Goal: Task Accomplishment & Management: Use online tool/utility

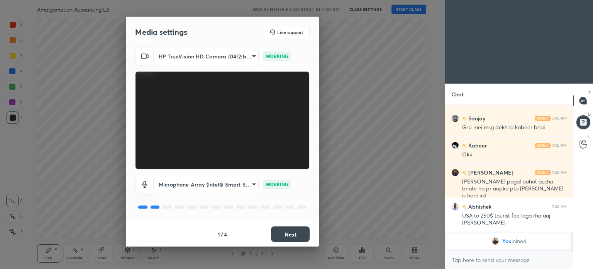
click at [297, 237] on button "Next" at bounding box center [290, 233] width 39 height 15
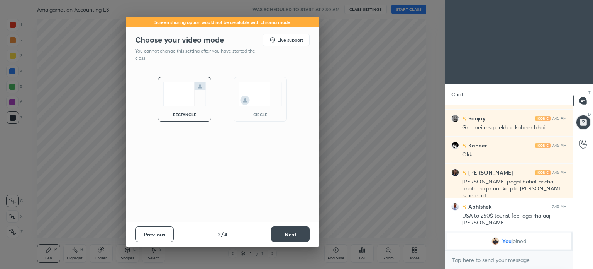
click at [297, 237] on button "Next" at bounding box center [290, 233] width 39 height 15
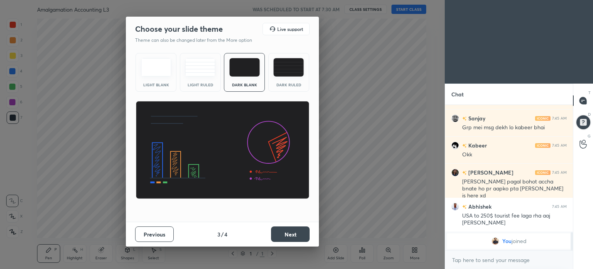
scroll to position [945, 0]
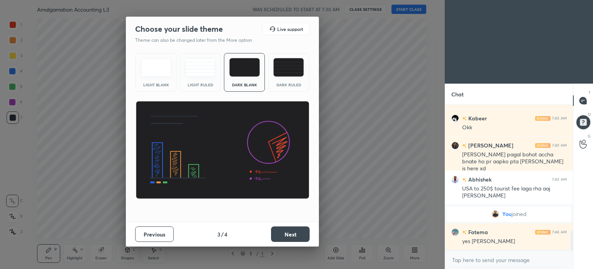
click at [267, 72] on div "Light Blank Light Ruled Dark Blank Dark Ruled" at bounding box center [223, 72] width 174 height 39
click at [281, 69] on img at bounding box center [289, 67] width 31 height 19
click at [287, 229] on button "Next" at bounding box center [290, 233] width 39 height 15
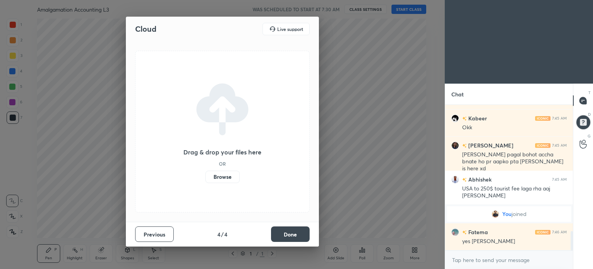
click at [287, 229] on button "Done" at bounding box center [290, 233] width 39 height 15
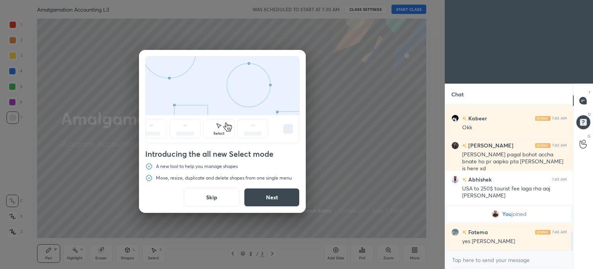
click at [208, 198] on button "Skip" at bounding box center [212, 197] width 56 height 19
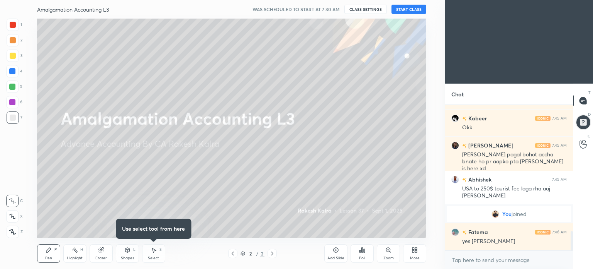
click at [411, 6] on button "START CLASS" at bounding box center [409, 9] width 35 height 9
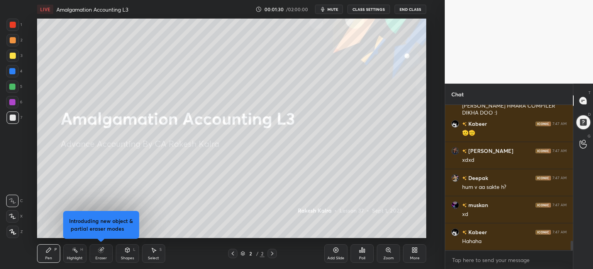
scroll to position [2017, 0]
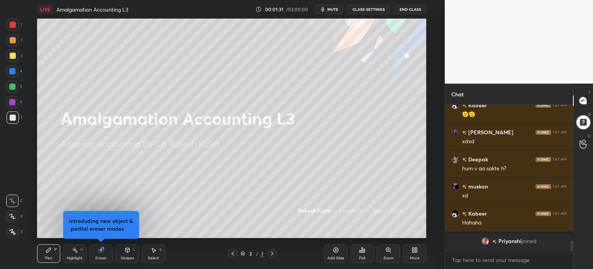
click at [416, 255] on div "More" at bounding box center [414, 253] width 23 height 19
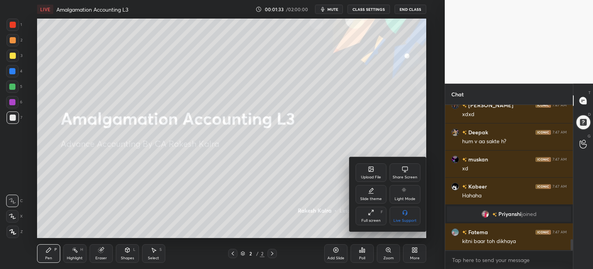
click at [375, 177] on div "Upload File" at bounding box center [371, 177] width 20 height 4
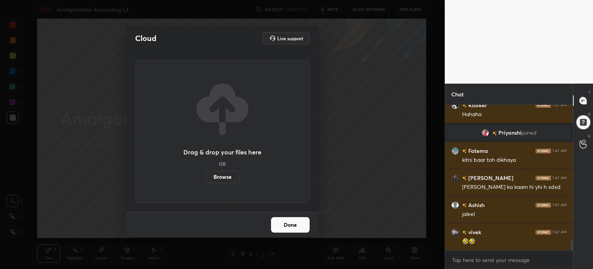
scroll to position [1858, 0]
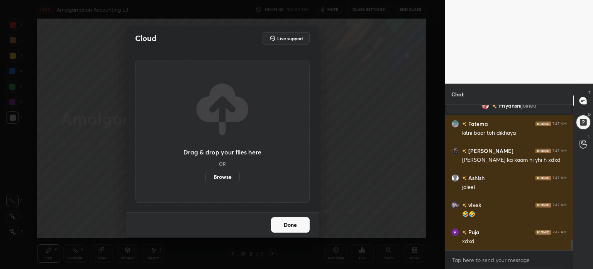
click at [235, 177] on label "Browse" at bounding box center [223, 176] width 34 height 12
click at [206, 177] on input "Browse" at bounding box center [206, 176] width 0 height 12
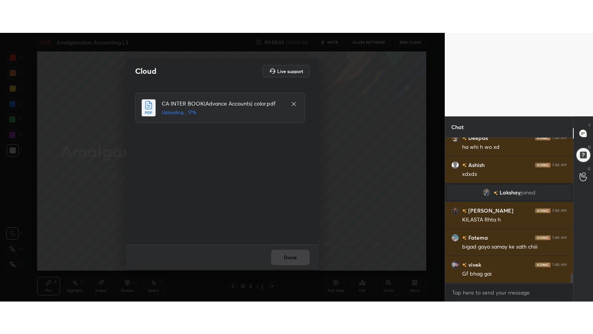
scroll to position [2020, 0]
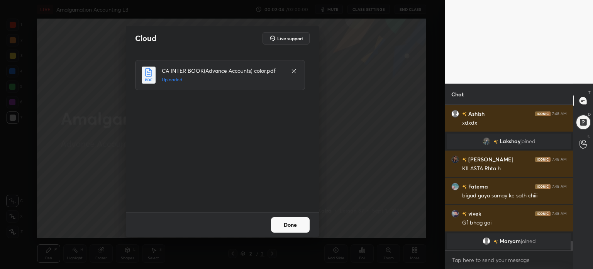
click at [296, 225] on button "Done" at bounding box center [290, 224] width 39 height 15
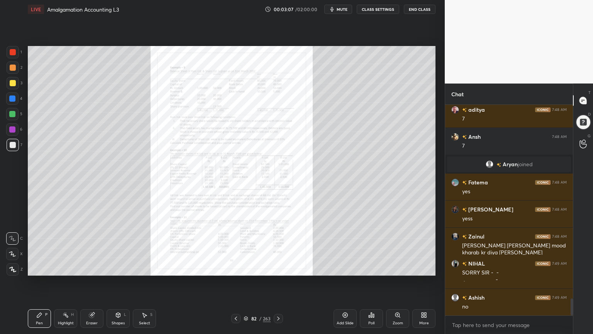
scroll to position [2389, 0]
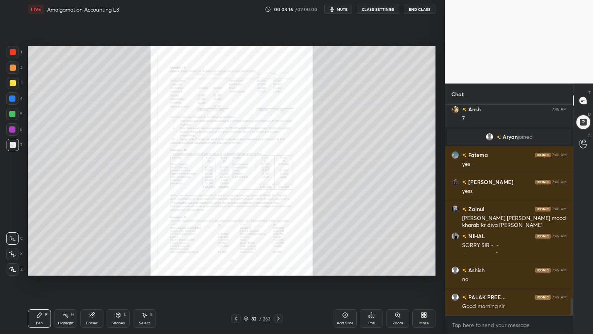
click at [391, 268] on div "Zoom" at bounding box center [397, 318] width 23 height 19
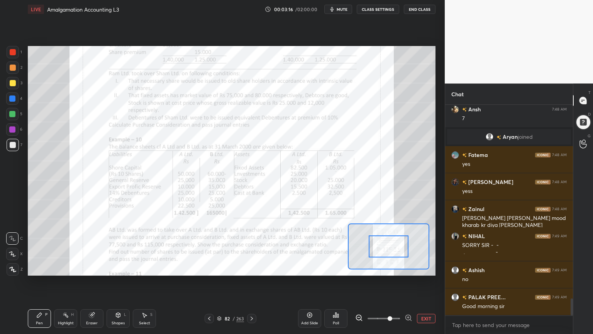
click at [391, 268] on span at bounding box center [384, 319] width 32 height 12
click at [391, 268] on span at bounding box center [390, 318] width 5 height 5
click at [406, 268] on icon at bounding box center [409, 318] width 8 height 8
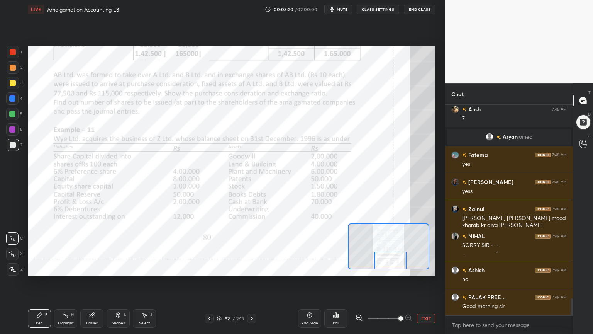
drag, startPoint x: 388, startPoint y: 253, endPoint x: 390, endPoint y: 296, distance: 42.9
click at [390, 268] on div "Setting up your live class Poll for secs No correct answer Start poll" at bounding box center [232, 161] width 414 height 284
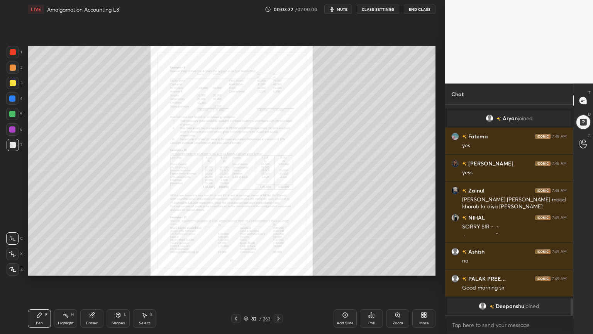
click at [405, 268] on div "Zoom" at bounding box center [397, 318] width 23 height 19
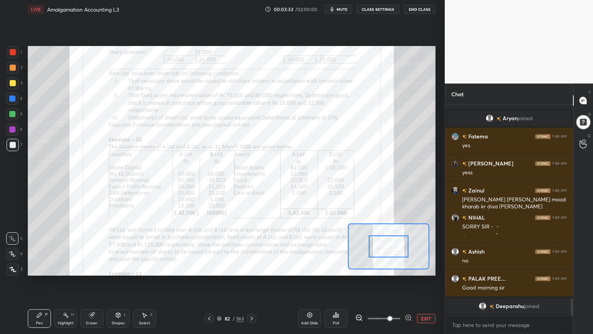
click at [405, 268] on icon at bounding box center [409, 318] width 8 height 8
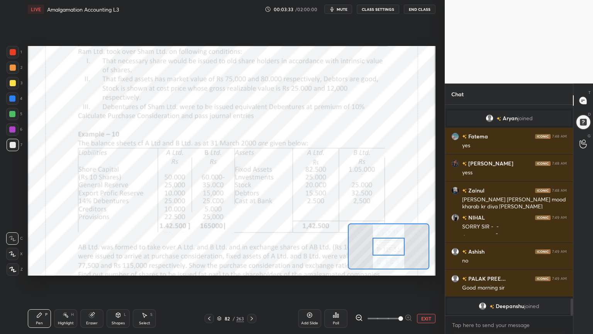
click at [403, 268] on span at bounding box center [401, 318] width 5 height 5
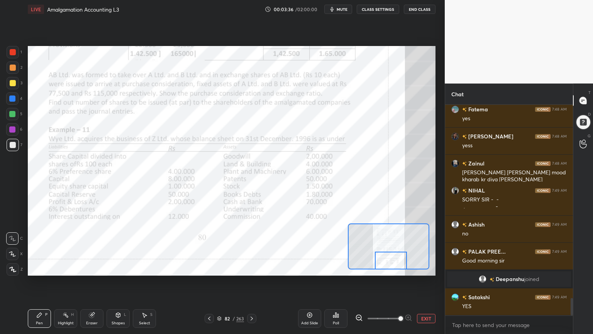
scroll to position [2320, 0]
click at [391, 268] on div "Setting up your live class Poll for secs No correct answer Start poll" at bounding box center [232, 160] width 408 height 229
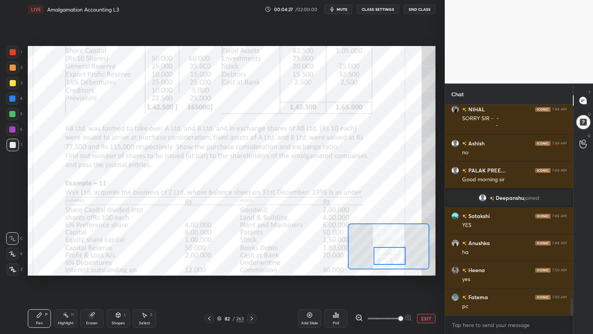
scroll to position [2428, 0]
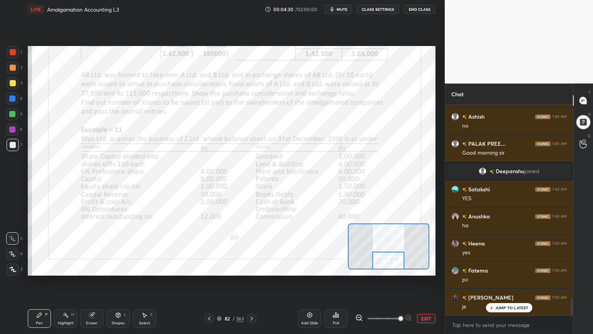
click at [15, 54] on div at bounding box center [13, 52] width 6 height 6
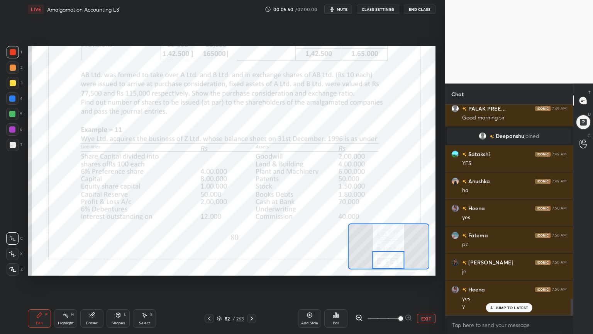
scroll to position [2490, 0]
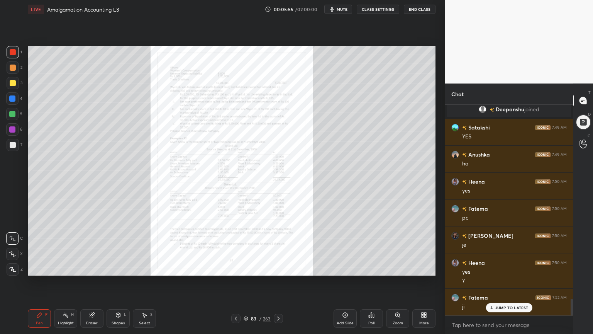
click at [397, 268] on icon at bounding box center [398, 315] width 4 height 4
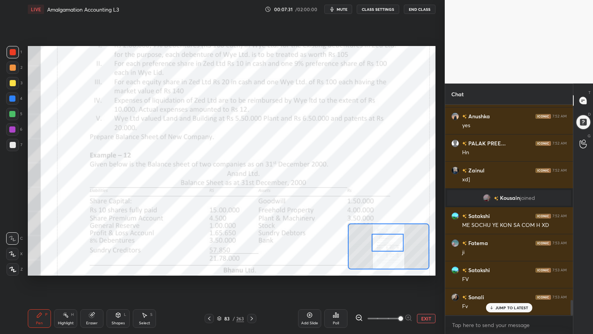
scroll to position [2657, 0]
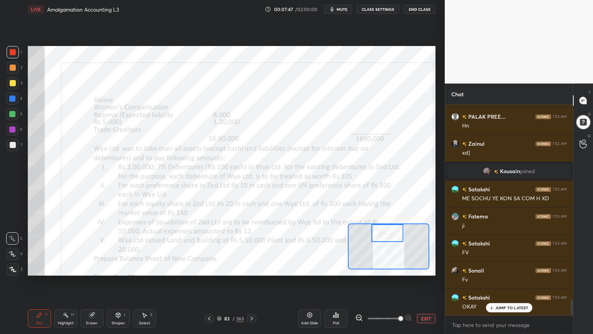
click at [12, 134] on div at bounding box center [12, 129] width 12 height 12
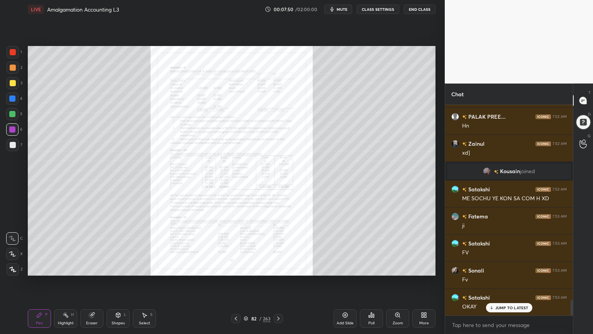
click at [397, 268] on icon at bounding box center [398, 315] width 4 height 4
click at [399, 268] on icon at bounding box center [398, 315] width 4 height 4
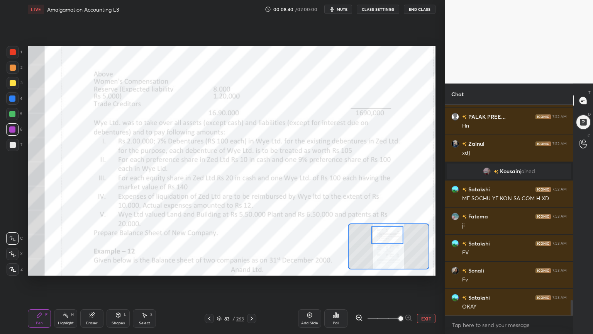
scroll to position [2684, 0]
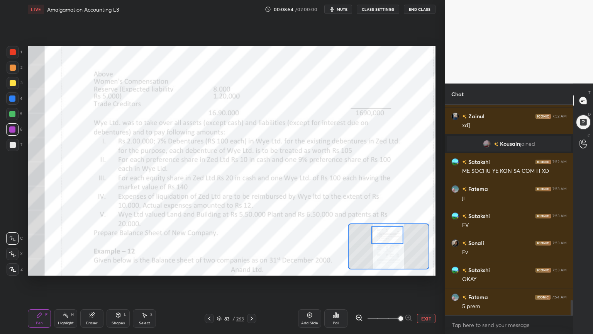
click at [427, 268] on button "EXIT" at bounding box center [426, 318] width 19 height 9
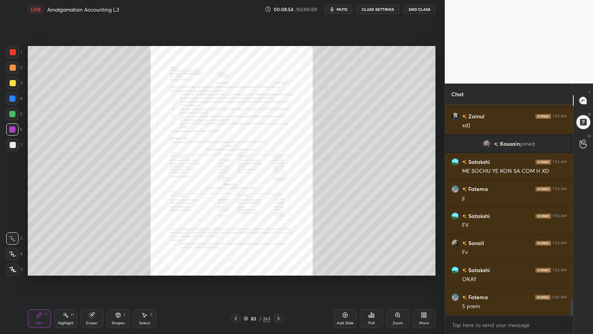
click at [423, 268] on icon at bounding box center [424, 315] width 6 height 6
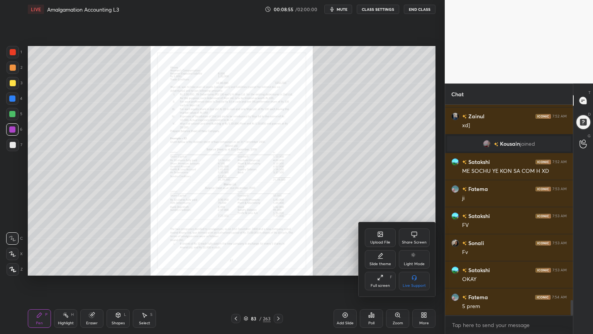
click at [382, 262] on div "Slide theme" at bounding box center [381, 264] width 22 height 4
click at [417, 262] on div "Light Ruled" at bounding box center [415, 264] width 20 height 4
click at [343, 268] on div at bounding box center [296, 167] width 593 height 334
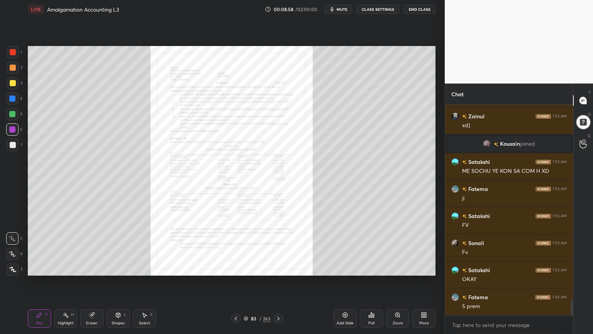
click at [351, 268] on div "Add Slide" at bounding box center [345, 318] width 23 height 19
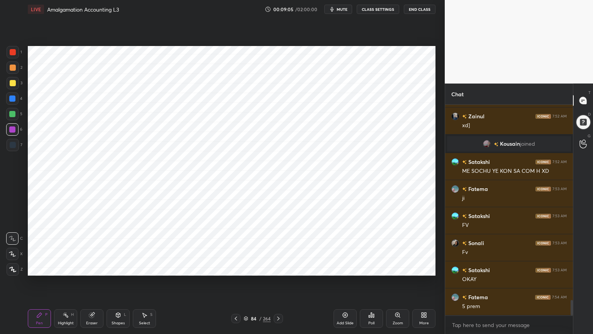
click at [14, 268] on icon at bounding box center [12, 269] width 7 height 5
click at [15, 114] on div at bounding box center [12, 114] width 12 height 12
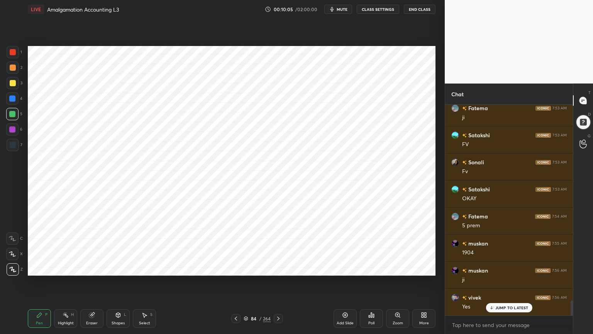
scroll to position [2792, 0]
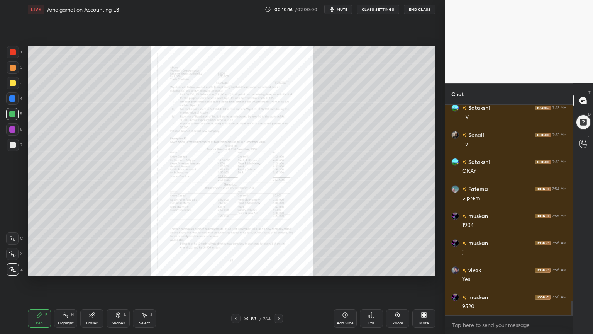
click at [399, 268] on icon at bounding box center [398, 315] width 4 height 4
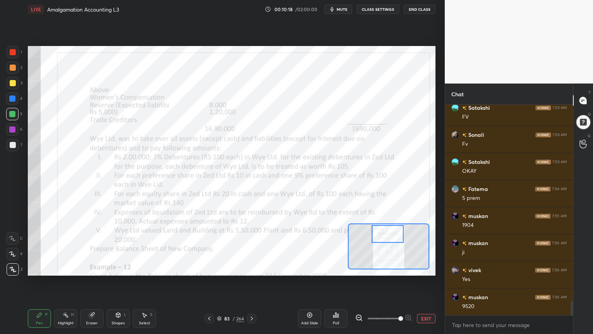
click at [14, 239] on icon at bounding box center [12, 238] width 6 height 5
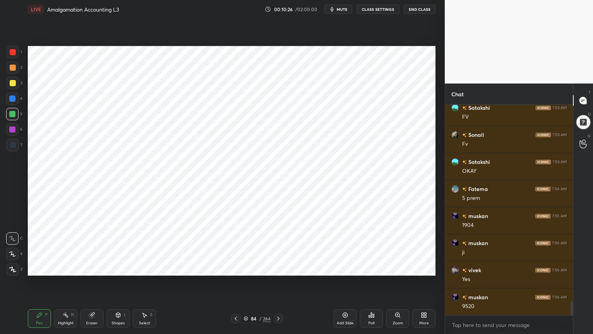
click at [64, 268] on div "Highlight" at bounding box center [66, 323] width 16 height 4
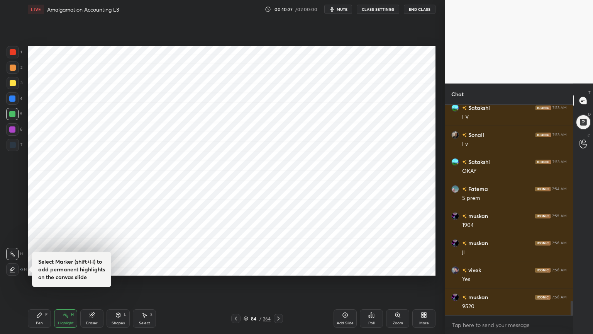
click at [37, 268] on div "Pen" at bounding box center [39, 323] width 7 height 4
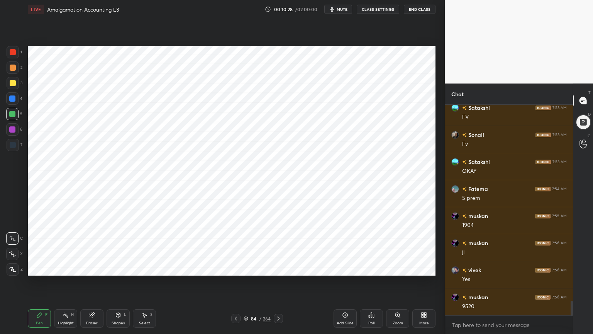
click at [15, 268] on icon at bounding box center [13, 269] width 6 height 5
click at [11, 131] on div at bounding box center [12, 129] width 6 height 6
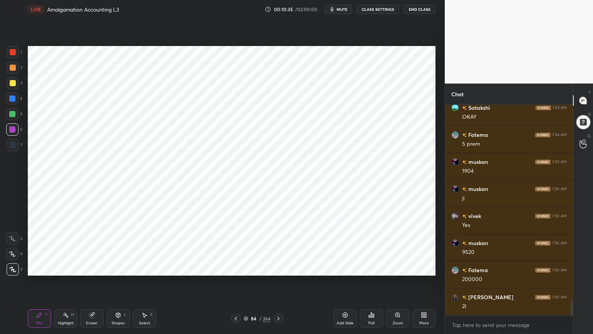
scroll to position [2900, 0]
click at [12, 54] on div at bounding box center [13, 52] width 6 height 6
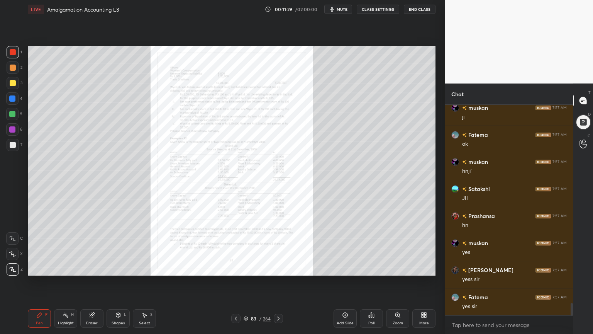
scroll to position [3414, 0]
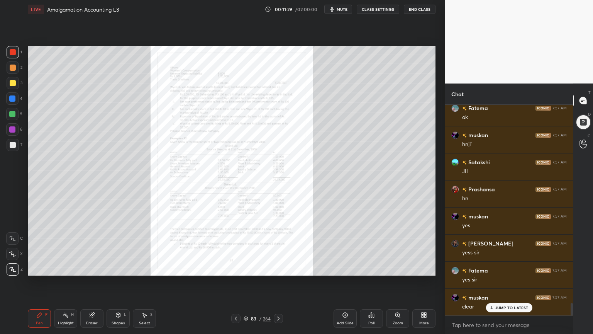
click at [393, 268] on div "Zoom" at bounding box center [397, 318] width 23 height 19
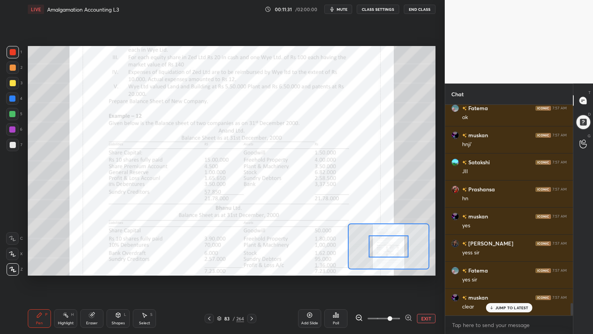
click at [408, 268] on icon at bounding box center [408, 317] width 0 height 2
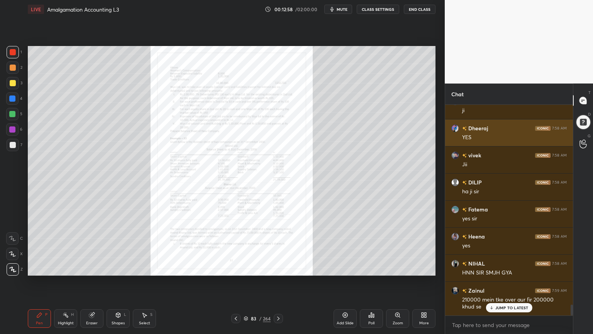
scroll to position [3908, 0]
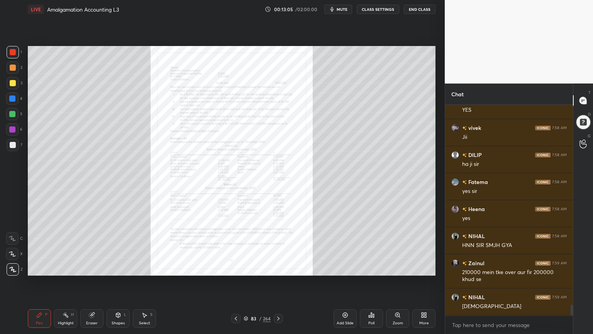
click at [344, 268] on icon at bounding box center [345, 315] width 5 height 5
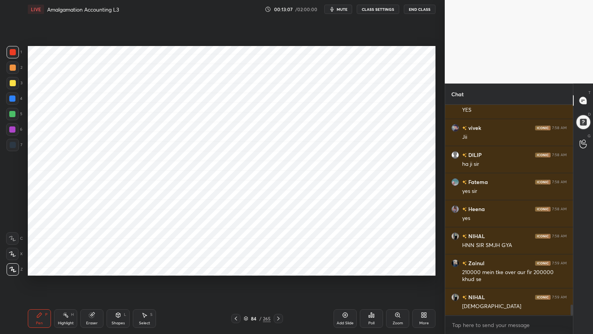
click at [14, 99] on div at bounding box center [12, 98] width 6 height 6
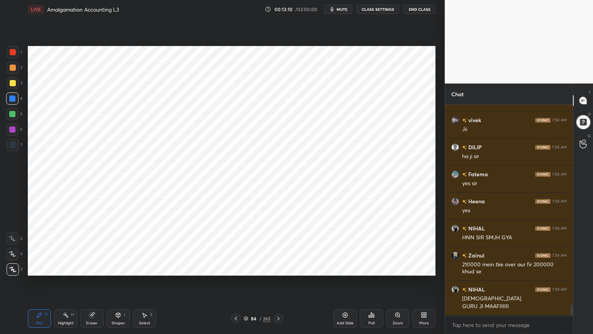
scroll to position [3949, 0]
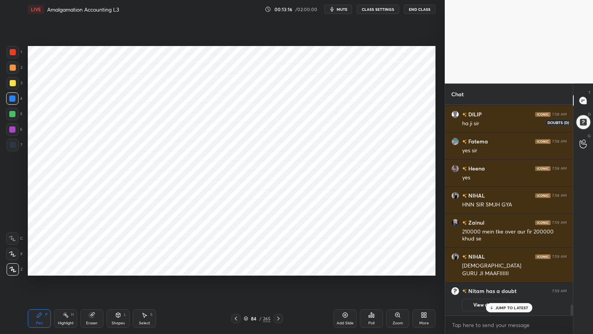
click at [586, 125] on div at bounding box center [583, 121] width 15 height 15
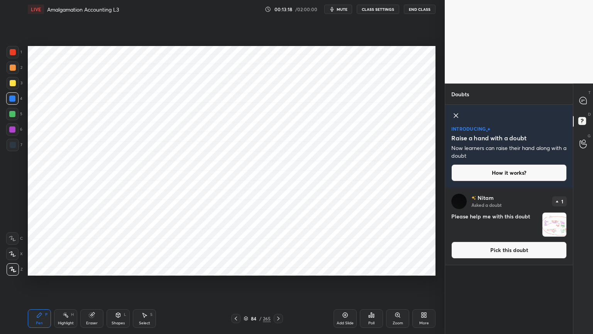
click at [561, 220] on img "grid" at bounding box center [555, 224] width 24 height 24
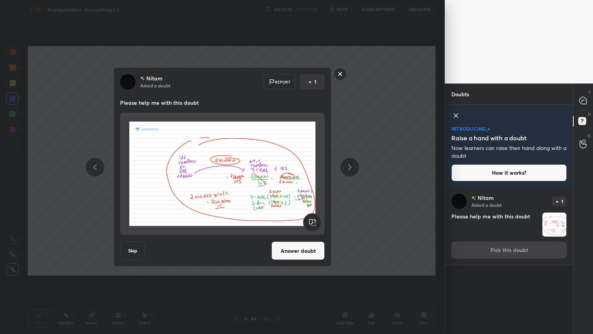
click at [584, 100] on icon at bounding box center [583, 100] width 3 height 0
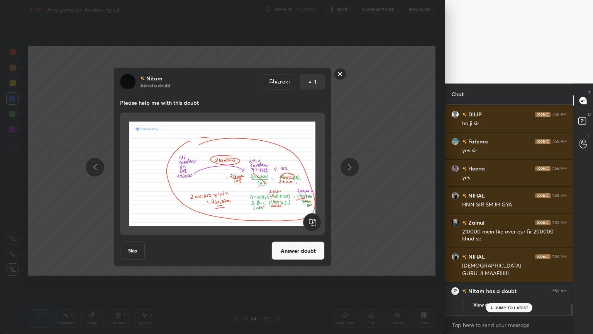
scroll to position [3716, 0]
click at [341, 76] on rect at bounding box center [341, 74] width 12 height 12
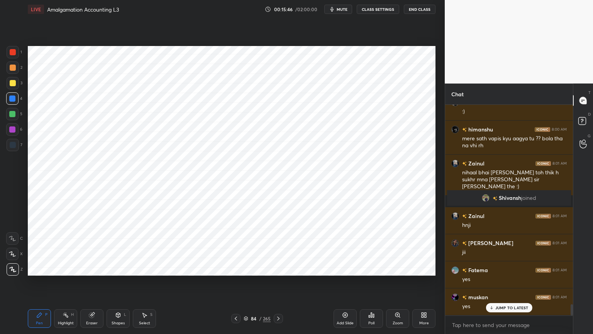
scroll to position [3813, 0]
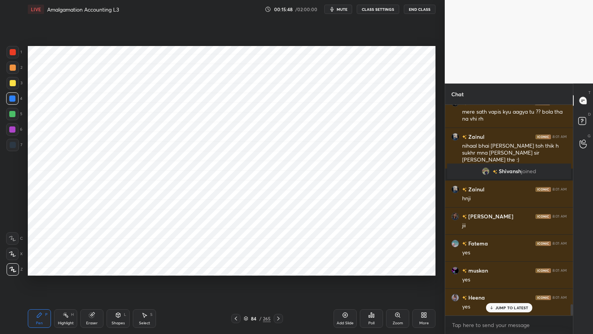
click at [117, 268] on icon at bounding box center [118, 315] width 4 height 5
click at [119, 268] on div "Shapes L" at bounding box center [118, 318] width 23 height 19
click at [43, 268] on div "Pen P" at bounding box center [39, 318] width 23 height 19
click at [14, 145] on div at bounding box center [13, 145] width 6 height 6
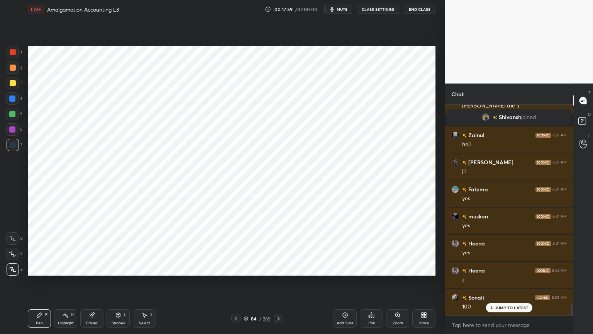
scroll to position [3894, 0]
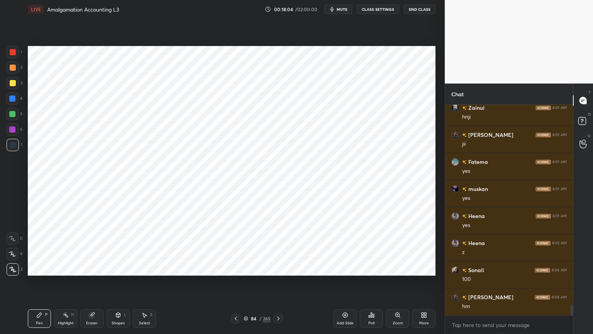
click at [112, 268] on div "Shapes L" at bounding box center [118, 318] width 23 height 19
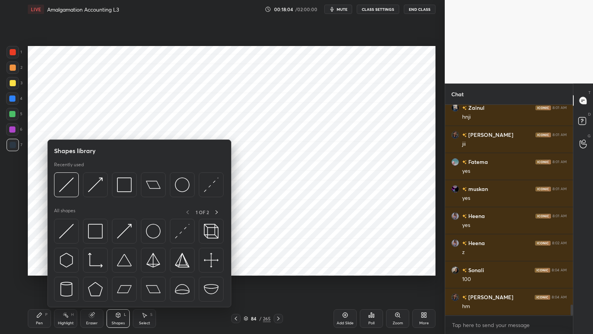
click at [116, 268] on div "Shapes L" at bounding box center [118, 318] width 23 height 19
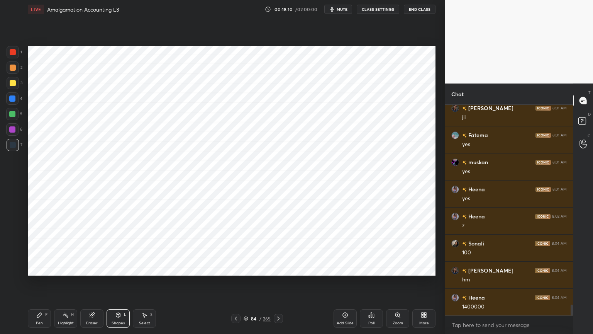
scroll to position [3948, 0]
click at [43, 268] on div "Pen P" at bounding box center [39, 318] width 23 height 19
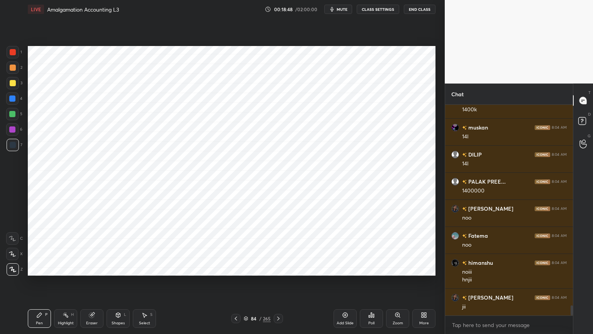
scroll to position [4172, 0]
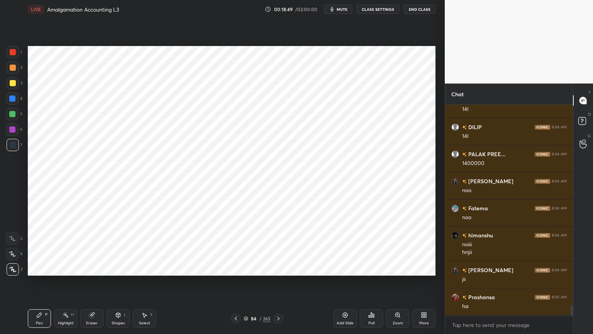
click at [346, 268] on icon at bounding box center [345, 315] width 6 height 6
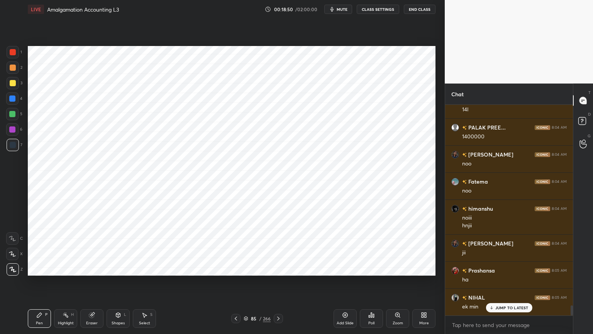
click at [14, 97] on div at bounding box center [12, 98] width 6 height 6
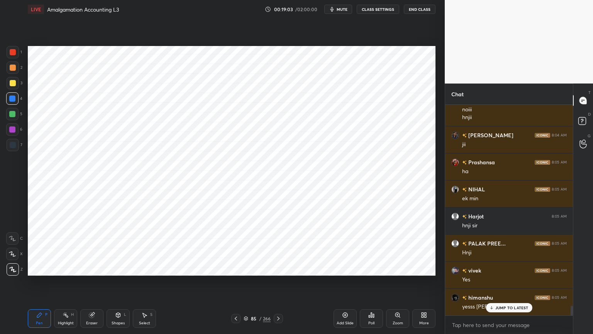
scroll to position [4335, 0]
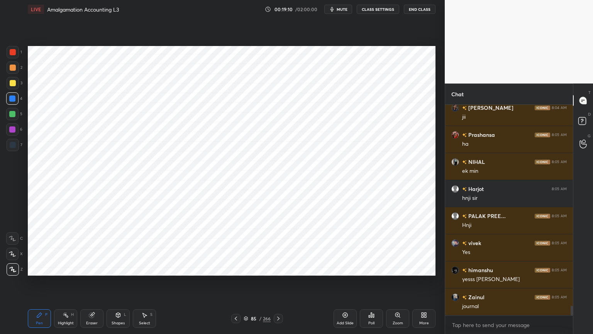
click at [16, 143] on div at bounding box center [13, 145] width 12 height 12
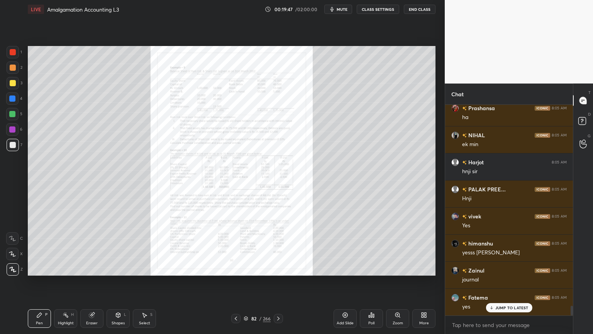
click at [398, 268] on icon at bounding box center [398, 315] width 4 height 4
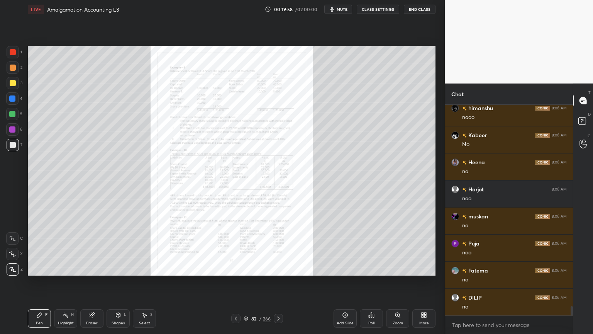
scroll to position [4659, 0]
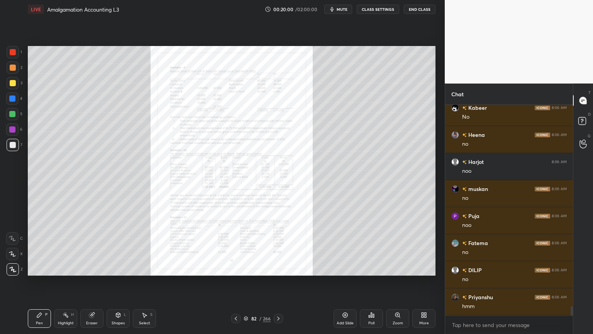
click at [396, 268] on icon at bounding box center [398, 315] width 6 height 6
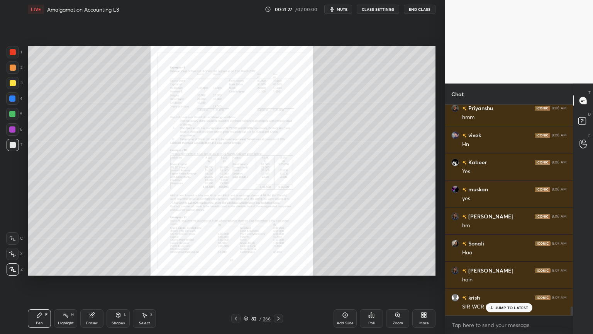
scroll to position [4875, 0]
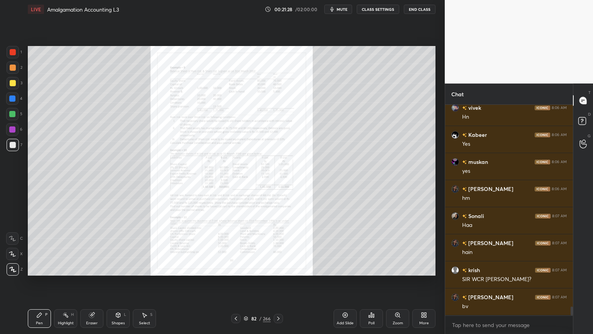
click at [399, 268] on icon at bounding box center [398, 315] width 4 height 4
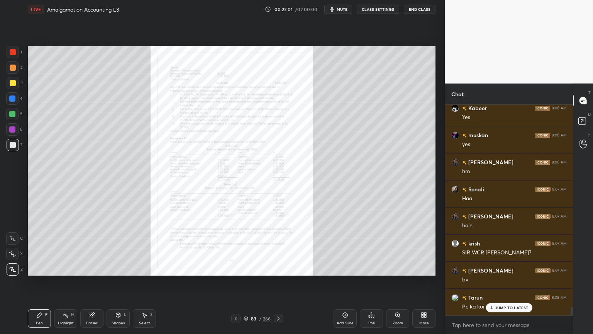
scroll to position [4929, 0]
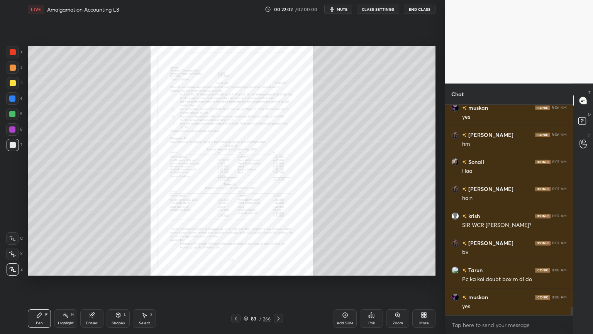
click at [397, 268] on icon at bounding box center [398, 315] width 4 height 4
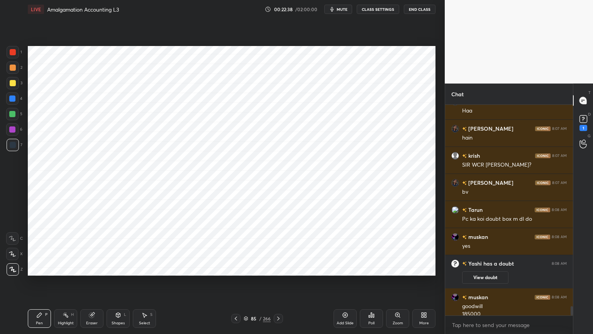
scroll to position [4586, 0]
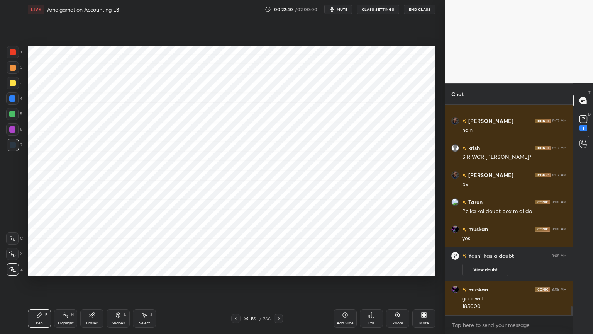
click at [15, 129] on div at bounding box center [12, 129] width 6 height 6
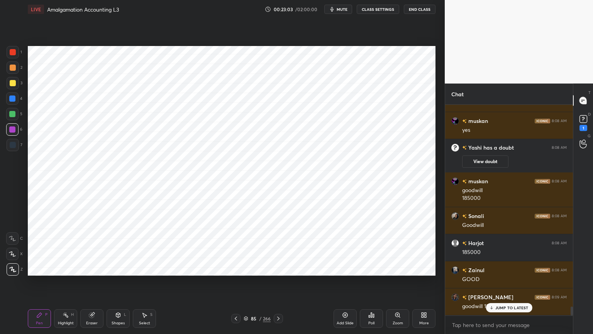
scroll to position [4721, 0]
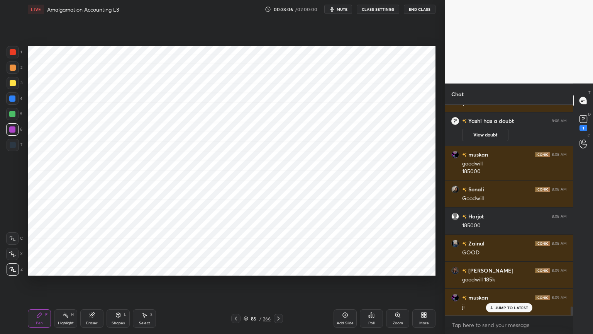
click at [10, 145] on div at bounding box center [13, 145] width 6 height 6
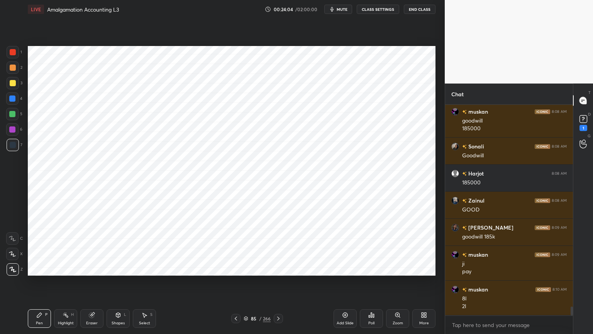
scroll to position [4791, 0]
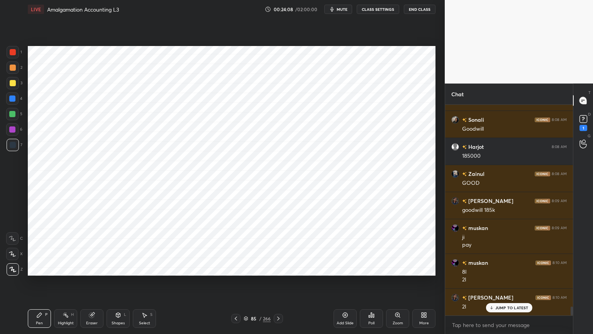
click at [65, 268] on icon at bounding box center [66, 315] width 6 height 6
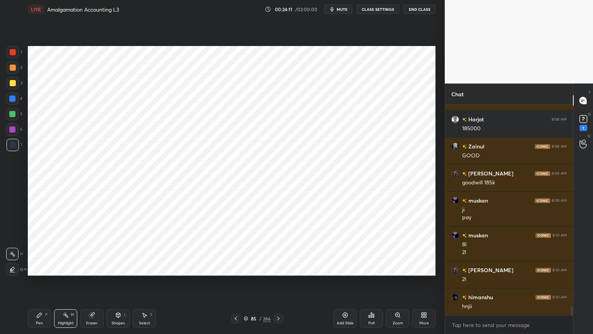
scroll to position [4845, 0]
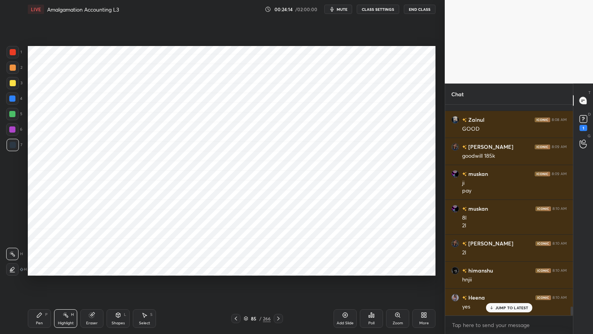
click at [40, 268] on div "Pen P" at bounding box center [39, 318] width 23 height 19
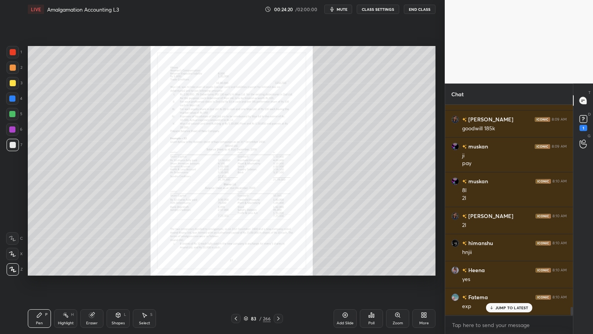
scroll to position [4899, 0]
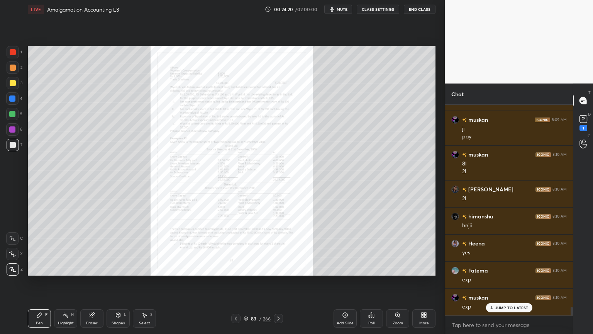
click at [396, 268] on icon at bounding box center [398, 315] width 6 height 6
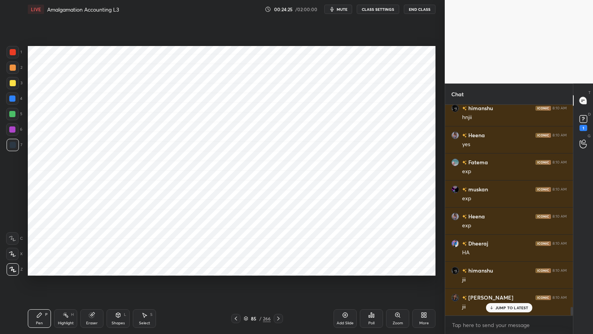
scroll to position [5035, 0]
click at [345, 268] on icon at bounding box center [345, 315] width 6 height 6
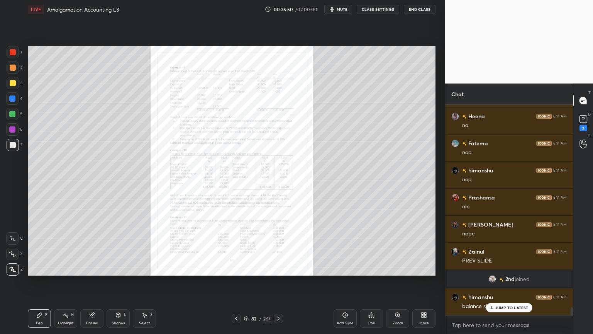
scroll to position [5296, 0]
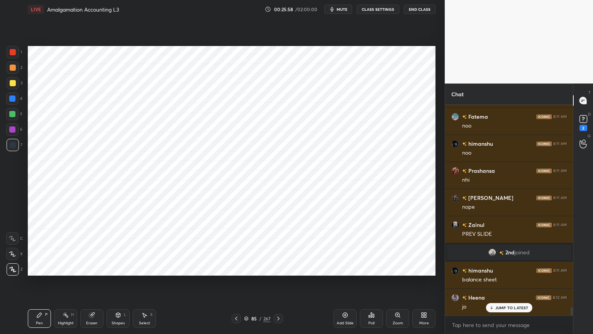
click at [14, 52] on div at bounding box center [13, 52] width 6 height 6
click at [11, 236] on icon at bounding box center [12, 238] width 7 height 5
click at [119, 268] on div "Shapes L" at bounding box center [118, 318] width 23 height 19
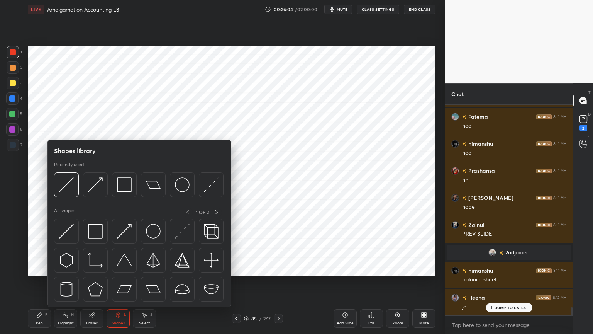
click at [120, 268] on div "Shapes L" at bounding box center [118, 318] width 23 height 19
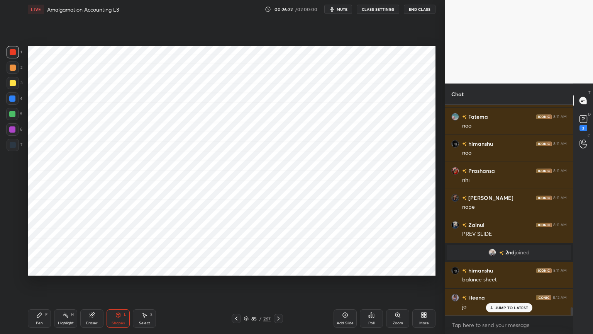
click at [42, 268] on icon at bounding box center [39, 315] width 6 height 6
click at [11, 268] on icon at bounding box center [12, 269] width 7 height 5
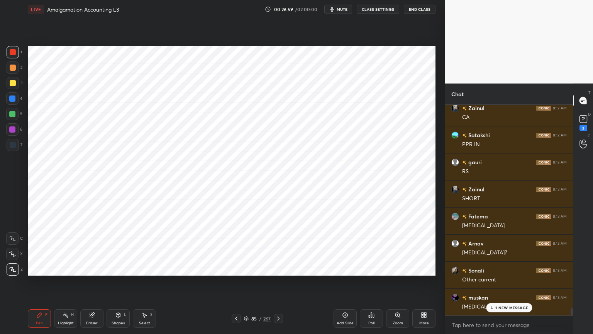
scroll to position [5756, 0]
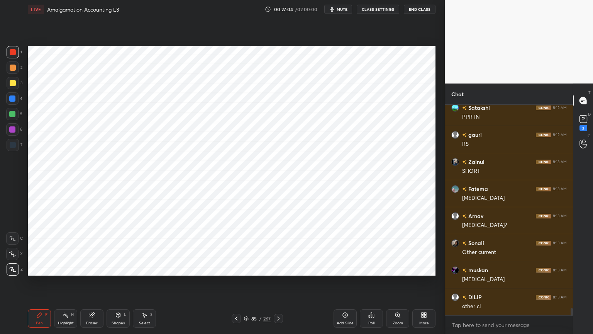
click at [72, 268] on div "Highlight" at bounding box center [66, 323] width 16 height 4
click at [41, 268] on div "Pen P" at bounding box center [39, 318] width 23 height 19
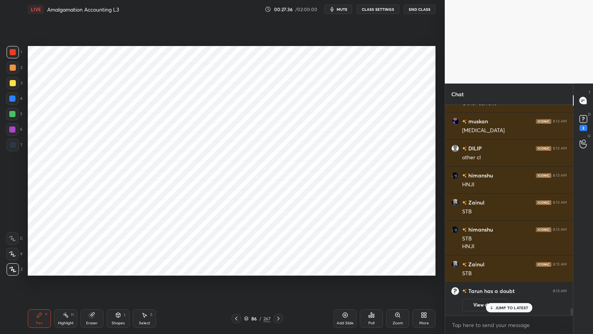
scroll to position [5656, 0]
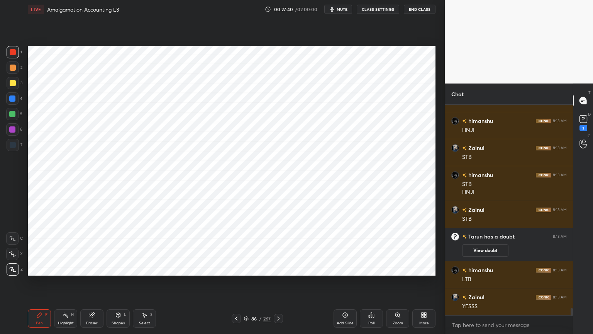
click at [14, 99] on div at bounding box center [12, 98] width 6 height 6
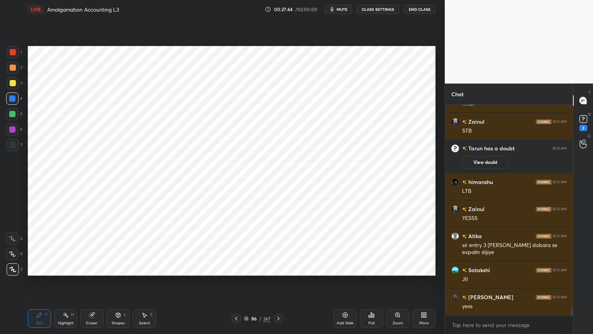
scroll to position [5798, 0]
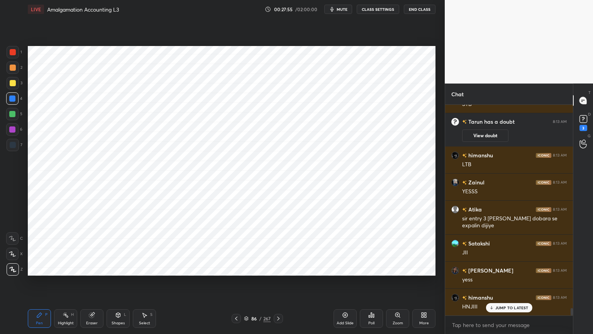
click at [122, 268] on div "Shapes" at bounding box center [118, 323] width 13 height 4
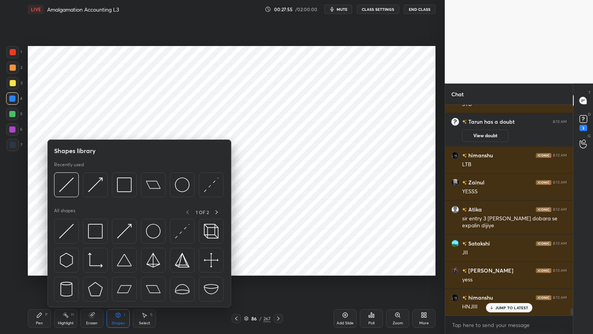
click at [122, 268] on div "Shapes" at bounding box center [118, 323] width 13 height 4
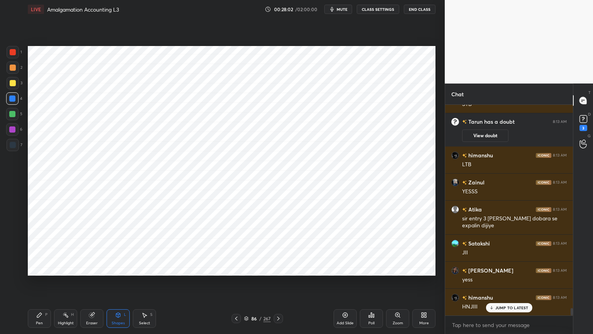
click at [45, 268] on div "P" at bounding box center [46, 315] width 2 height 4
click at [14, 149] on div at bounding box center [13, 145] width 12 height 12
click at [93, 268] on div "Eraser" at bounding box center [91, 318] width 23 height 19
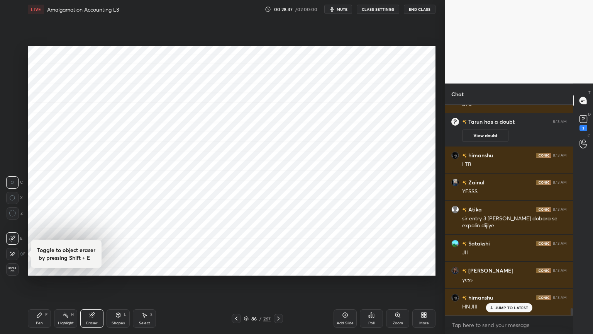
click at [39, 268] on div "Pen P" at bounding box center [39, 318] width 23 height 19
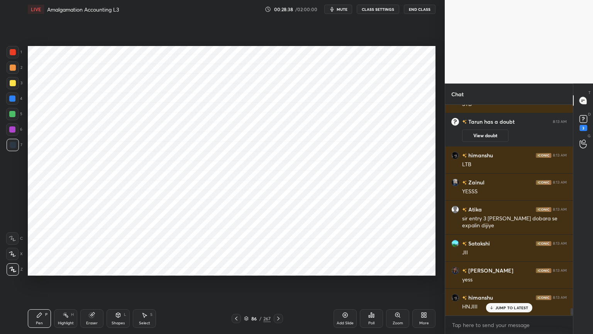
click at [12, 97] on div at bounding box center [12, 98] width 6 height 6
click at [113, 268] on div "Shapes" at bounding box center [118, 323] width 13 height 4
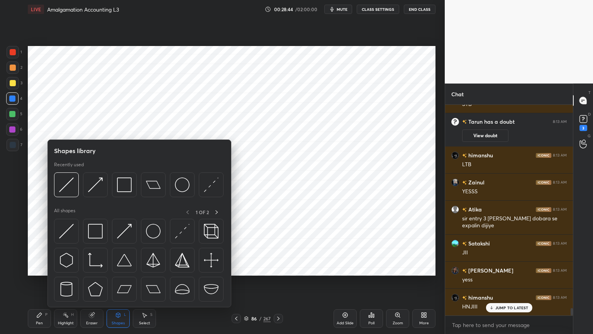
click at [114, 268] on div "Shapes L" at bounding box center [118, 318] width 23 height 19
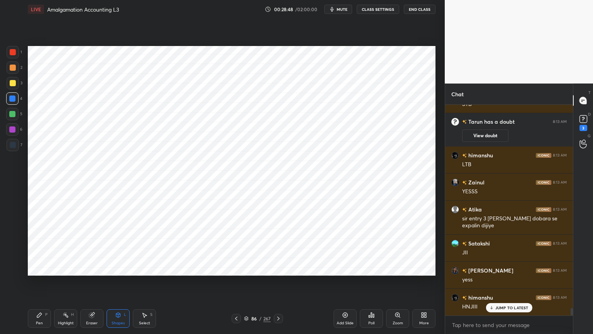
click at [42, 268] on icon at bounding box center [39, 315] width 6 height 6
click at [17, 142] on div at bounding box center [13, 145] width 12 height 12
click at [19, 100] on div "4" at bounding box center [14, 98] width 16 height 12
click at [113, 268] on div "Shapes L" at bounding box center [118, 318] width 23 height 19
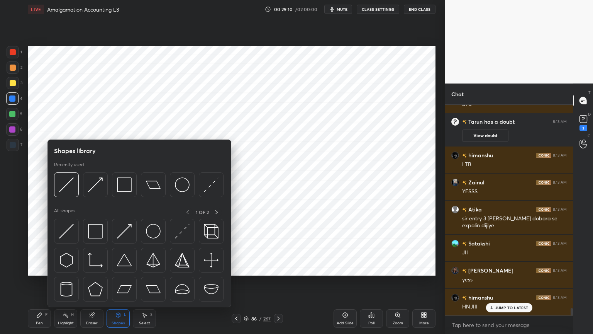
click at [114, 268] on div "Shapes L" at bounding box center [118, 318] width 23 height 19
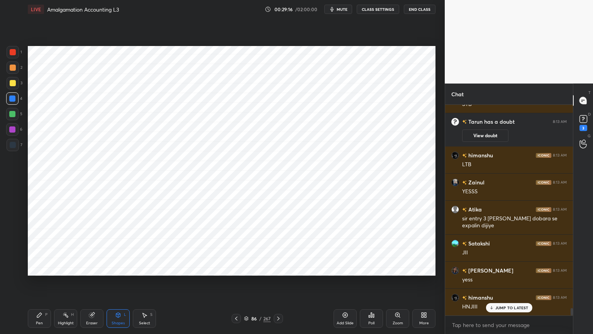
click at [45, 268] on div "P" at bounding box center [46, 315] width 2 height 4
click at [10, 148] on div at bounding box center [13, 145] width 12 height 12
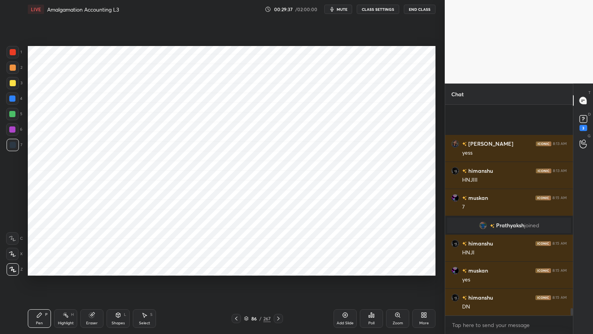
scroll to position [5953, 0]
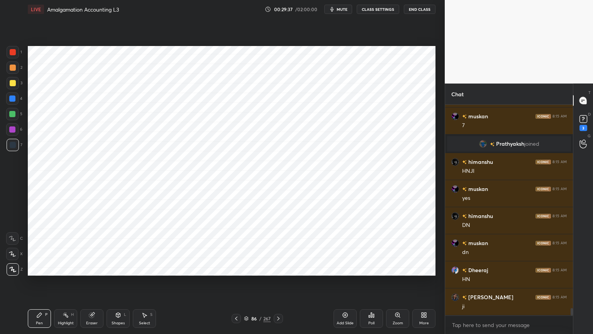
click at [346, 268] on div "Add Slide" at bounding box center [345, 318] width 23 height 19
click at [13, 99] on div at bounding box center [12, 98] width 6 height 6
click at [114, 268] on div "Shapes L" at bounding box center [118, 318] width 23 height 19
click at [115, 268] on div "Shapes L" at bounding box center [118, 318] width 23 height 19
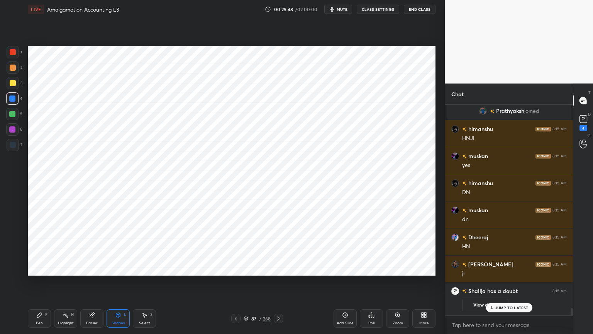
scroll to position [5916, 0]
click at [42, 268] on div "Pen" at bounding box center [39, 323] width 7 height 4
click at [9, 139] on div at bounding box center [13, 145] width 12 height 12
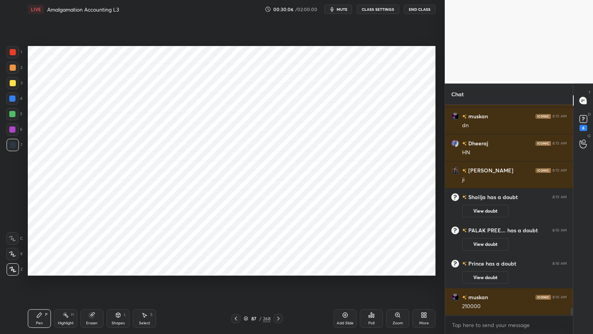
scroll to position [6013, 0]
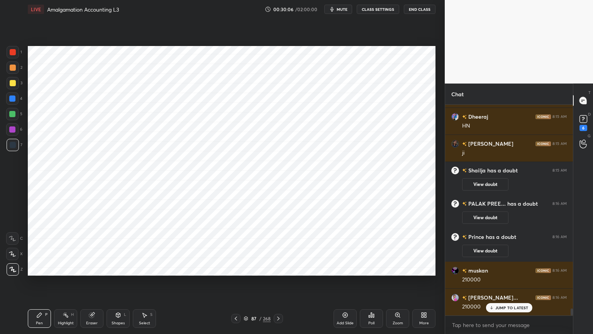
click at [15, 97] on div at bounding box center [12, 98] width 6 height 6
click at [116, 268] on div "Shapes" at bounding box center [118, 323] width 13 height 4
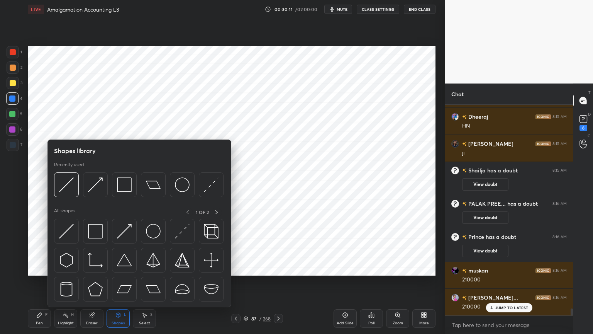
click at [116, 268] on div "Shapes" at bounding box center [118, 323] width 13 height 4
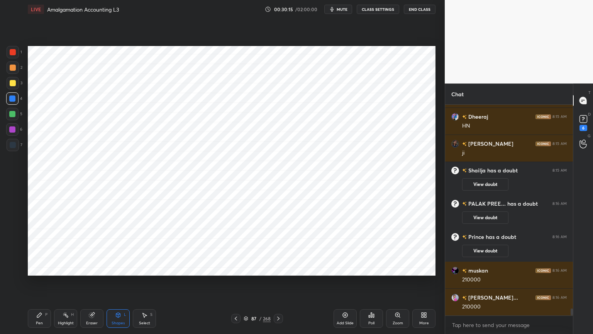
scroll to position [6041, 0]
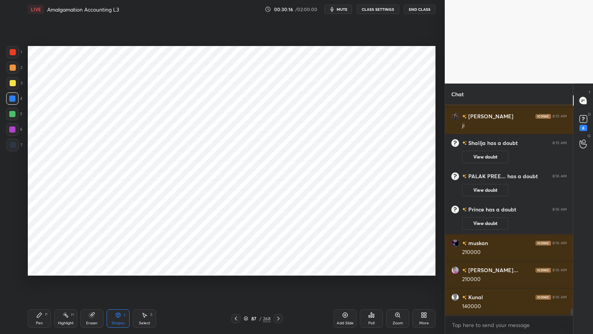
click at [42, 268] on div "Pen" at bounding box center [39, 323] width 7 height 4
click at [15, 148] on div at bounding box center [13, 145] width 12 height 12
click at [15, 103] on div at bounding box center [12, 98] width 12 height 12
click at [115, 268] on div "Shapes L" at bounding box center [118, 318] width 23 height 19
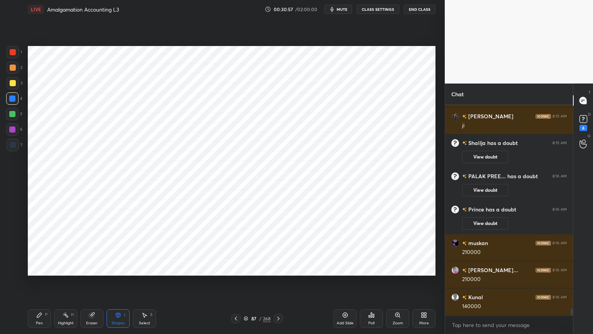
click at [36, 268] on div "Pen P" at bounding box center [39, 318] width 23 height 19
click at [12, 149] on div at bounding box center [13, 145] width 12 height 12
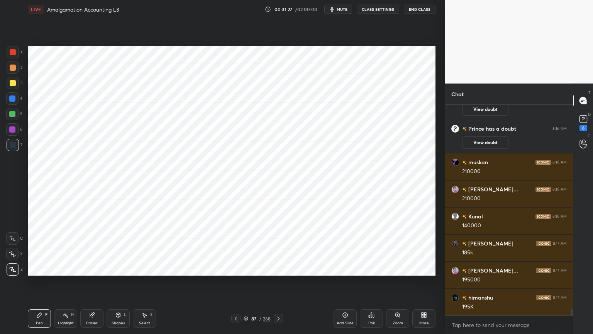
scroll to position [6149, 0]
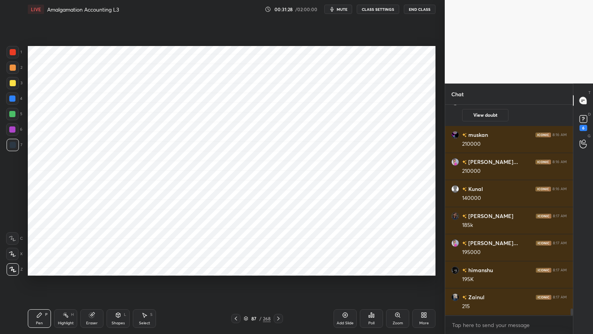
click at [15, 100] on div at bounding box center [12, 98] width 6 height 6
click at [92, 268] on icon at bounding box center [91, 315] width 5 height 5
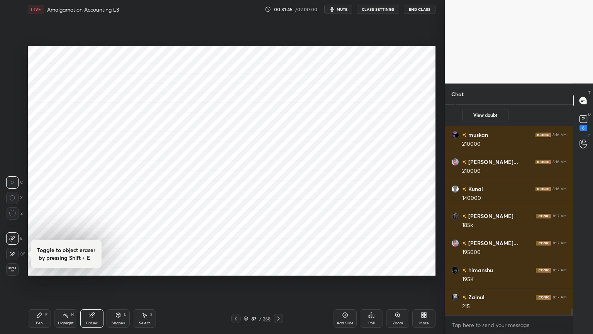
click at [41, 268] on icon at bounding box center [39, 315] width 6 height 6
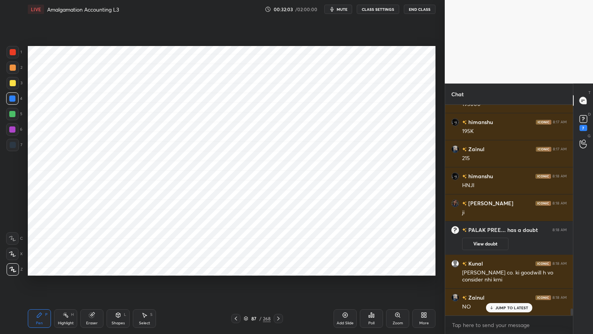
scroll to position [6249, 0]
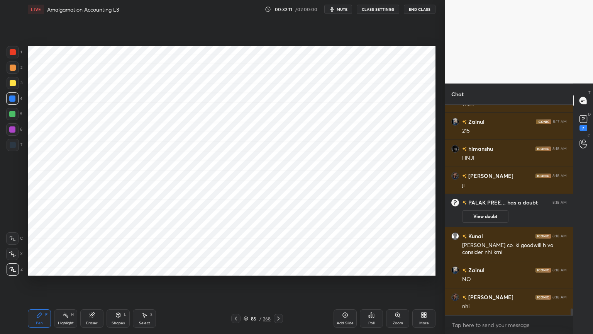
click at [61, 268] on div "Highlight H" at bounding box center [65, 318] width 23 height 19
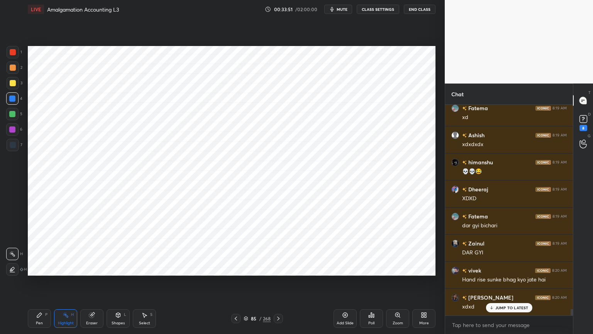
scroll to position [6707, 0]
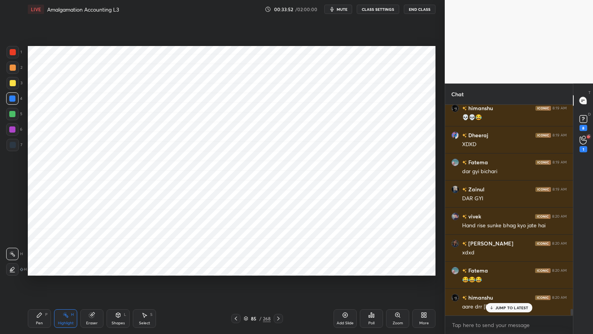
click at [585, 139] on icon at bounding box center [583, 140] width 7 height 9
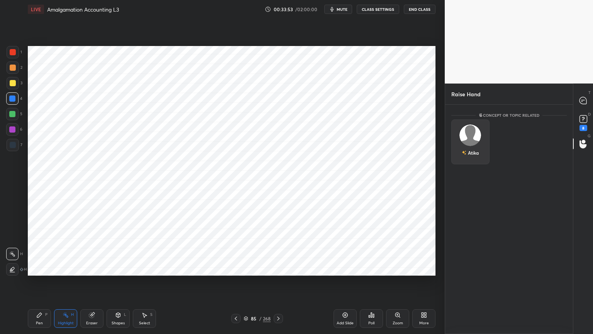
click at [466, 137] on img "grid" at bounding box center [471, 135] width 22 height 22
click at [471, 159] on button "INVITE" at bounding box center [470, 158] width 31 height 10
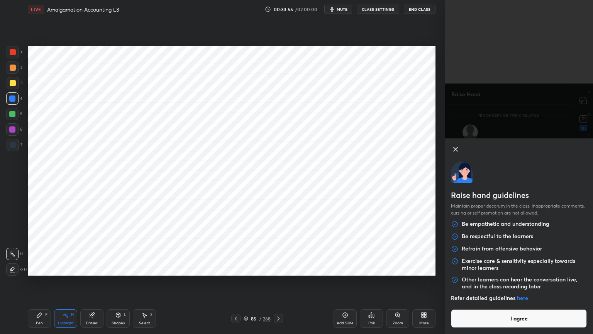
click at [539, 268] on button "I agree" at bounding box center [519, 318] width 136 height 19
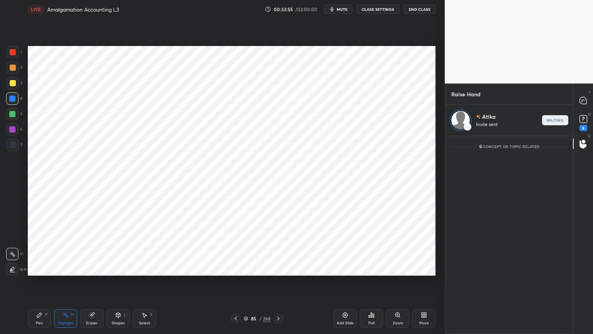
scroll to position [196, 126]
click at [585, 102] on icon at bounding box center [583, 100] width 7 height 7
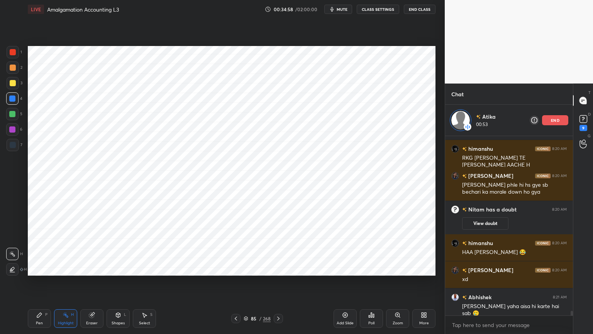
scroll to position [6765, 0]
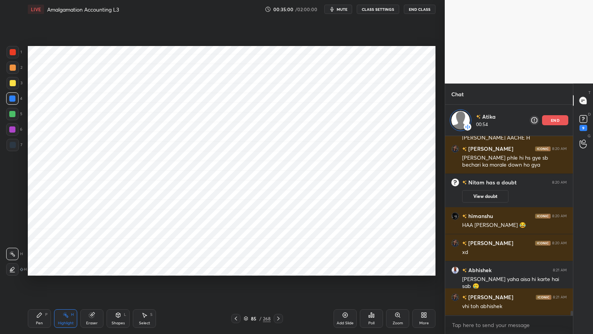
click at [561, 119] on div "end" at bounding box center [555, 120] width 26 height 10
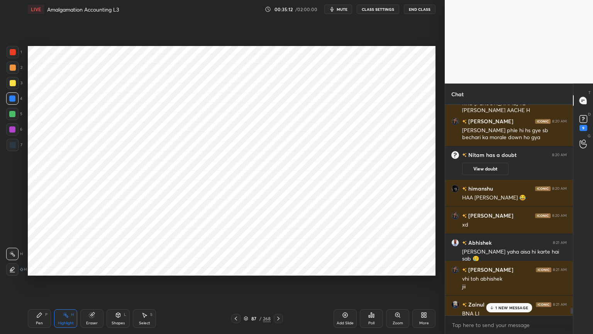
scroll to position [6823, 0]
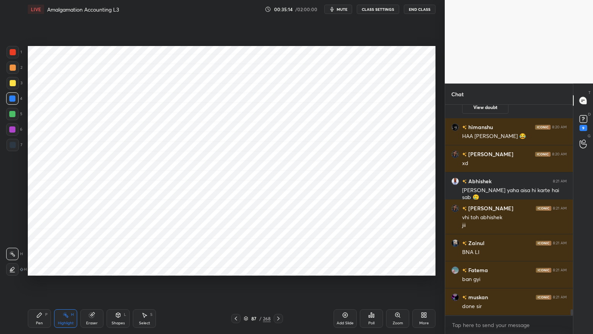
click at [345, 268] on icon at bounding box center [345, 315] width 2 height 2
click at [16, 98] on div at bounding box center [12, 98] width 12 height 12
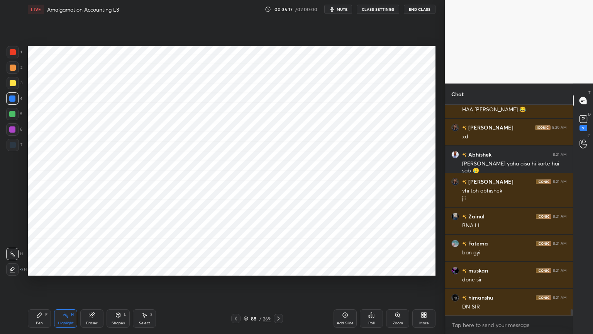
click at [35, 268] on div "Pen P" at bounding box center [39, 318] width 23 height 19
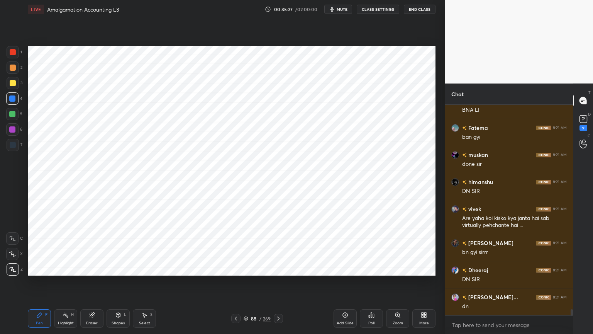
scroll to position [6983, 0]
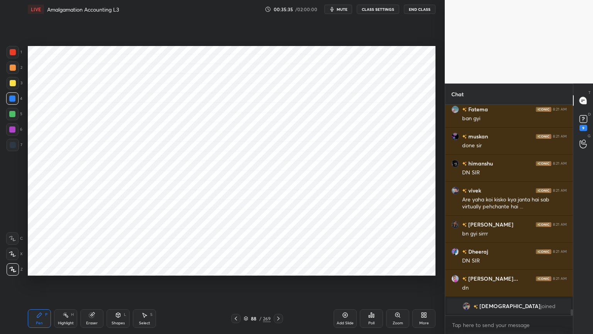
click at [116, 268] on icon at bounding box center [118, 315] width 6 height 6
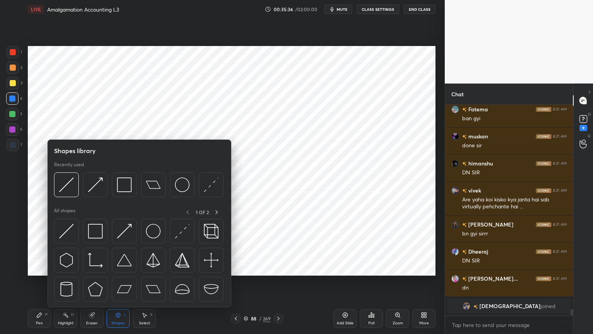
click at [118, 268] on div "Shapes L" at bounding box center [118, 318] width 23 height 19
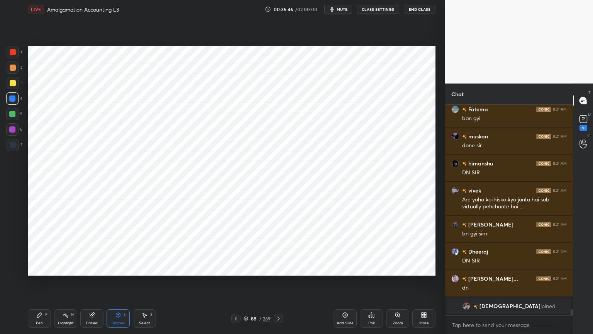
click at [42, 268] on div "Pen P" at bounding box center [39, 318] width 23 height 19
click at [8, 146] on div at bounding box center [13, 145] width 12 height 12
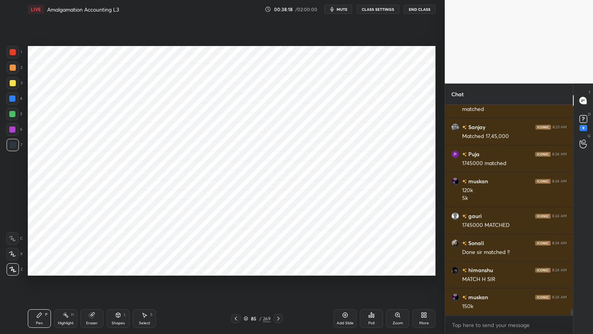
scroll to position [7203, 0]
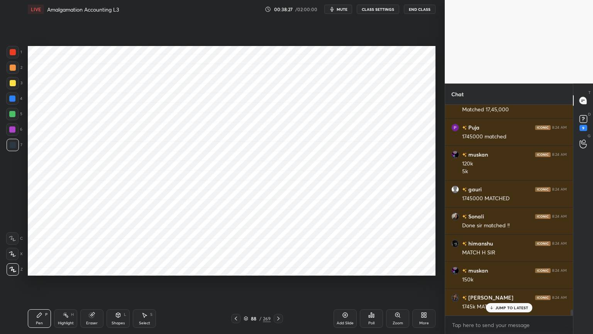
click at [124, 268] on div "Shapes L" at bounding box center [118, 318] width 23 height 19
click at [35, 268] on div "Pen P" at bounding box center [39, 318] width 23 height 19
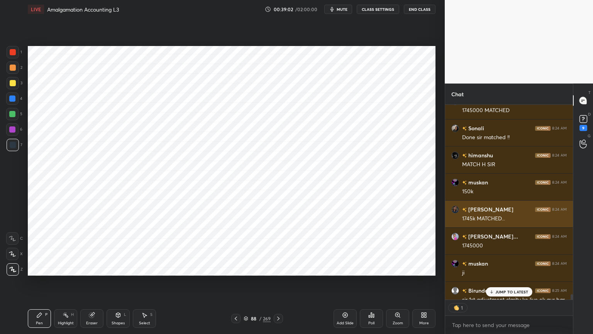
scroll to position [7307, 0]
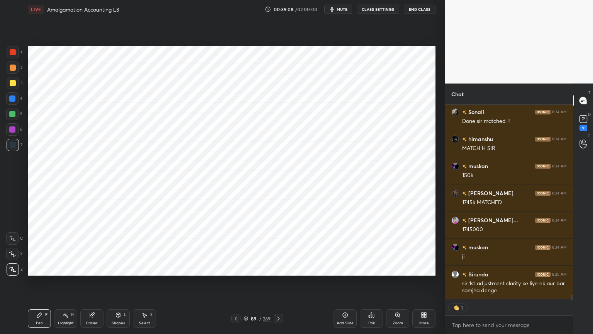
click at [65, 268] on div "Highlight H" at bounding box center [65, 318] width 23 height 19
type textarea "x"
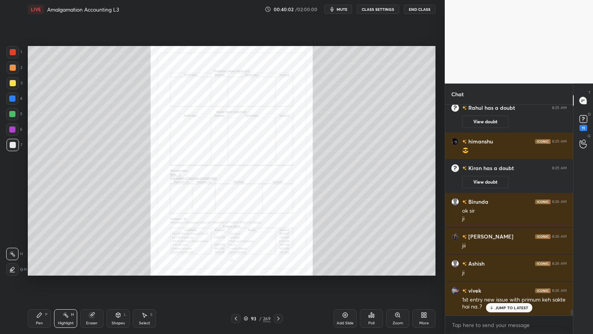
scroll to position [7376, 0]
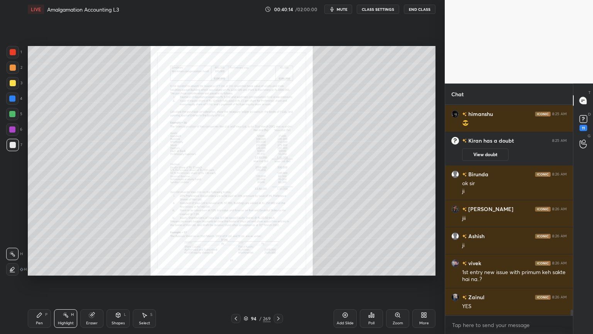
click at [395, 268] on div "Zoom" at bounding box center [397, 318] width 23 height 19
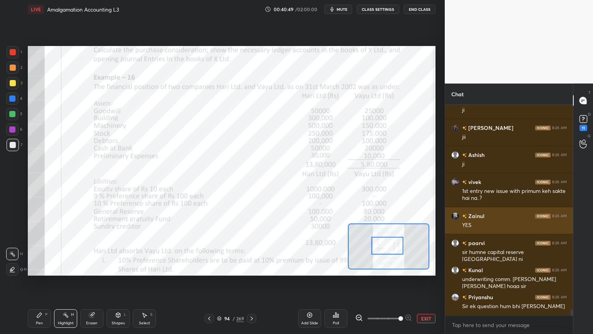
scroll to position [7484, 0]
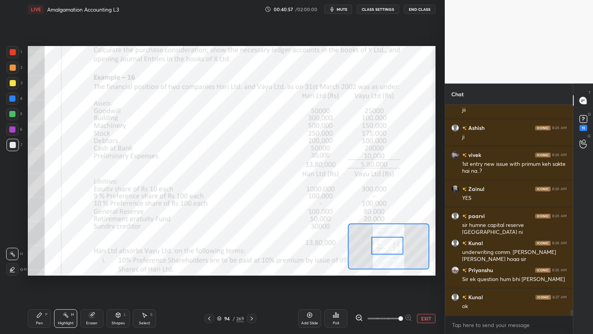
click at [34, 268] on div "Pen P" at bounding box center [39, 318] width 23 height 19
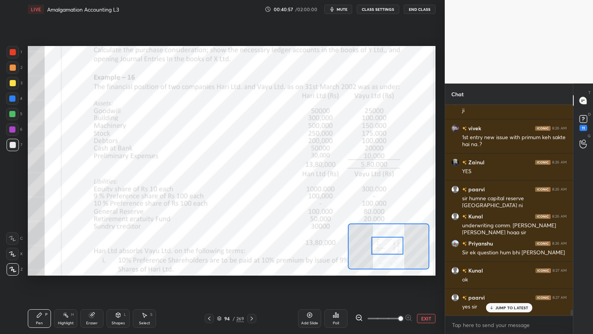
click at [14, 246] on div "X" at bounding box center [14, 252] width 17 height 15
click at [16, 240] on div at bounding box center [12, 238] width 12 height 12
click at [10, 53] on div at bounding box center [13, 52] width 6 height 6
click at [116, 268] on div "Shapes" at bounding box center [118, 323] width 13 height 4
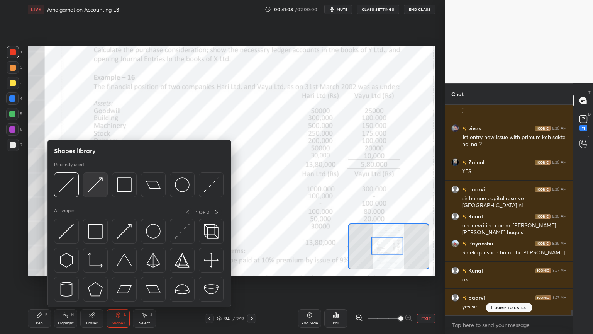
click at [95, 185] on img at bounding box center [95, 184] width 15 height 15
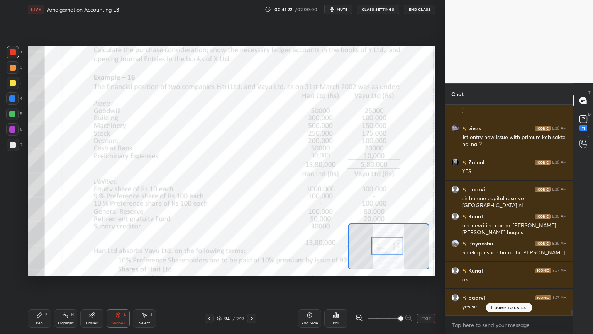
click at [43, 268] on div "Pen P" at bounding box center [39, 318] width 23 height 19
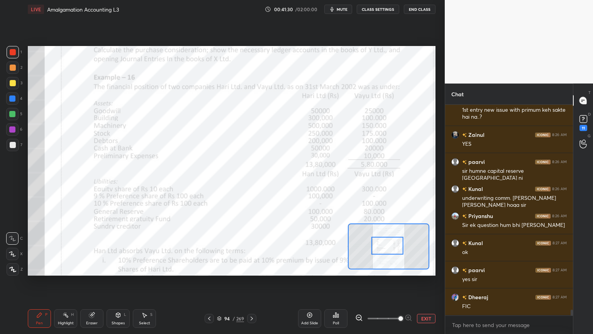
scroll to position [7565, 0]
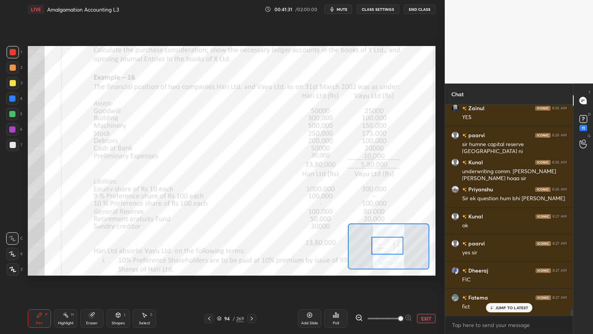
click at [113, 268] on div "Shapes" at bounding box center [118, 323] width 13 height 4
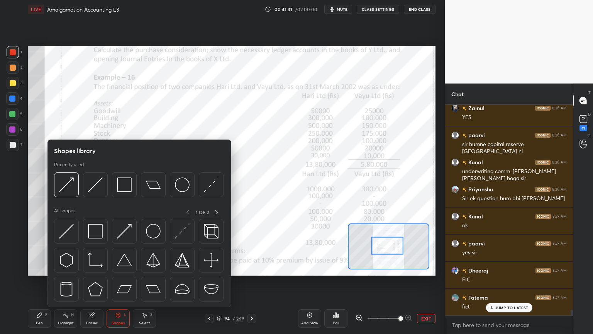
click at [115, 268] on div "Shapes" at bounding box center [118, 323] width 13 height 4
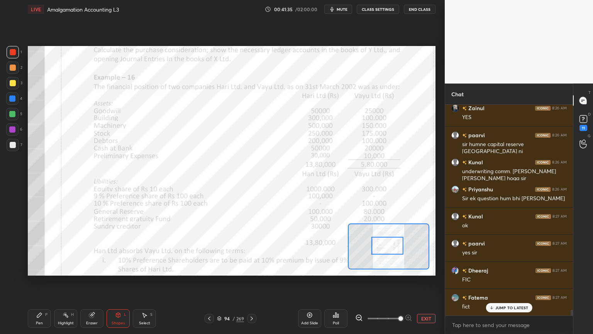
scroll to position [7592, 0]
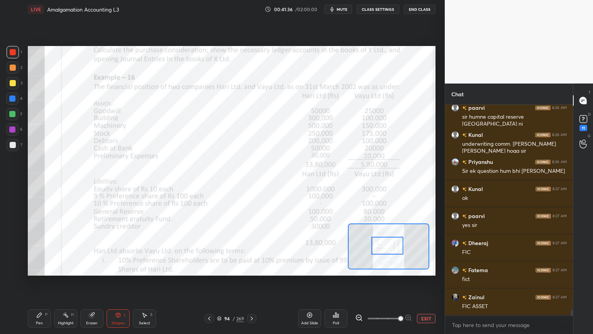
click at [41, 268] on div "Pen P" at bounding box center [39, 318] width 23 height 19
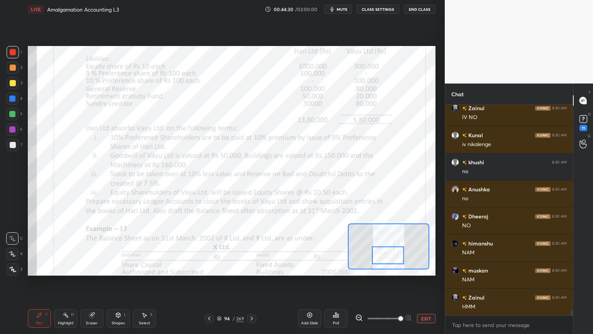
scroll to position [8770, 0]
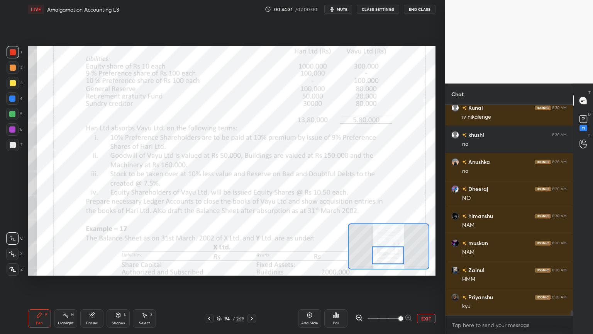
click at [14, 131] on div at bounding box center [12, 129] width 6 height 6
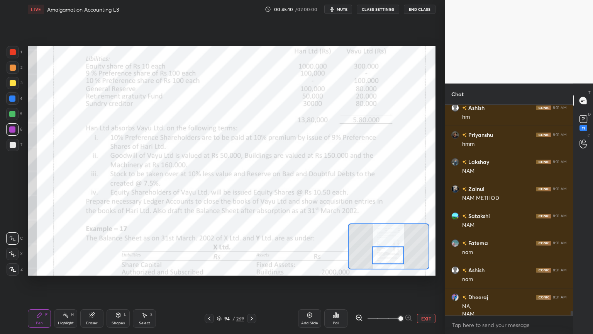
scroll to position [9210, 0]
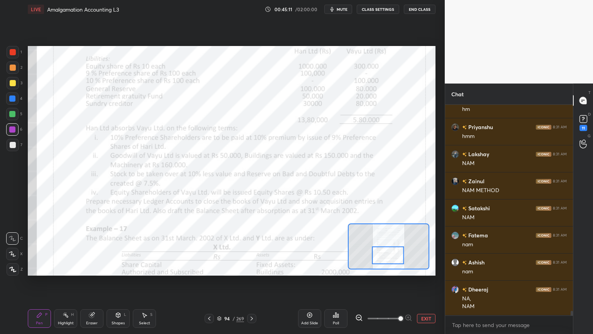
click at [313, 268] on div "Add Slide" at bounding box center [309, 318] width 23 height 19
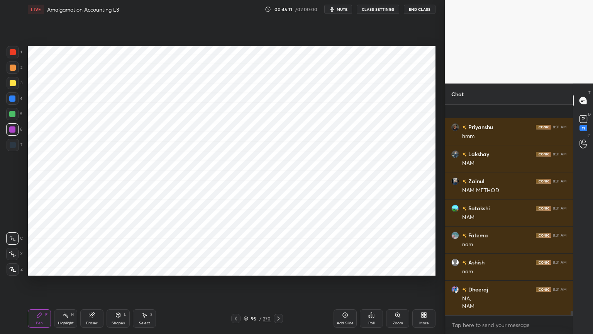
scroll to position [9264, 0]
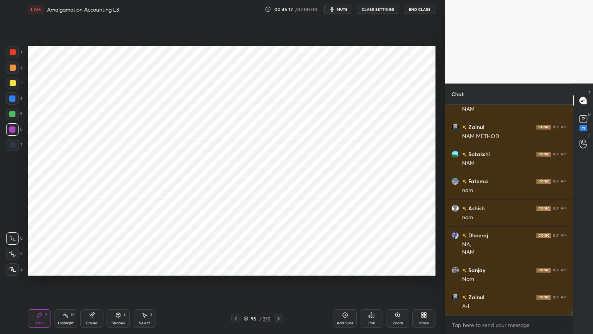
click at [10, 99] on div at bounding box center [12, 98] width 6 height 6
click at [21, 263] on div "Z" at bounding box center [15, 267] width 16 height 15
click at [124, 268] on div "Shapes L" at bounding box center [118, 318] width 23 height 19
click at [117, 268] on div "Shapes" at bounding box center [118, 323] width 13 height 4
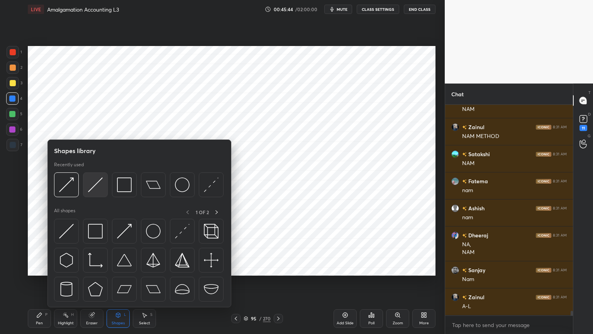
click at [95, 189] on img at bounding box center [95, 184] width 15 height 15
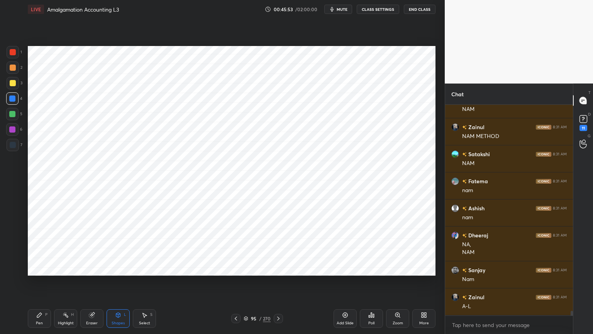
click at [42, 268] on icon at bounding box center [39, 315] width 6 height 6
click at [14, 140] on div at bounding box center [13, 145] width 12 height 12
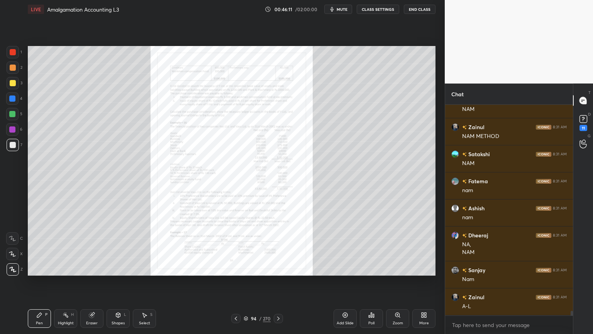
click at [399, 268] on icon at bounding box center [398, 315] width 6 height 6
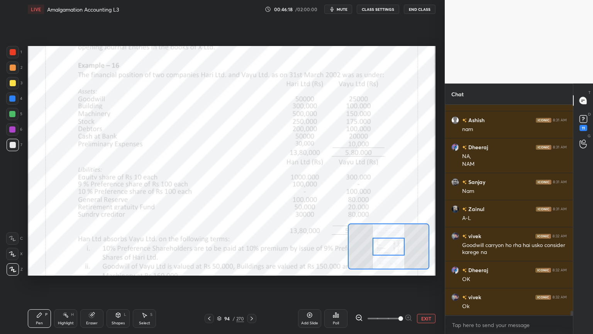
scroll to position [9379, 0]
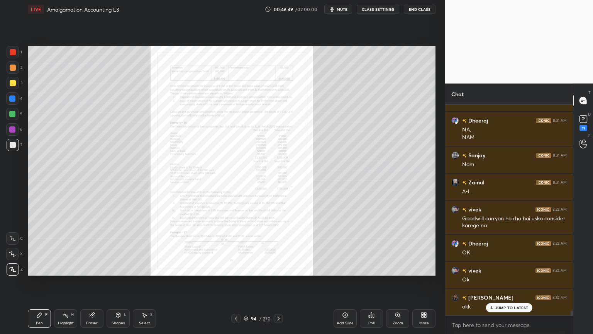
click at [395, 268] on icon at bounding box center [398, 315] width 6 height 6
click at [396, 268] on icon at bounding box center [398, 315] width 6 height 6
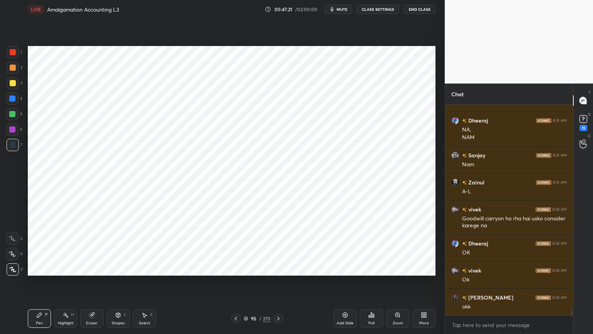
scroll to position [9407, 0]
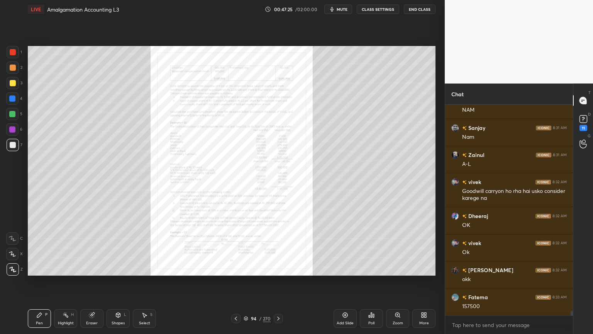
click at [399, 268] on icon at bounding box center [398, 315] width 6 height 6
click at [396, 268] on icon at bounding box center [398, 315] width 6 height 6
click at [393, 268] on div "Zoom" at bounding box center [397, 318] width 23 height 19
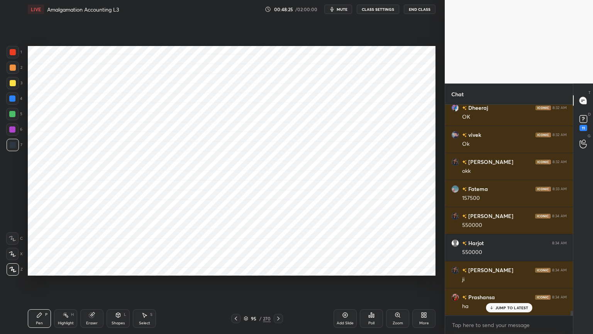
scroll to position [9541, 0]
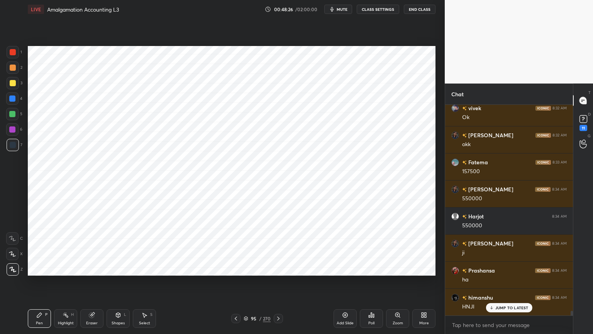
click at [11, 97] on div at bounding box center [12, 98] width 6 height 6
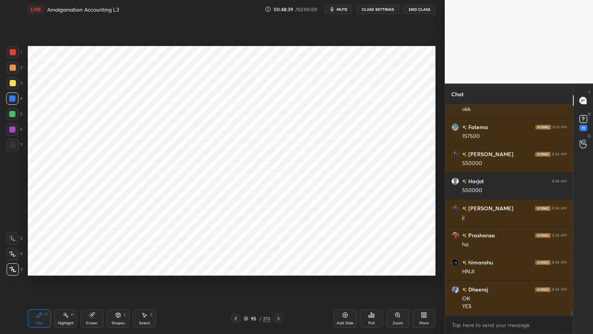
scroll to position [9603, 0]
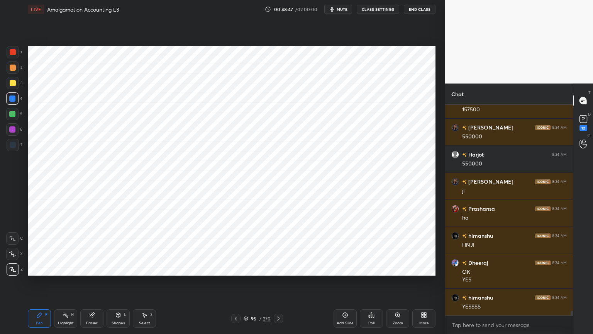
click at [13, 146] on div at bounding box center [13, 145] width 6 height 6
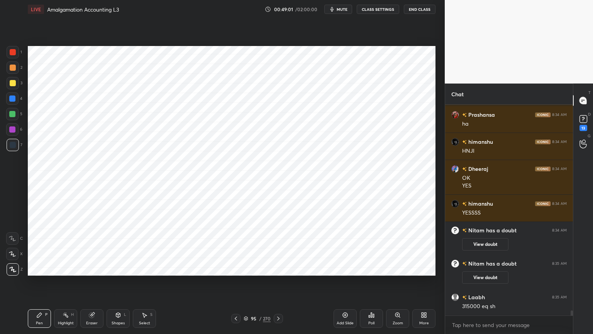
scroll to position [8954, 0]
click at [17, 133] on div at bounding box center [12, 129] width 12 height 12
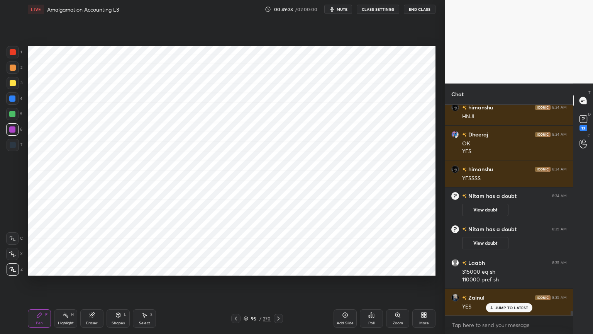
scroll to position [9016, 0]
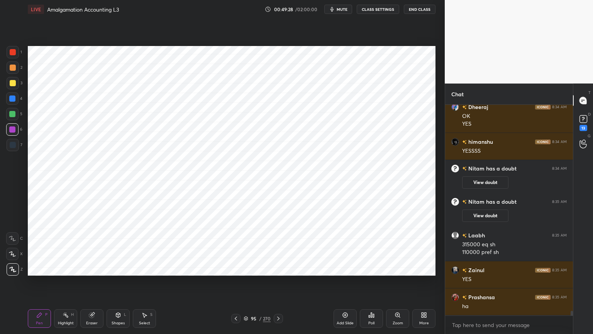
click at [14, 102] on div at bounding box center [12, 98] width 12 height 12
click at [12, 142] on div at bounding box center [13, 145] width 6 height 6
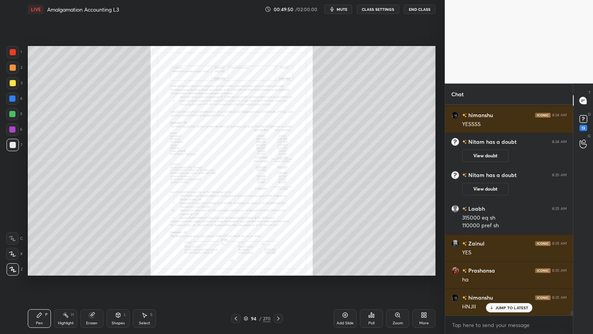
click at [87, 268] on div "Eraser" at bounding box center [92, 323] width 12 height 4
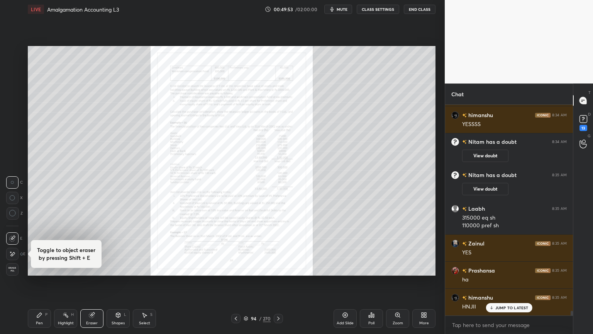
click at [38, 268] on div "Pen P" at bounding box center [39, 318] width 23 height 19
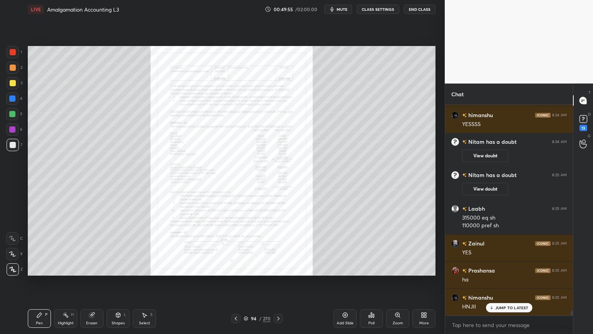
click at [395, 268] on icon at bounding box center [398, 315] width 6 height 6
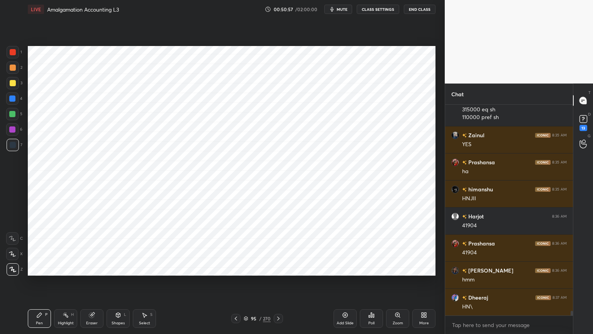
scroll to position [9178, 0]
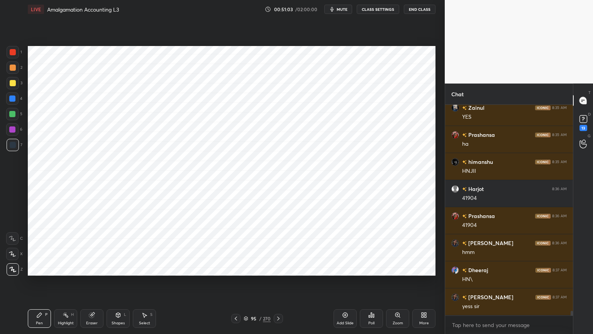
click at [63, 268] on div "Highlight" at bounding box center [66, 323] width 16 height 4
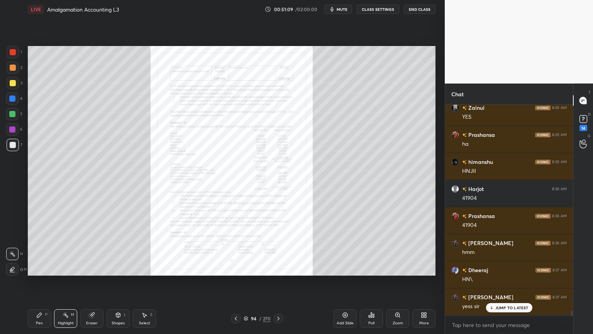
scroll to position [9211, 0]
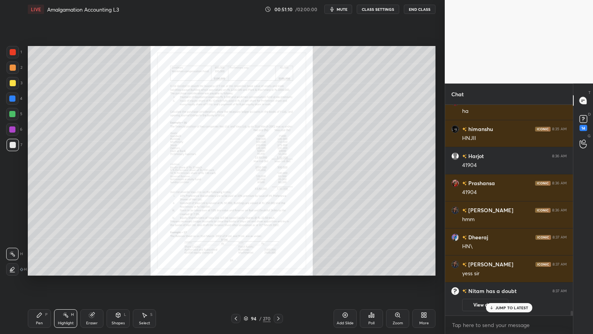
click at [393, 268] on div "Zoom" at bounding box center [397, 318] width 23 height 19
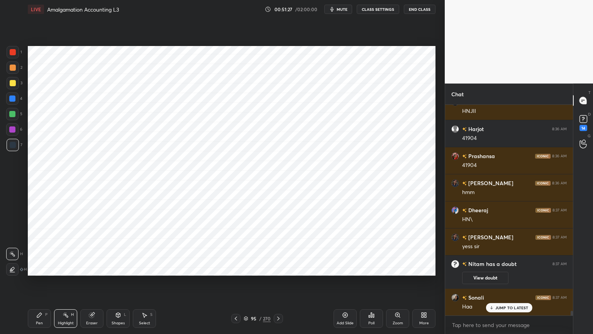
scroll to position [9227, 0]
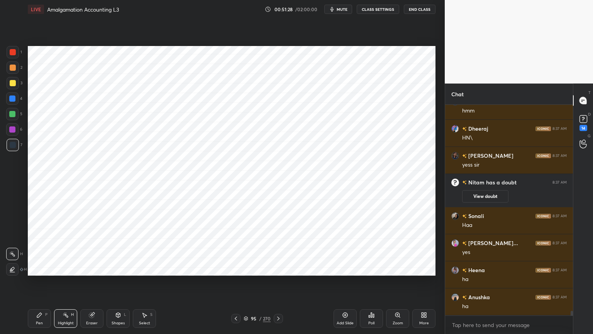
click at [347, 268] on icon at bounding box center [345, 315] width 5 height 5
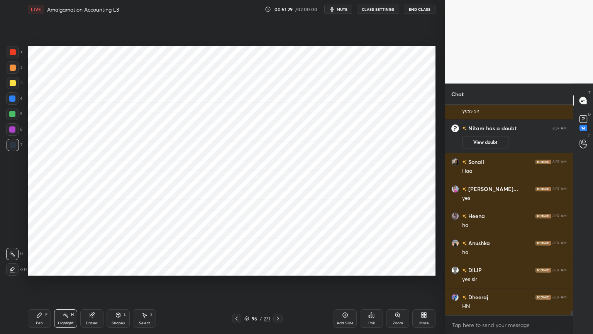
click at [15, 99] on div at bounding box center [12, 98] width 6 height 6
click at [37, 268] on div "Pen P" at bounding box center [39, 318] width 23 height 19
click at [14, 139] on div at bounding box center [13, 145] width 12 height 12
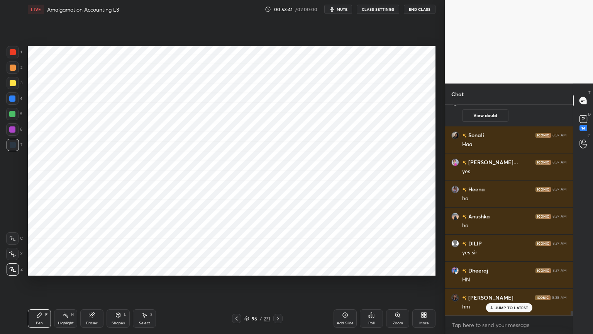
click at [9, 131] on div at bounding box center [12, 129] width 6 height 6
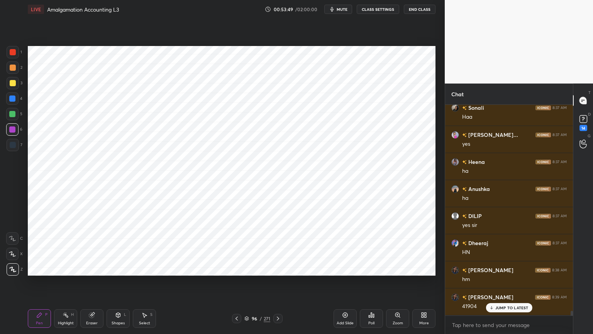
scroll to position [9362, 0]
click at [20, 146] on div "7" at bounding box center [15, 145] width 16 height 12
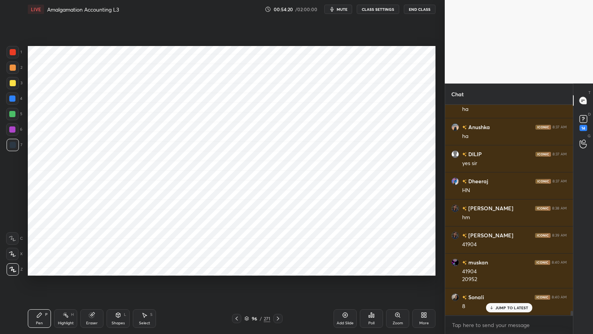
scroll to position [9424, 0]
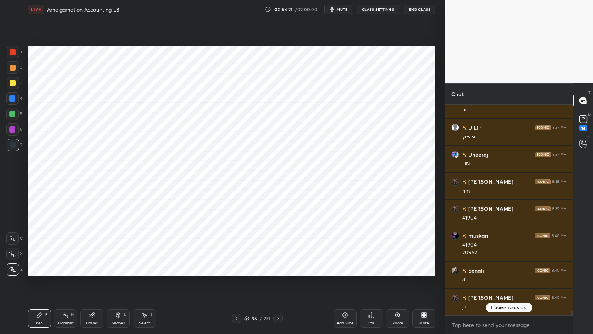
click at [12, 132] on div at bounding box center [12, 129] width 6 height 6
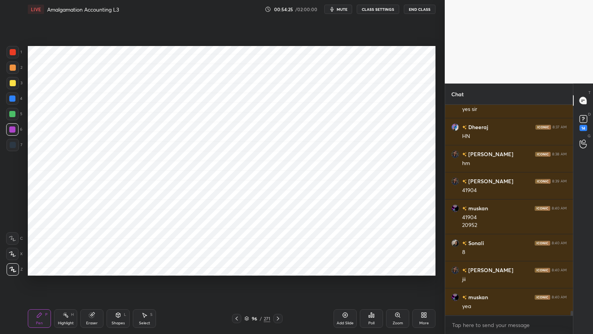
click at [10, 145] on div at bounding box center [13, 145] width 6 height 6
click at [59, 268] on div "Highlight H" at bounding box center [65, 318] width 23 height 19
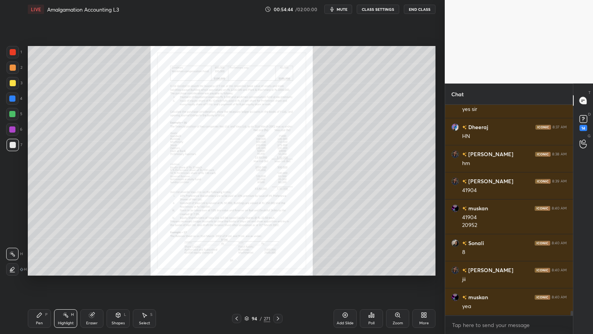
click at [393, 268] on div "Zoom" at bounding box center [397, 318] width 23 height 19
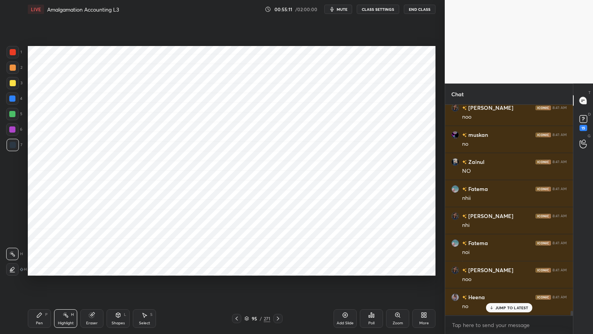
scroll to position [9748, 0]
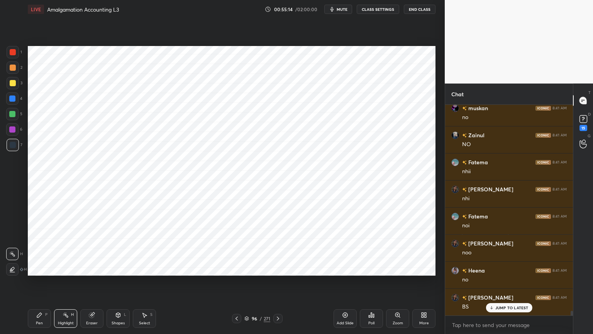
click at [42, 268] on div "Pen" at bounding box center [39, 323] width 7 height 4
click at [116, 268] on div "Shapes" at bounding box center [118, 323] width 13 height 4
click at [116, 268] on div "Shapes L" at bounding box center [118, 318] width 23 height 19
click at [15, 57] on div at bounding box center [13, 52] width 12 height 12
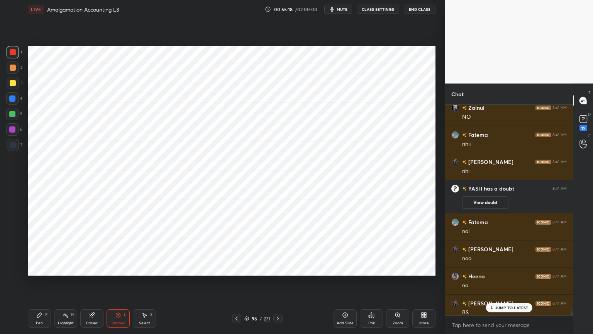
scroll to position [9827, 0]
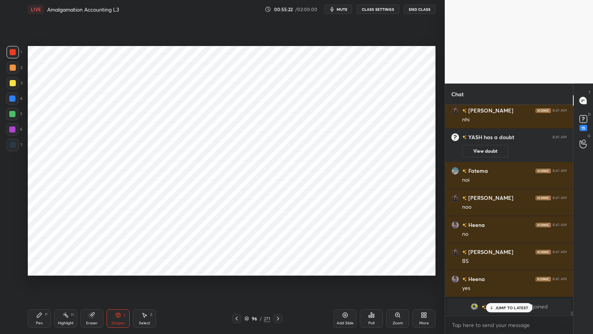
click at [50, 268] on div "Pen P" at bounding box center [39, 318] width 23 height 19
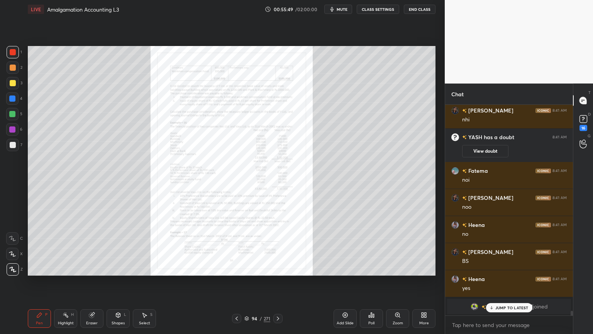
click at [396, 268] on icon at bounding box center [398, 315] width 4 height 4
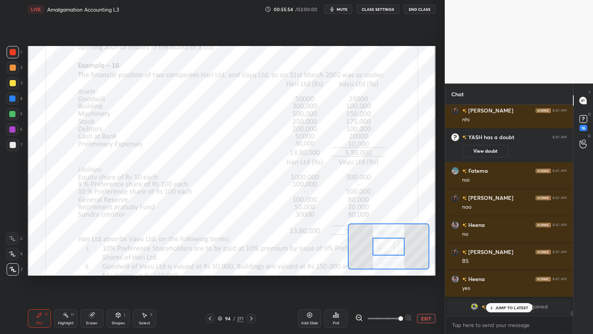
click at [89, 268] on div "Eraser" at bounding box center [92, 323] width 12 height 4
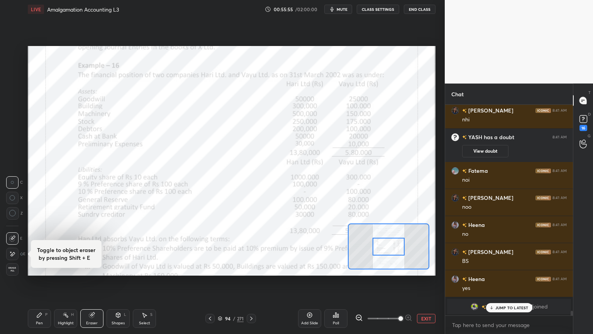
click at [36, 268] on div "Pen P" at bounding box center [39, 318] width 23 height 19
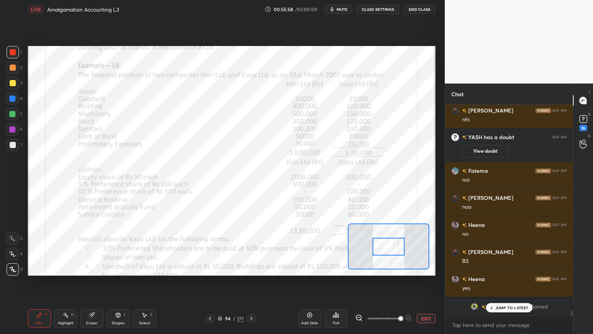
click at [12, 239] on icon at bounding box center [12, 238] width 7 height 5
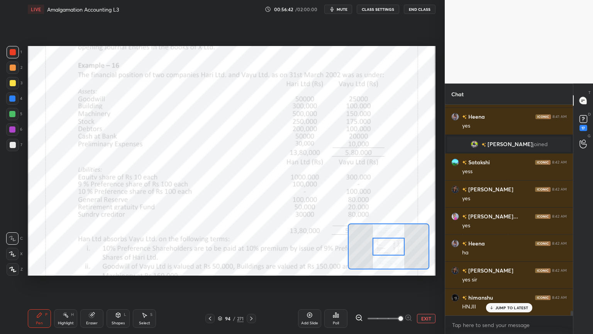
scroll to position [9809, 0]
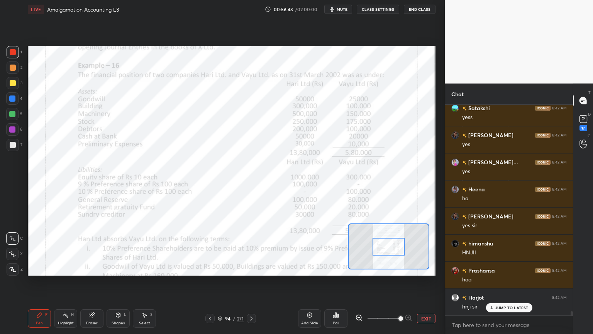
click at [335, 268] on div "Poll" at bounding box center [336, 318] width 23 height 19
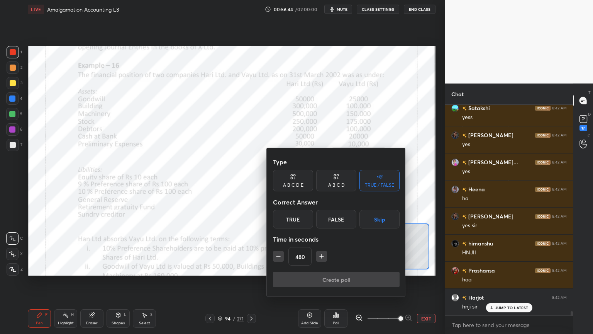
click at [322, 255] on icon "button" at bounding box center [322, 256] width 8 height 8
click at [323, 257] on icon "button" at bounding box center [322, 256] width 8 height 8
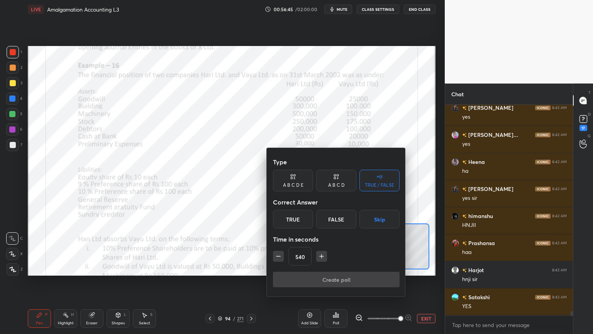
click at [323, 257] on icon "button" at bounding box center [322, 256] width 8 height 8
click at [324, 258] on icon "button" at bounding box center [322, 256] width 8 height 8
click at [322, 258] on icon "button" at bounding box center [322, 256] width 8 height 8
type input "600"
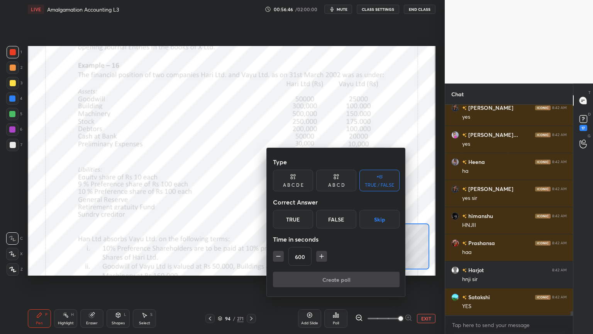
scroll to position [9863, 0]
click at [384, 218] on button "Skip" at bounding box center [380, 219] width 40 height 19
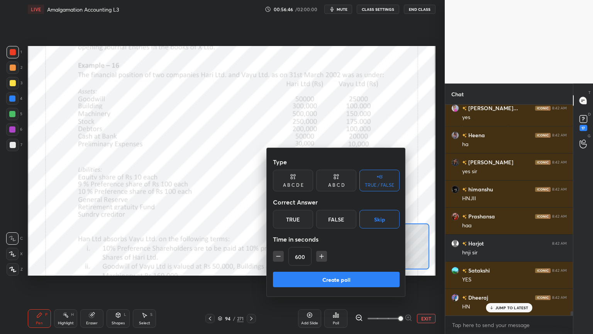
click at [364, 268] on button "Create poll" at bounding box center [336, 279] width 127 height 15
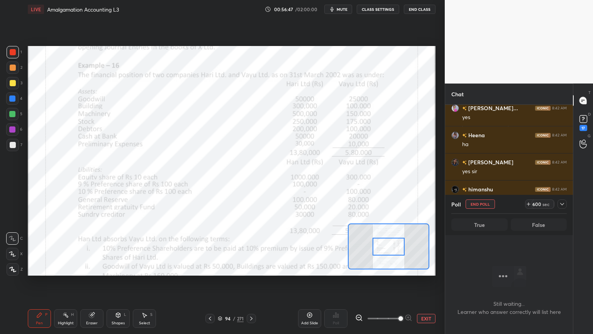
scroll to position [168, 126]
click at [562, 202] on icon at bounding box center [562, 204] width 6 height 6
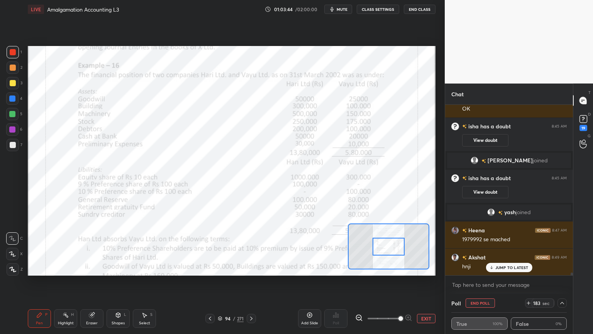
scroll to position [10155, 0]
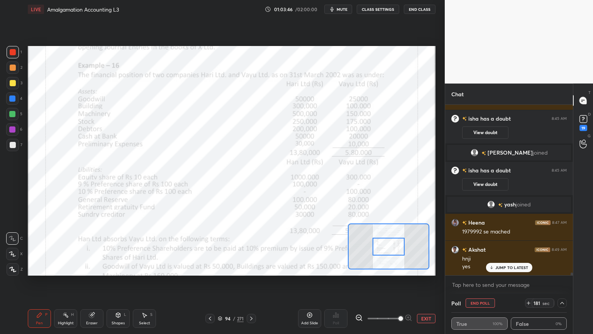
click at [482, 268] on button "End Poll" at bounding box center [480, 302] width 29 height 9
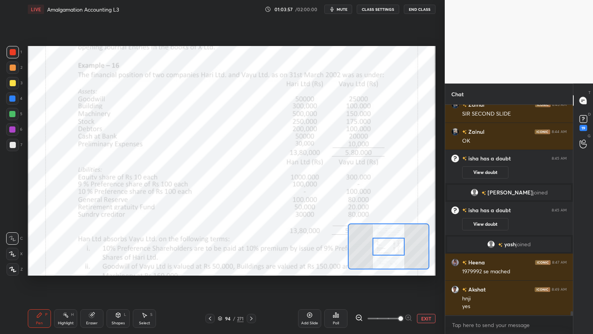
scroll to position [10142, 0]
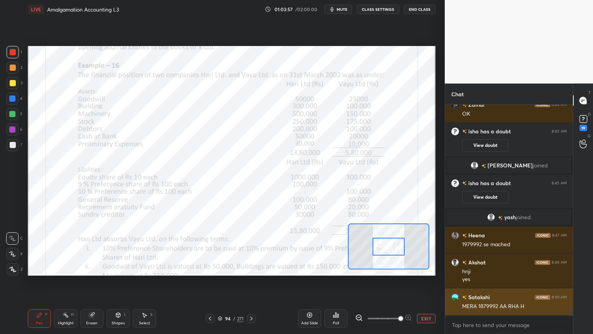
click at [542, 268] on div "MERA 1879992 AA RHA H" at bounding box center [514, 307] width 105 height 8
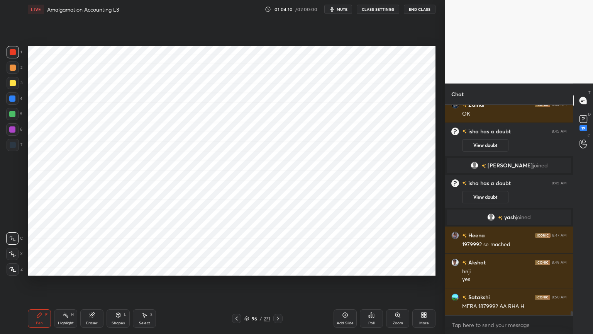
click at [346, 268] on icon at bounding box center [345, 315] width 6 height 6
click at [14, 268] on icon at bounding box center [13, 269] width 6 height 5
click at [14, 101] on div at bounding box center [12, 98] width 6 height 6
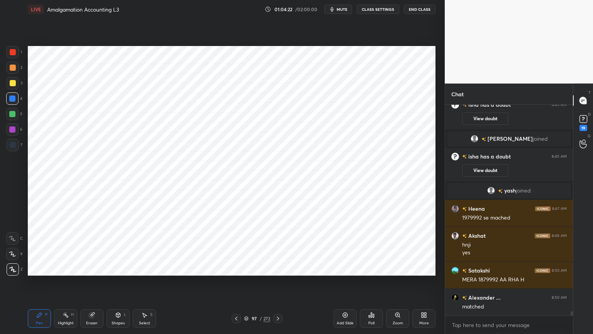
scroll to position [10196, 0]
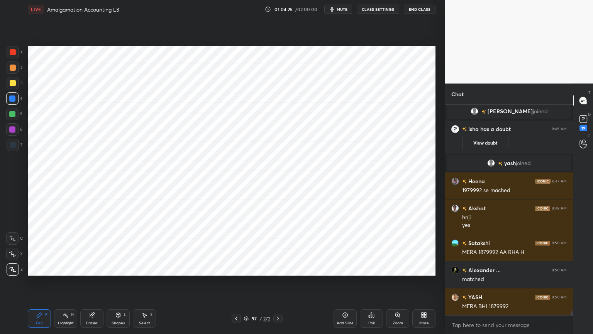
click at [113, 268] on div "Shapes L" at bounding box center [118, 318] width 23 height 19
click at [117, 268] on icon at bounding box center [118, 315] width 4 height 5
click at [37, 268] on div "Pen P" at bounding box center [39, 318] width 23 height 19
click at [12, 145] on div at bounding box center [13, 145] width 6 height 6
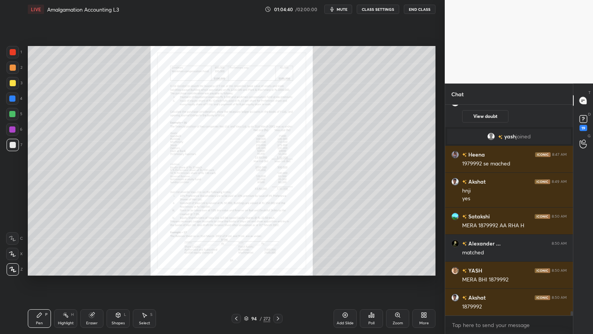
scroll to position [10250, 0]
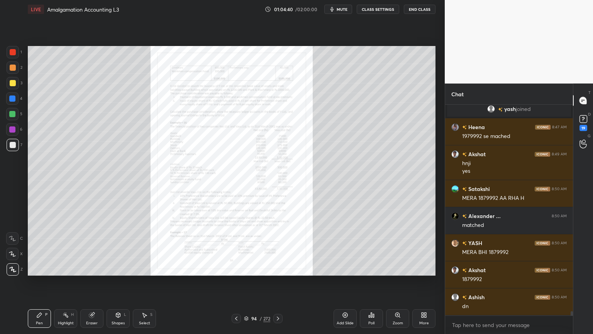
click at [395, 268] on icon at bounding box center [398, 315] width 6 height 6
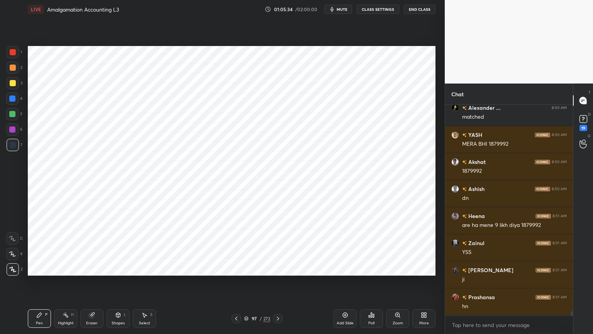
scroll to position [10385, 0]
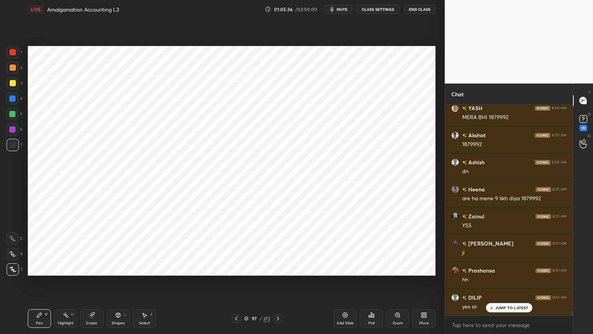
click at [12, 102] on div at bounding box center [12, 98] width 12 height 12
click at [117, 268] on div "Shapes" at bounding box center [118, 323] width 13 height 4
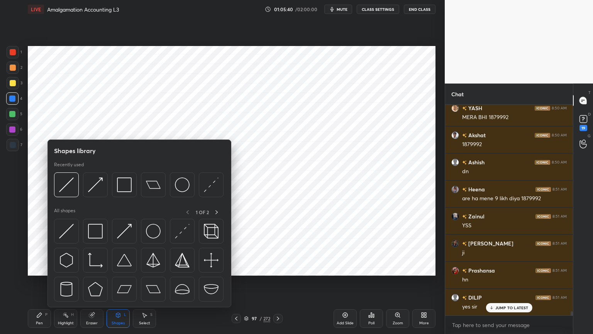
click at [116, 268] on div "Shapes" at bounding box center [118, 323] width 13 height 4
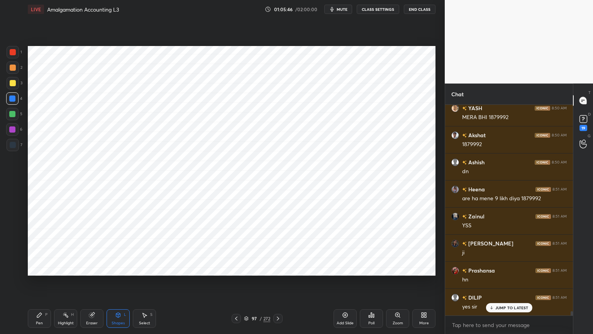
click at [43, 268] on div "Pen P" at bounding box center [39, 318] width 23 height 19
click at [14, 143] on div at bounding box center [13, 145] width 6 height 6
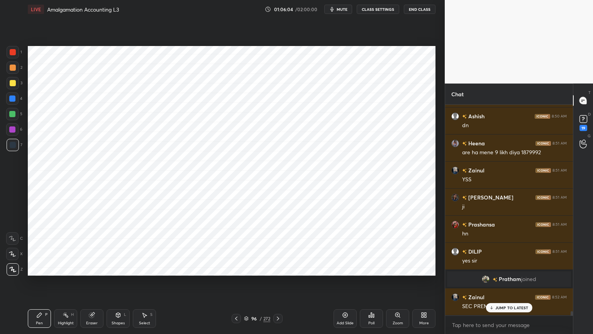
scroll to position [10458, 0]
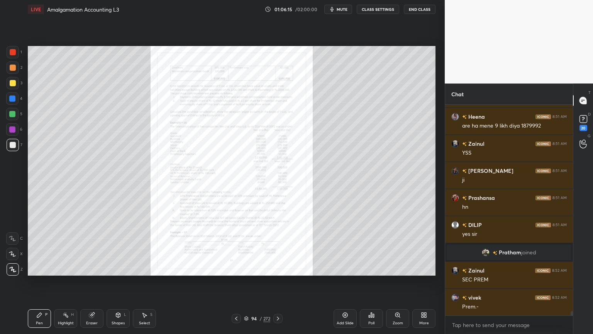
click at [392, 268] on div "Zoom" at bounding box center [397, 318] width 23 height 19
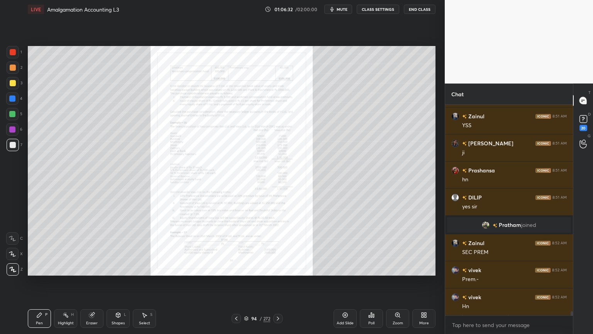
scroll to position [10512, 0]
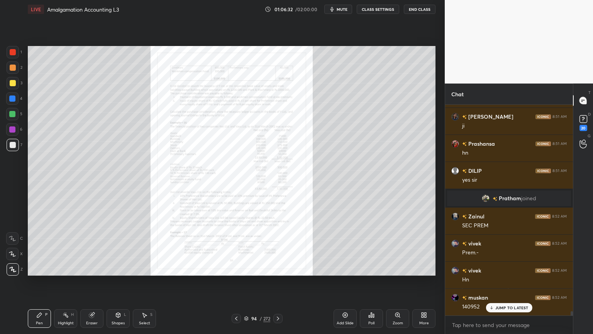
click at [397, 268] on div "Zoom" at bounding box center [397, 318] width 23 height 19
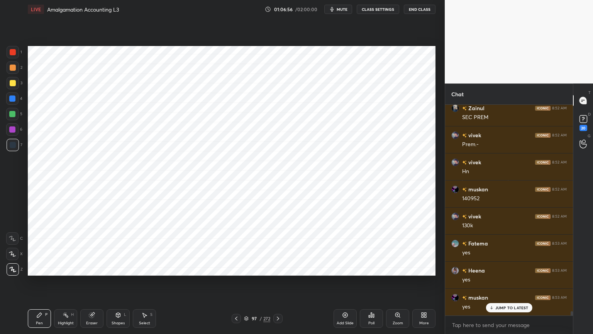
scroll to position [10639, 0]
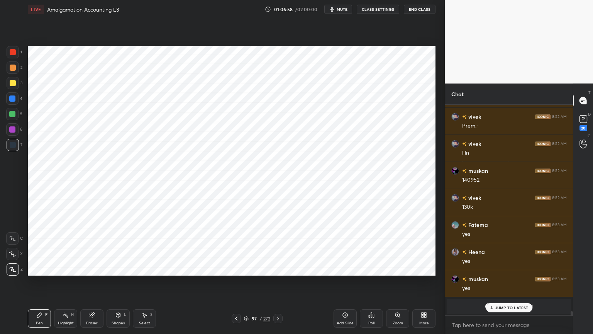
click at [12, 100] on div at bounding box center [12, 98] width 6 height 6
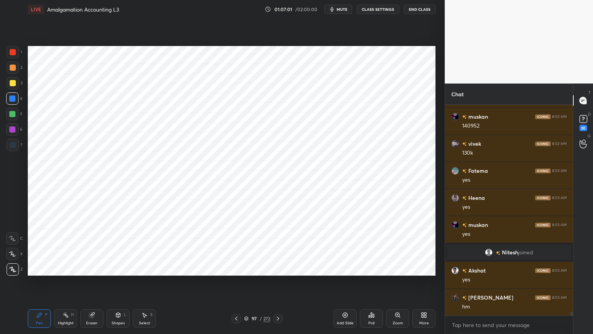
scroll to position [10720, 0]
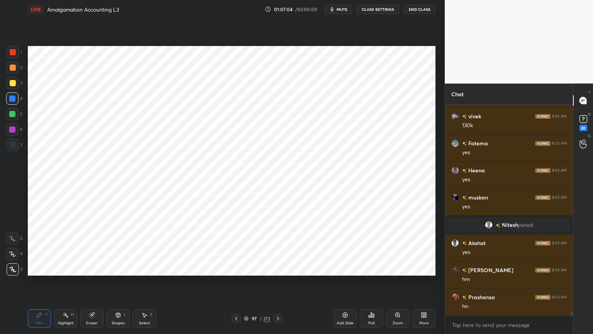
click at [116, 268] on icon at bounding box center [118, 315] width 6 height 6
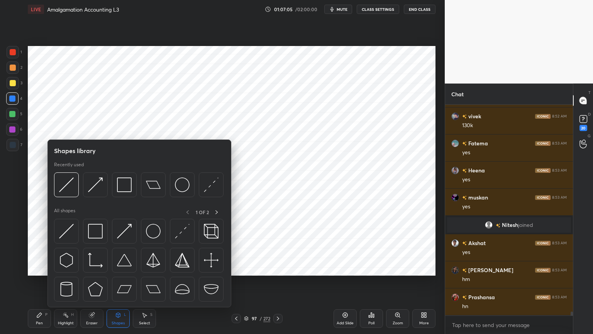
click at [117, 268] on icon at bounding box center [118, 315] width 6 height 6
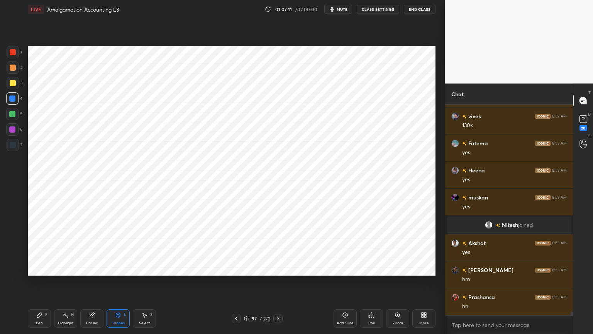
click at [45, 268] on div "Pen P" at bounding box center [39, 318] width 23 height 19
click at [12, 141] on div at bounding box center [13, 145] width 12 height 12
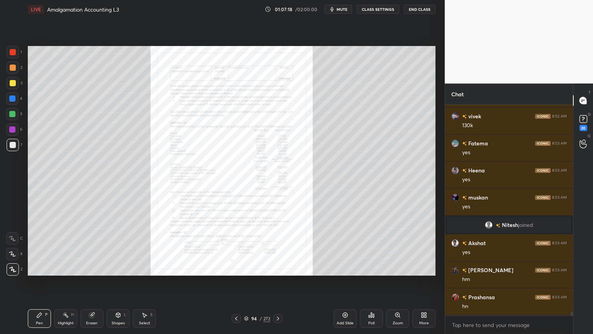
click at [398, 268] on div "Zoom" at bounding box center [397, 318] width 23 height 19
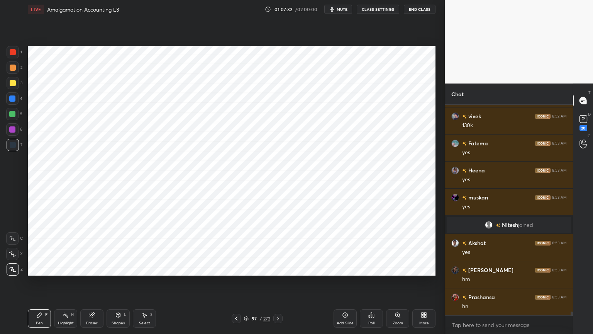
click at [14, 99] on div at bounding box center [12, 98] width 6 height 6
click at [400, 268] on icon at bounding box center [398, 315] width 6 height 6
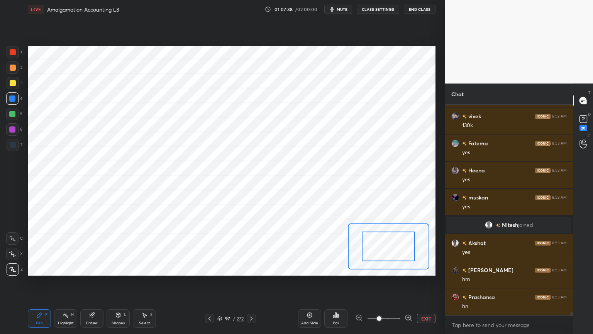
click at [382, 268] on span at bounding box center [379, 318] width 5 height 5
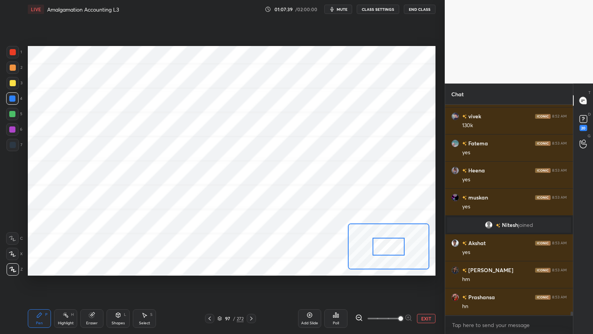
click at [423, 268] on button "EXIT" at bounding box center [426, 318] width 19 height 9
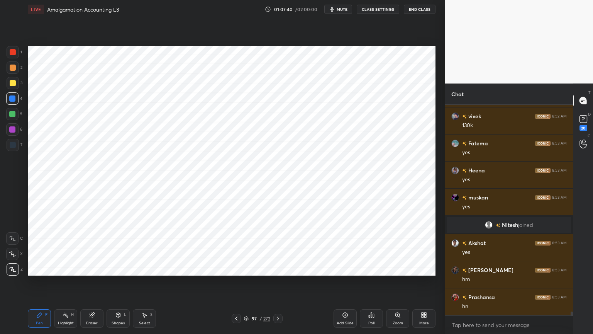
click at [119, 268] on div "Shapes" at bounding box center [118, 323] width 13 height 4
click at [120, 268] on div "Shapes" at bounding box center [118, 323] width 13 height 4
click at [46, 268] on div "Pen P" at bounding box center [39, 318] width 23 height 19
click at [14, 148] on div at bounding box center [13, 145] width 12 height 12
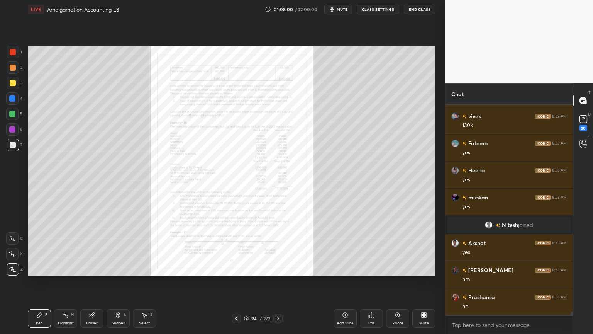
click at [396, 268] on icon at bounding box center [398, 315] width 4 height 4
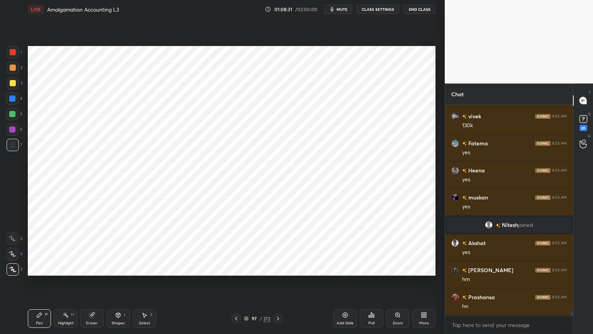
scroll to position [10747, 0]
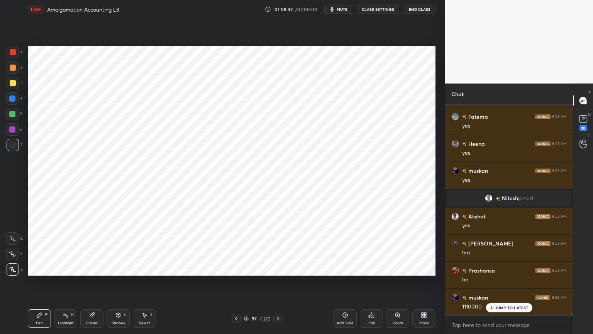
click at [90, 268] on div "Eraser" at bounding box center [92, 323] width 12 height 4
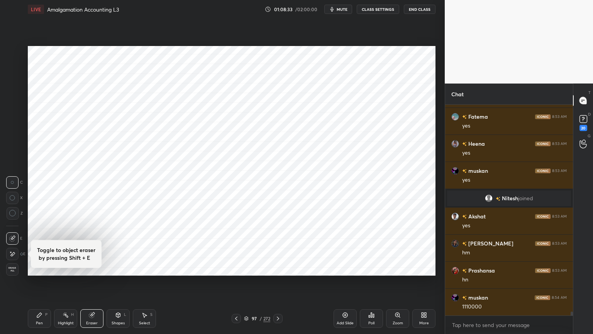
scroll to position [10774, 0]
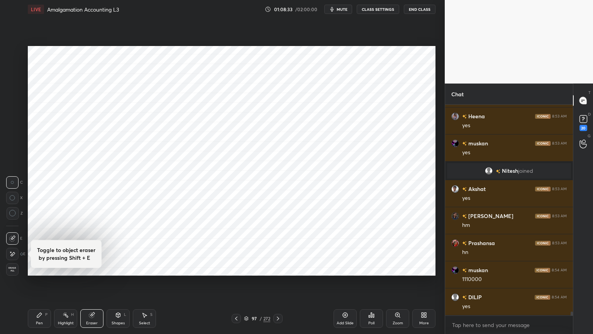
click at [32, 268] on div "Pen P" at bounding box center [39, 318] width 23 height 19
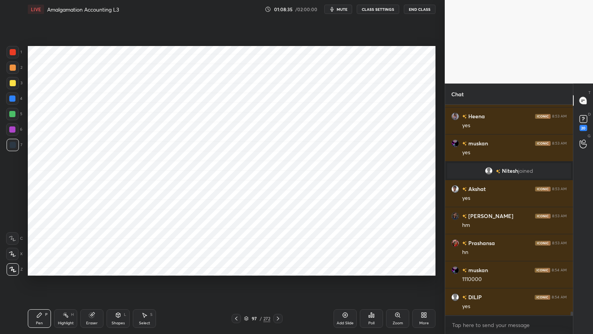
click at [11, 113] on div at bounding box center [12, 114] width 6 height 6
click at [14, 98] on div at bounding box center [12, 98] width 6 height 6
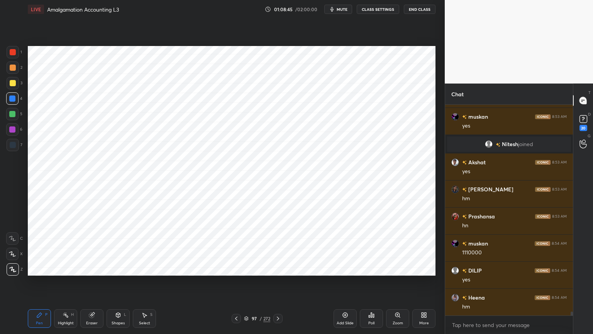
click at [114, 268] on div "Shapes L" at bounding box center [118, 318] width 23 height 19
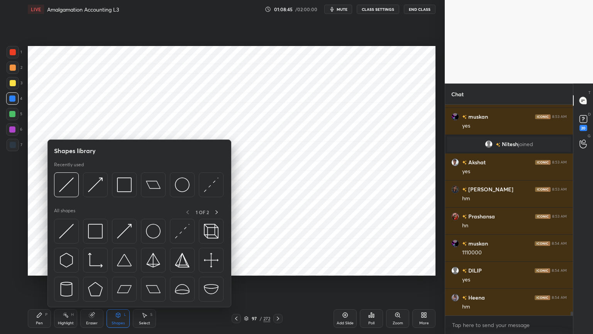
click at [116, 268] on div "Shapes L" at bounding box center [118, 318] width 23 height 19
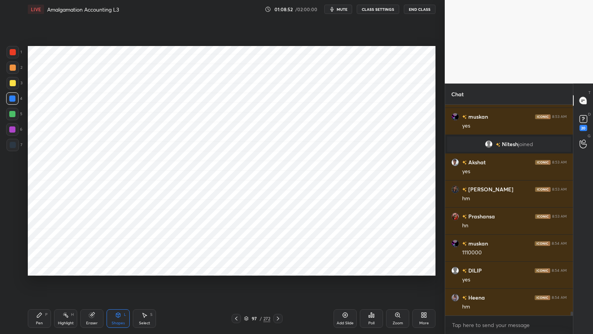
click at [37, 268] on div "Pen P" at bounding box center [39, 318] width 23 height 19
click at [12, 146] on div at bounding box center [13, 145] width 6 height 6
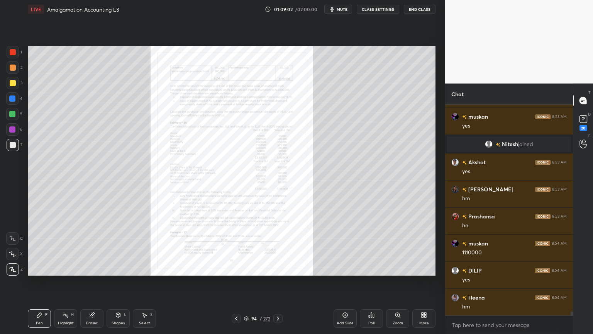
click at [395, 268] on icon at bounding box center [398, 315] width 6 height 6
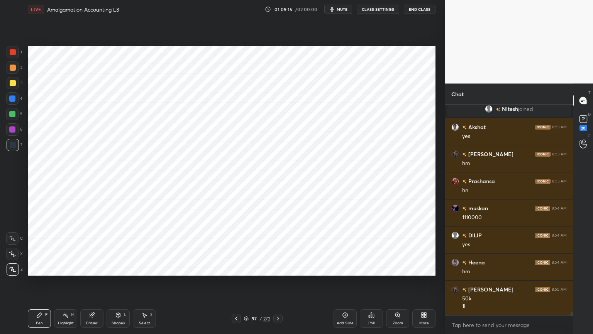
scroll to position [10890, 0]
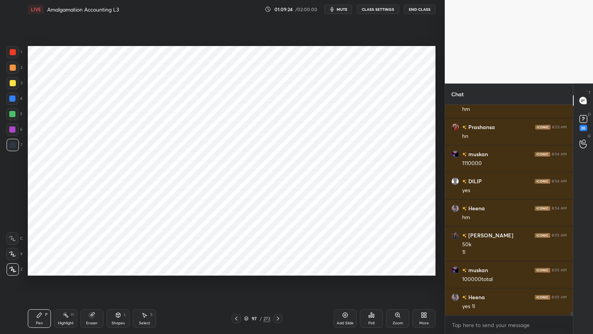
click at [347, 268] on icon at bounding box center [345, 315] width 5 height 5
click at [15, 100] on div at bounding box center [12, 98] width 6 height 6
click at [116, 268] on div "Shapes L" at bounding box center [118, 318] width 23 height 19
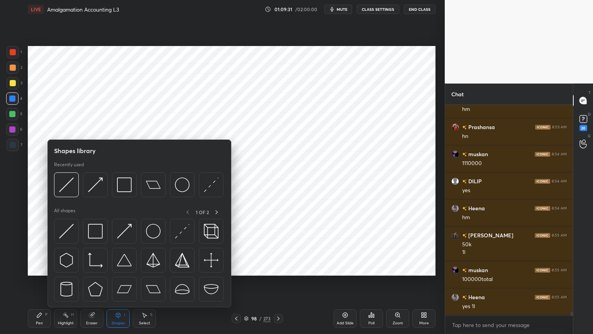
click at [116, 268] on div "Shapes L" at bounding box center [118, 318] width 23 height 19
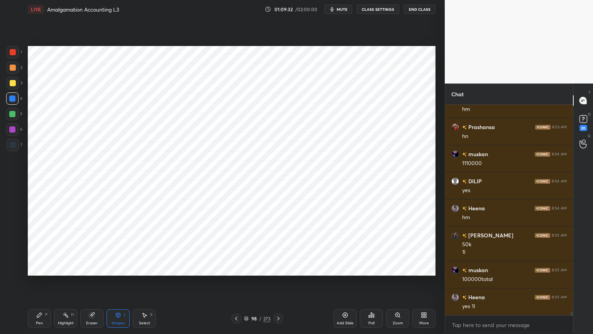
scroll to position [10923, 0]
click at [39, 268] on div "Pen P" at bounding box center [39, 318] width 23 height 19
click at [15, 143] on div at bounding box center [13, 145] width 6 height 6
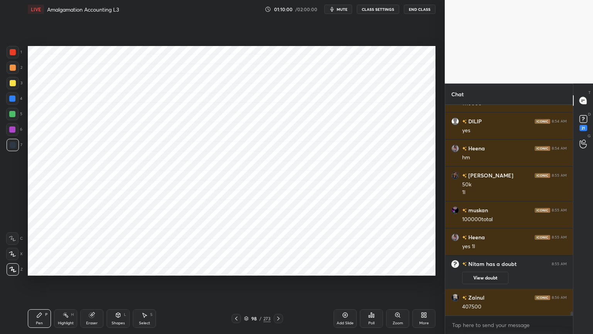
scroll to position [10762, 0]
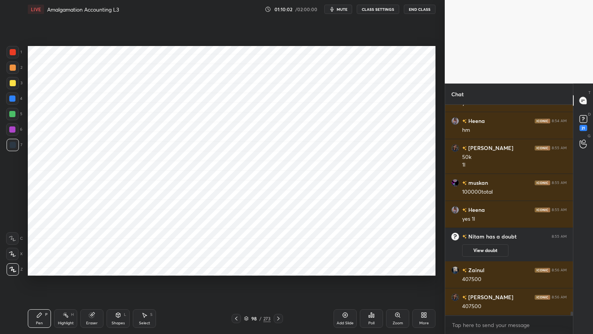
click at [14, 98] on div at bounding box center [12, 98] width 6 height 6
click at [116, 268] on div "Shapes" at bounding box center [118, 323] width 13 height 4
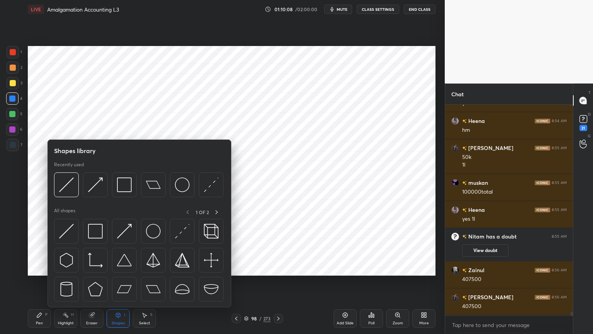
click at [117, 268] on div "Shapes" at bounding box center [118, 323] width 13 height 4
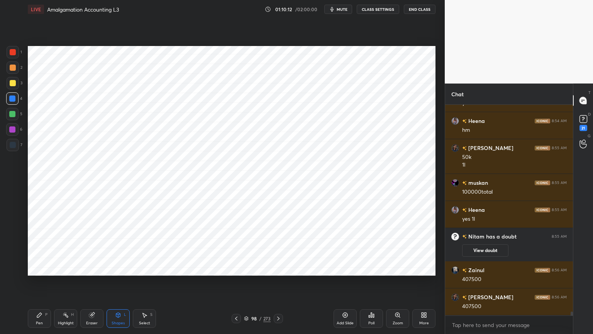
click at [39, 268] on icon at bounding box center [39, 315] width 5 height 5
click at [14, 145] on div at bounding box center [13, 145] width 6 height 6
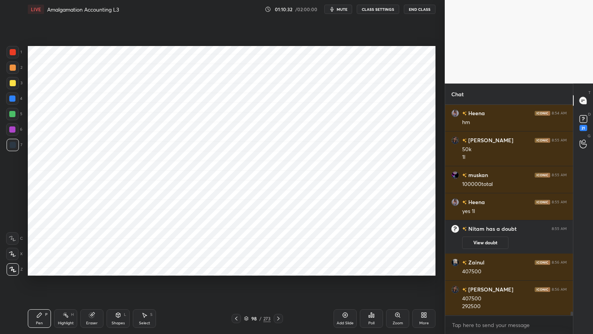
click at [14, 95] on div at bounding box center [12, 98] width 6 height 6
click at [115, 268] on div "Shapes" at bounding box center [118, 323] width 13 height 4
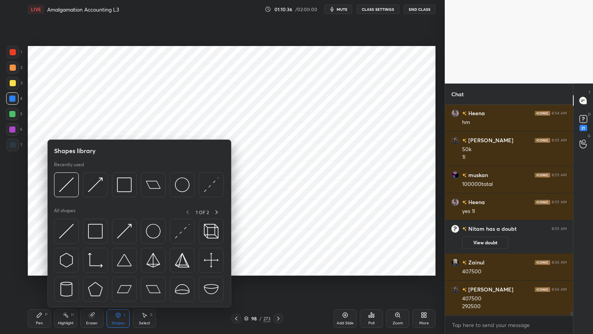
click at [116, 268] on div "Shapes" at bounding box center [118, 323] width 13 height 4
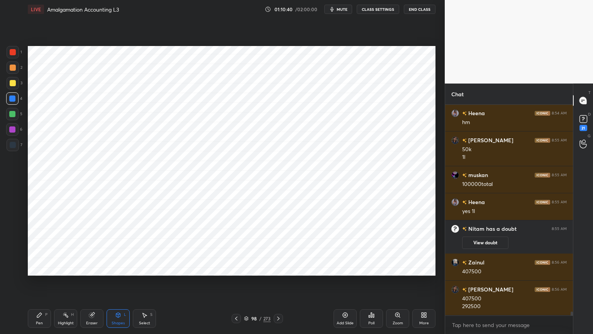
click at [39, 268] on div "Pen P" at bounding box center [39, 318] width 23 height 19
click at [14, 147] on div at bounding box center [13, 145] width 6 height 6
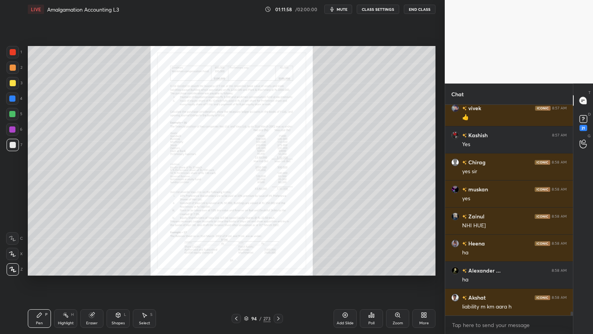
scroll to position [11210, 0]
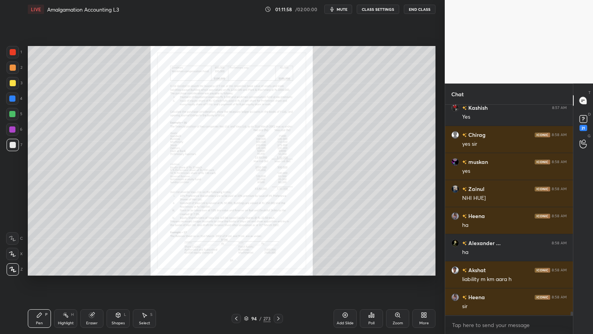
click at [395, 268] on div "Zoom" at bounding box center [397, 318] width 23 height 19
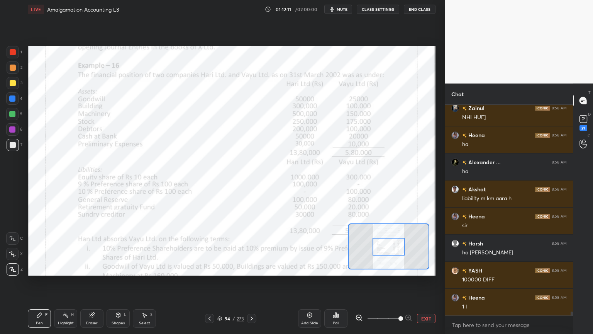
scroll to position [11318, 0]
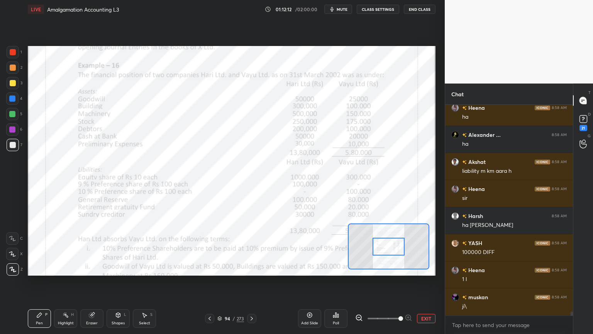
click at [15, 237] on icon at bounding box center [12, 238] width 7 height 5
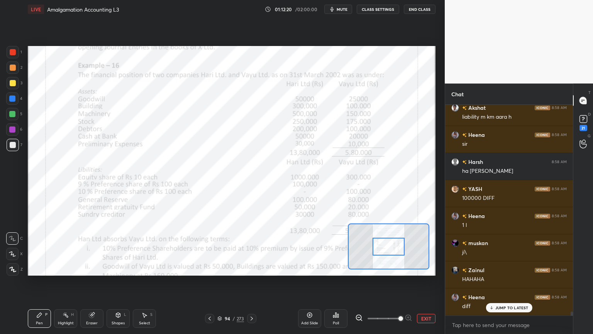
scroll to position [11399, 0]
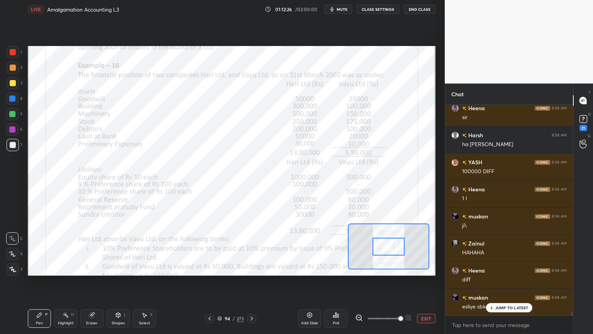
click at [10, 58] on div at bounding box center [13, 52] width 12 height 12
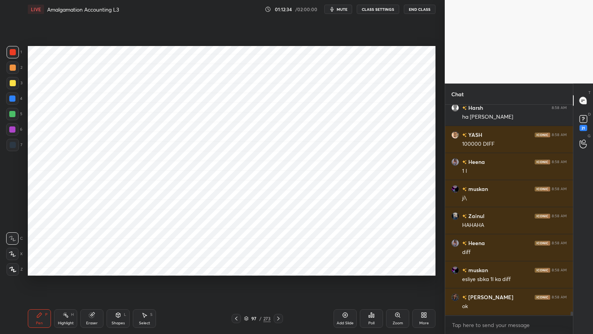
click at [14, 144] on div at bounding box center [13, 145] width 6 height 6
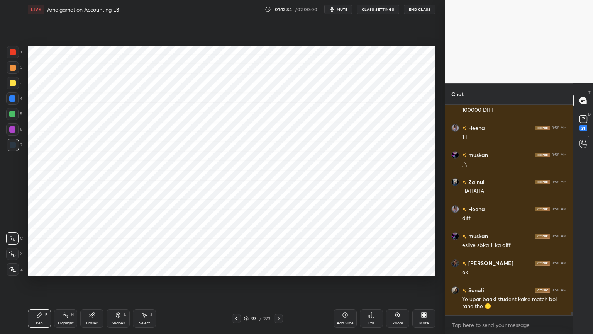
click at [15, 268] on div at bounding box center [13, 269] width 12 height 12
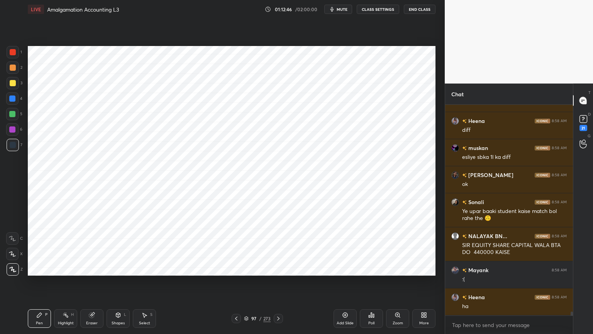
scroll to position [11575, 0]
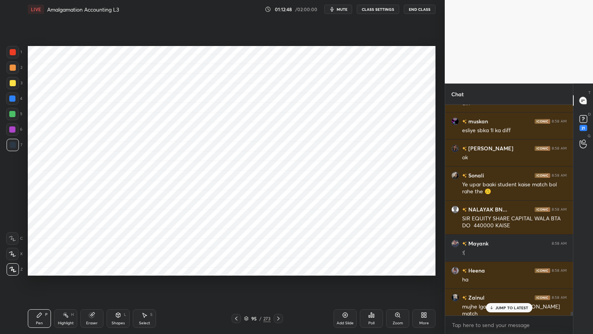
click at [67, 268] on div "Highlight" at bounding box center [66, 323] width 16 height 4
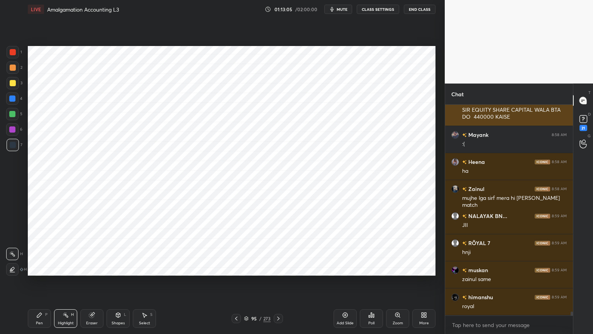
scroll to position [11810, 0]
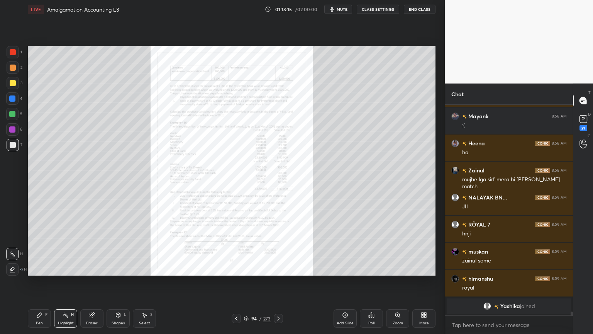
click at [398, 268] on icon at bounding box center [398, 315] width 0 height 2
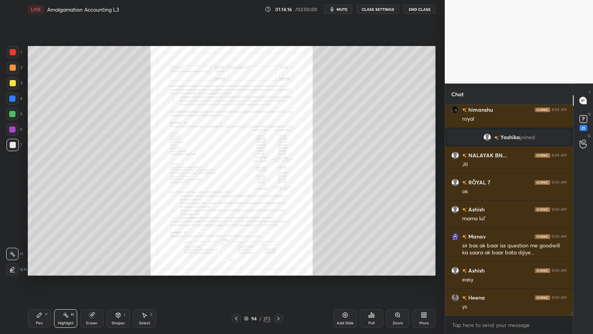
scroll to position [11608, 0]
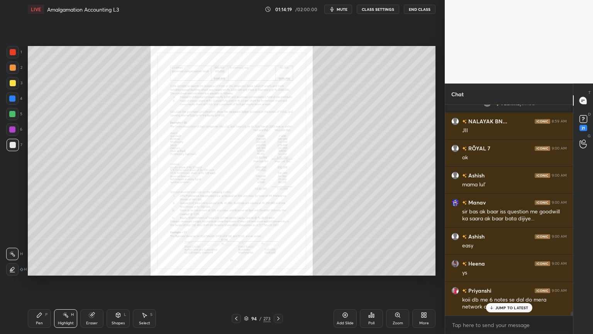
click at [399, 268] on div "Zoom" at bounding box center [397, 318] width 23 height 19
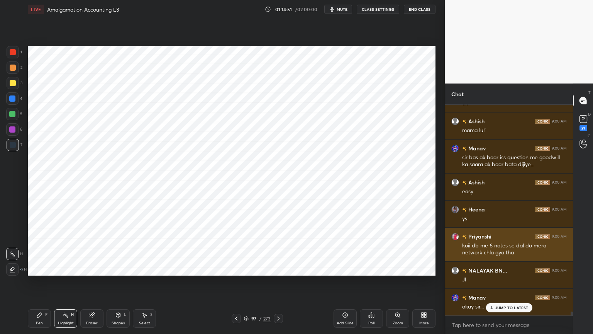
scroll to position [11662, 0]
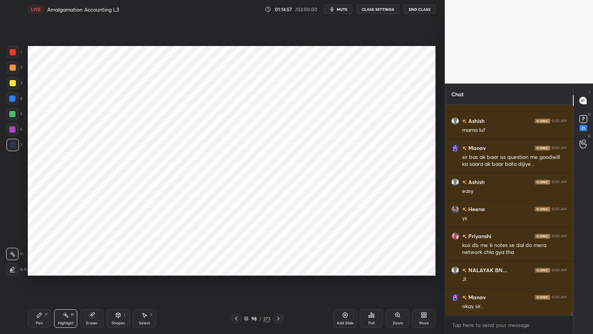
click at [344, 268] on icon at bounding box center [345, 315] width 2 height 2
click at [15, 101] on div at bounding box center [12, 98] width 12 height 12
click at [42, 268] on div "Pen P" at bounding box center [39, 318] width 23 height 19
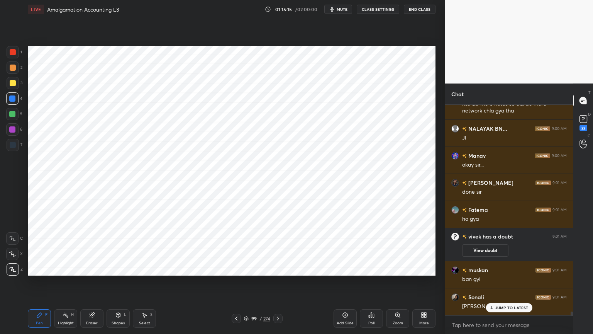
scroll to position [11708, 0]
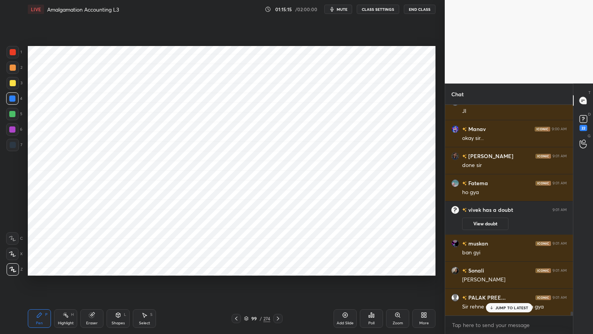
click at [113, 268] on div "Shapes L" at bounding box center [118, 318] width 23 height 19
click at [46, 268] on div "Pen P" at bounding box center [39, 318] width 23 height 19
click at [11, 148] on div at bounding box center [13, 145] width 12 height 12
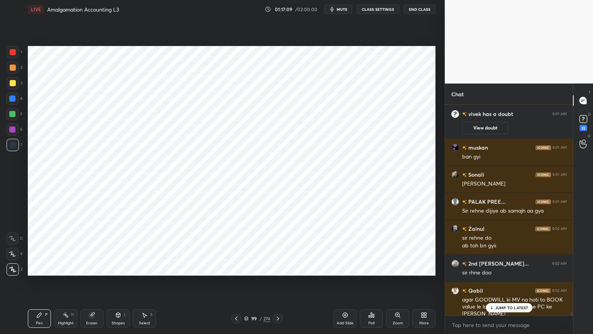
scroll to position [11831, 0]
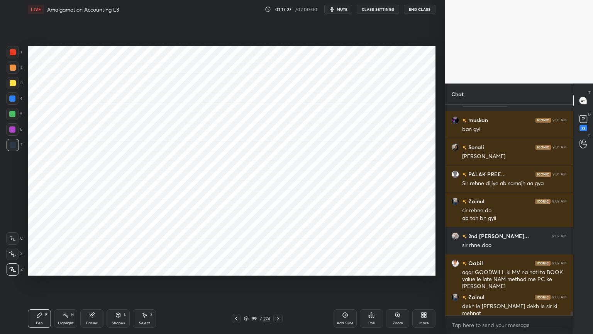
click at [118, 268] on div "Shapes L" at bounding box center [118, 318] width 23 height 19
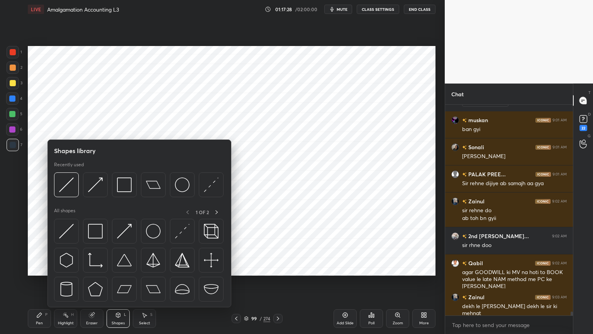
click at [146, 268] on div "Select" at bounding box center [144, 323] width 11 height 4
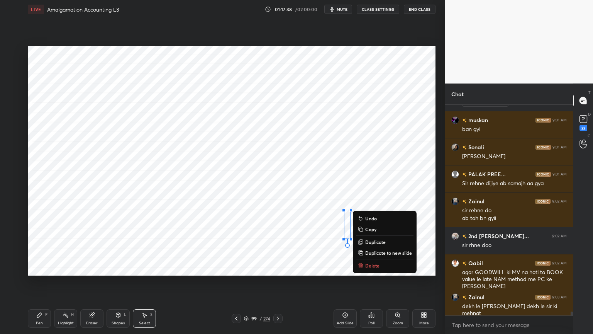
click at [40, 268] on div "Pen P" at bounding box center [39, 318] width 23 height 19
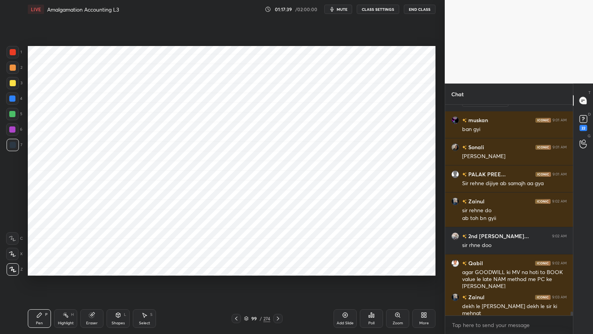
click at [68, 268] on div "Highlight H" at bounding box center [65, 318] width 23 height 19
click at [34, 268] on div "Pen P" at bounding box center [39, 318] width 23 height 19
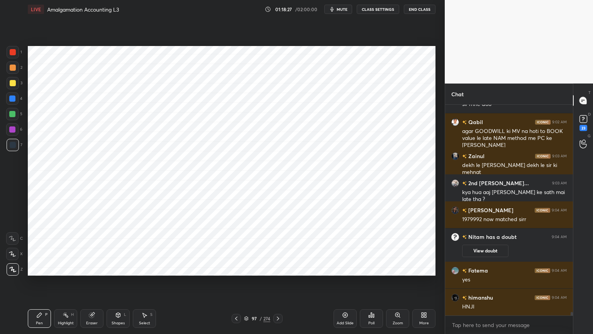
scroll to position [11924, 0]
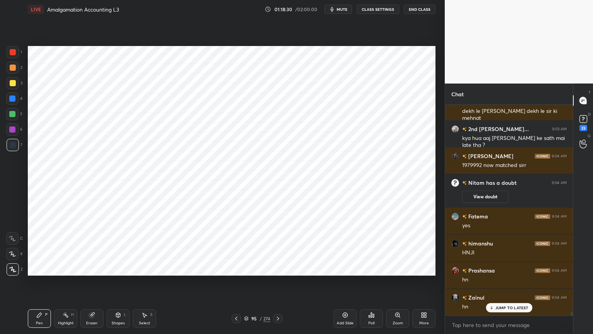
click at [63, 268] on div "Highlight H" at bounding box center [65, 318] width 23 height 19
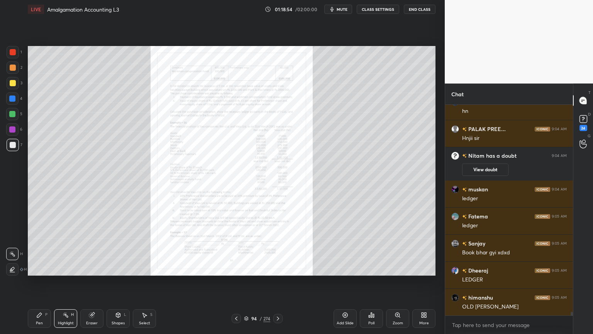
scroll to position [12120, 0]
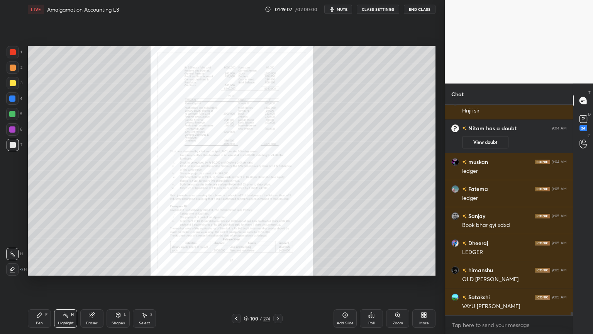
click at [399, 268] on icon at bounding box center [398, 315] width 4 height 4
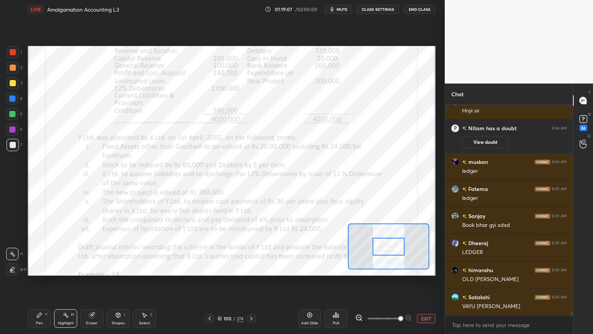
scroll to position [12147, 0]
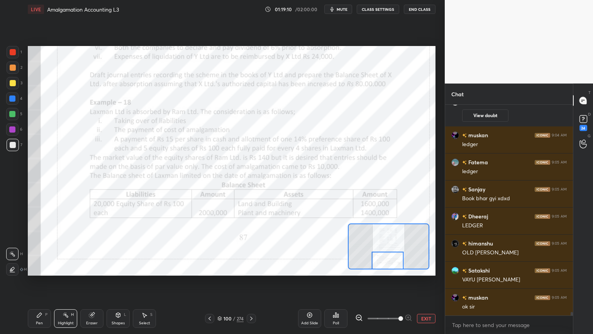
click at [12, 51] on div at bounding box center [13, 52] width 6 height 6
click at [39, 268] on div "Pen P" at bounding box center [39, 318] width 23 height 19
click at [12, 240] on icon at bounding box center [12, 238] width 7 height 5
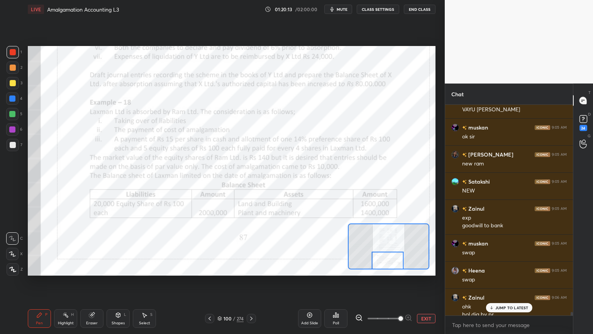
scroll to position [12325, 0]
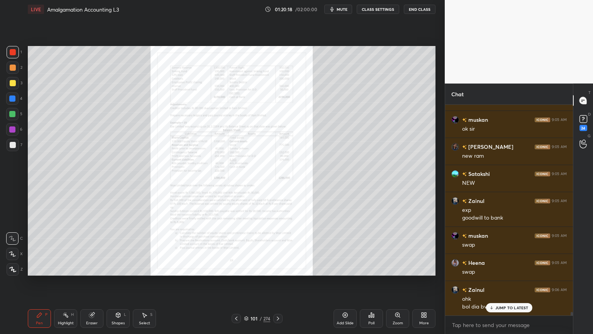
click at [395, 268] on icon at bounding box center [398, 315] width 6 height 6
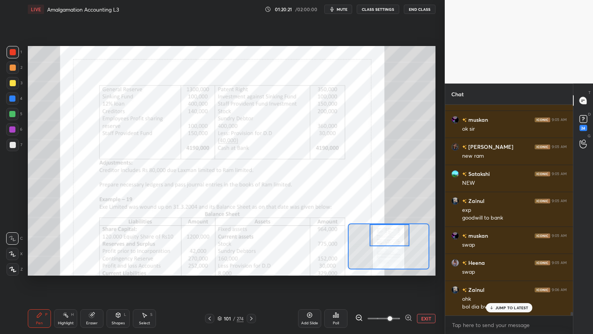
click at [406, 268] on icon at bounding box center [409, 318] width 8 height 8
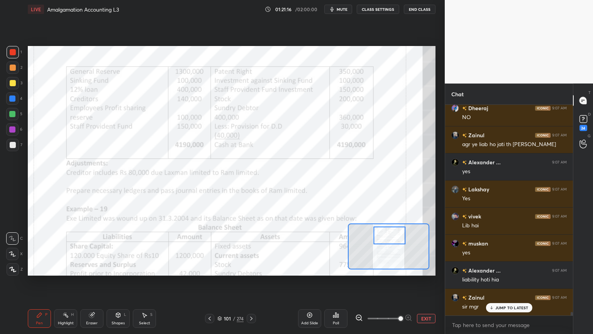
scroll to position [12916, 0]
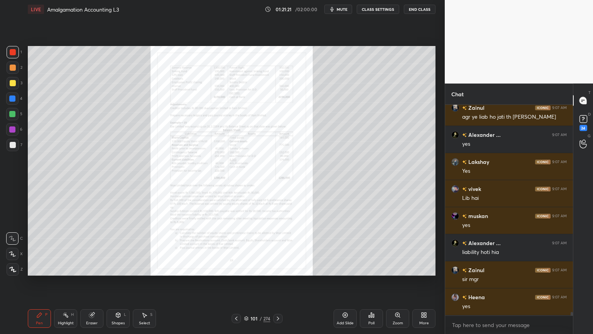
click at [396, 268] on icon at bounding box center [398, 315] width 6 height 6
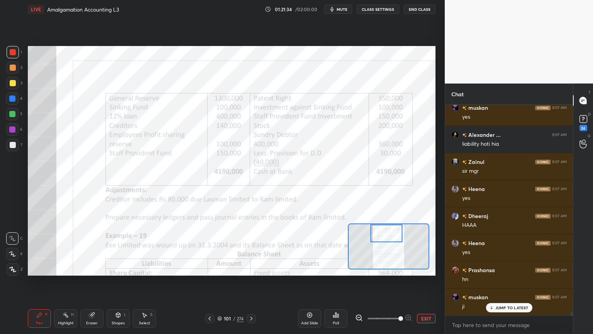
scroll to position [13051, 0]
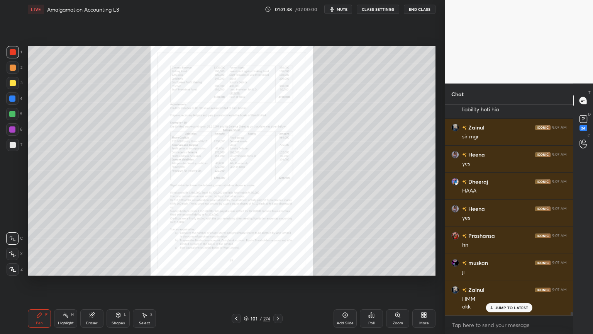
click at [397, 268] on icon at bounding box center [398, 315] width 4 height 4
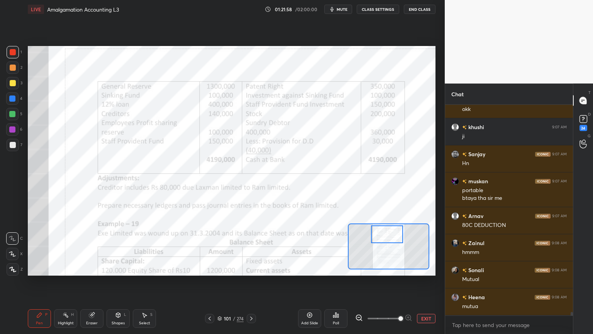
scroll to position [13283, 0]
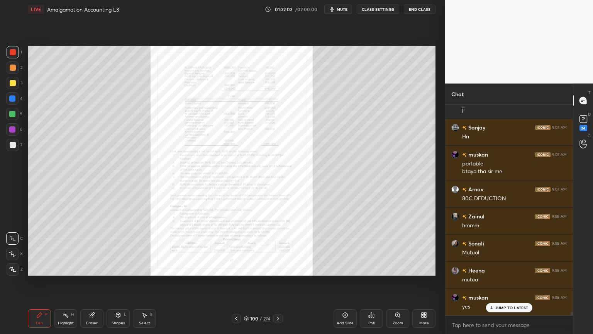
click at [396, 268] on div "Zoom" at bounding box center [397, 318] width 23 height 19
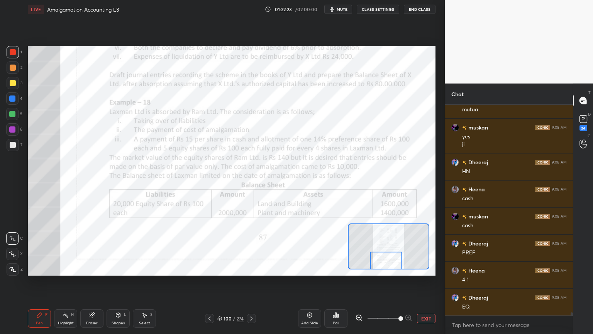
scroll to position [13480, 0]
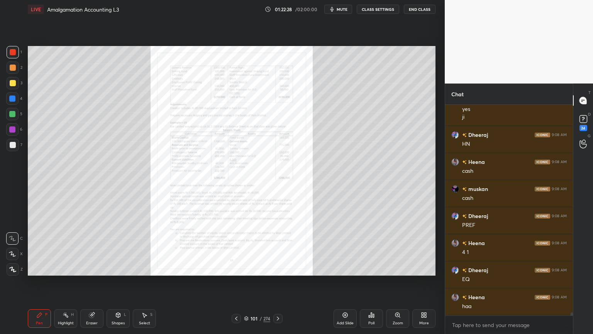
click at [343, 268] on icon at bounding box center [345, 315] width 5 height 5
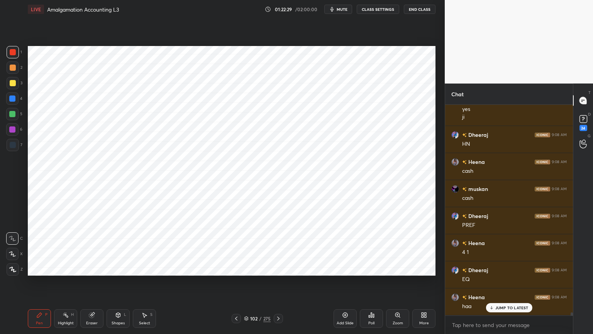
scroll to position [13507, 0]
click at [15, 97] on div at bounding box center [12, 98] width 6 height 6
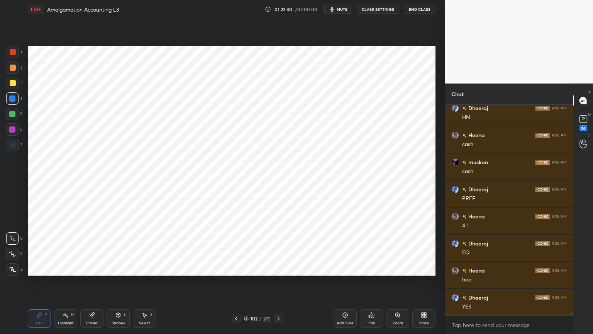
scroll to position [13534, 0]
click at [14, 268] on div "1 2 3 4 5 6 7 C X Z C X Z E E Erase all H H LIVE Amalgamation Accounting L3 01:…" at bounding box center [219, 167] width 439 height 334
click at [18, 268] on div at bounding box center [13, 269] width 12 height 12
click at [123, 268] on div "Shapes L" at bounding box center [118, 318] width 23 height 19
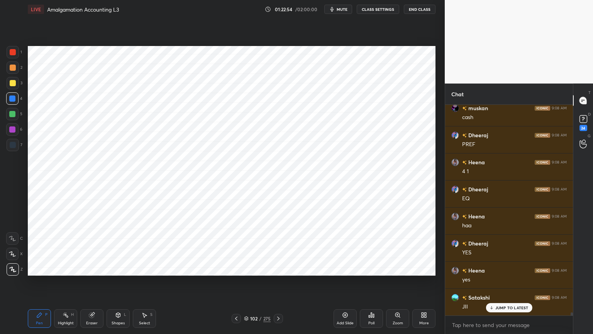
click at [124, 268] on div "Shapes L" at bounding box center [118, 318] width 23 height 19
click at [42, 268] on icon at bounding box center [39, 315] width 6 height 6
click at [13, 150] on div at bounding box center [13, 145] width 12 height 12
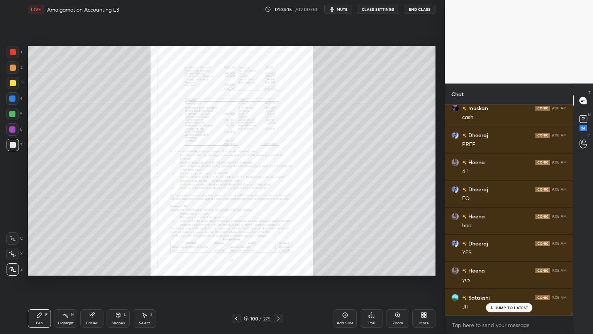
click at [397, 268] on div "Zoom" at bounding box center [398, 323] width 10 height 4
click at [397, 268] on icon at bounding box center [398, 315] width 6 height 6
click at [401, 268] on icon at bounding box center [398, 315] width 6 height 6
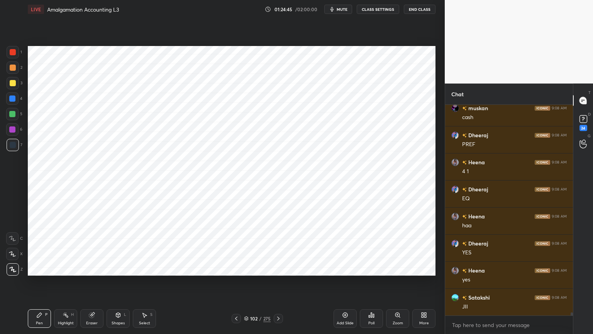
scroll to position [13588, 0]
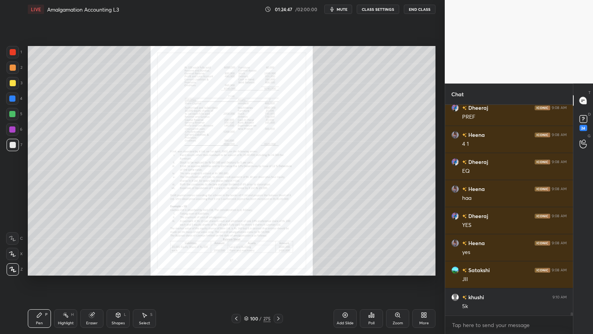
click at [401, 268] on div "Zoom" at bounding box center [397, 318] width 23 height 19
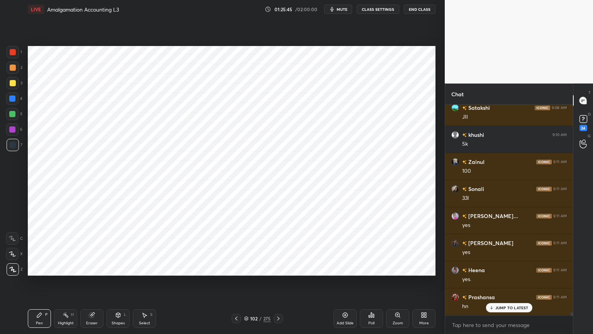
scroll to position [13777, 0]
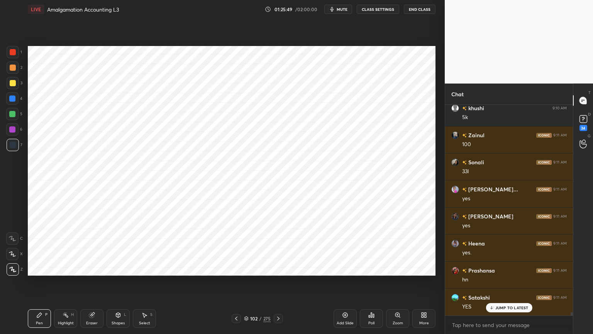
click at [296, 268] on div "Setting up your live class Poll for secs No correct answer Start poll" at bounding box center [232, 161] width 414 height 284
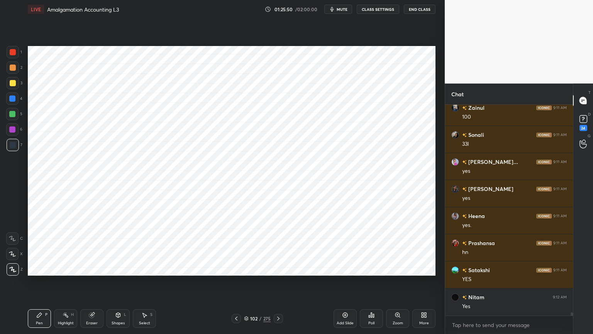
scroll to position [13831, 0]
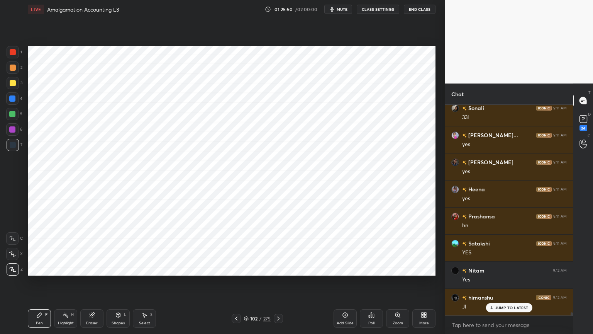
click at [345, 268] on icon at bounding box center [345, 315] width 6 height 6
click at [11, 102] on div at bounding box center [12, 98] width 12 height 12
click at [12, 142] on div at bounding box center [13, 145] width 6 height 6
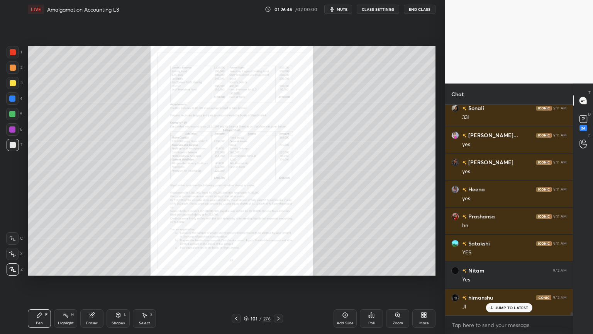
click at [398, 268] on icon at bounding box center [398, 315] width 4 height 4
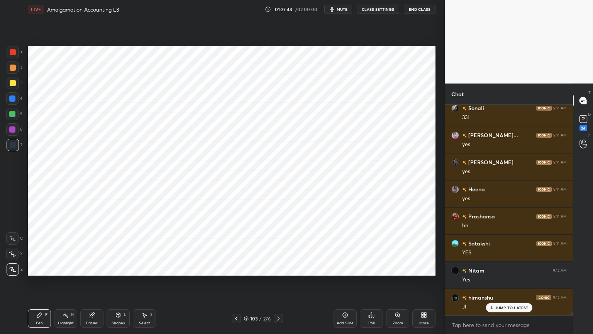
scroll to position [13859, 0]
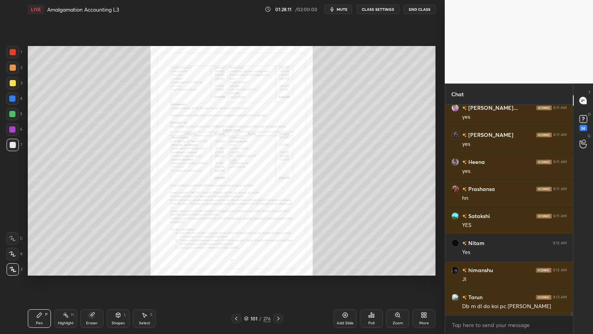
click at [399, 268] on div "Zoom" at bounding box center [398, 323] width 10 height 4
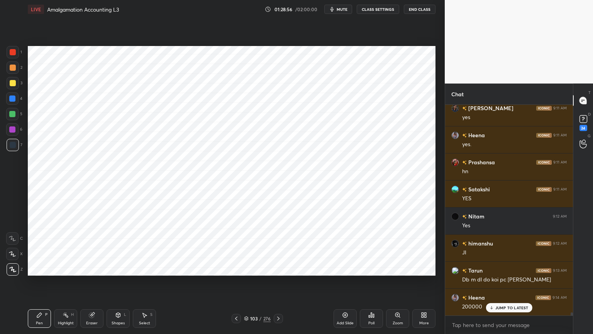
scroll to position [13913, 0]
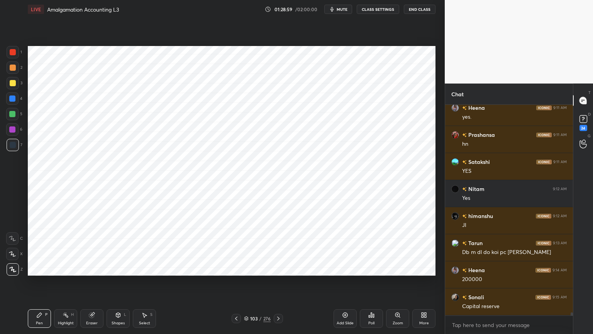
click at [15, 129] on div at bounding box center [12, 129] width 12 height 12
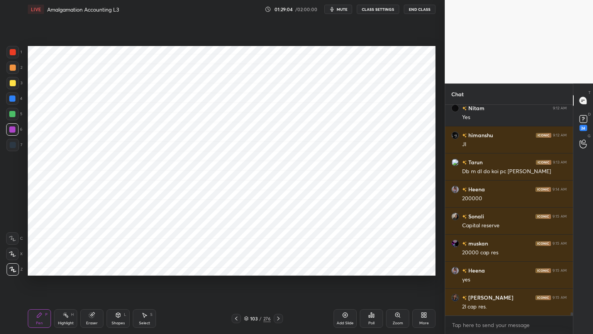
scroll to position [14021, 0]
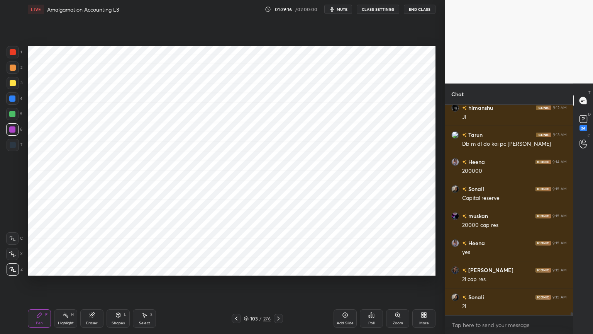
click at [14, 144] on div at bounding box center [13, 145] width 6 height 6
click at [351, 268] on div "Add Slide" at bounding box center [345, 318] width 23 height 19
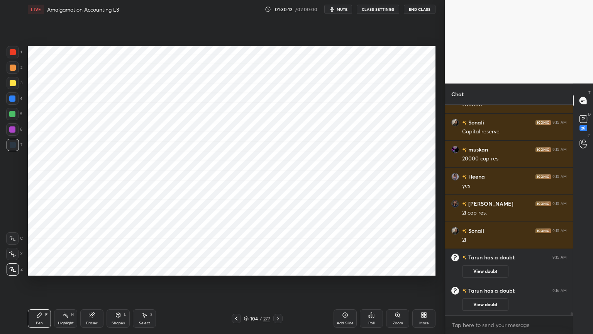
scroll to position [13413, 0]
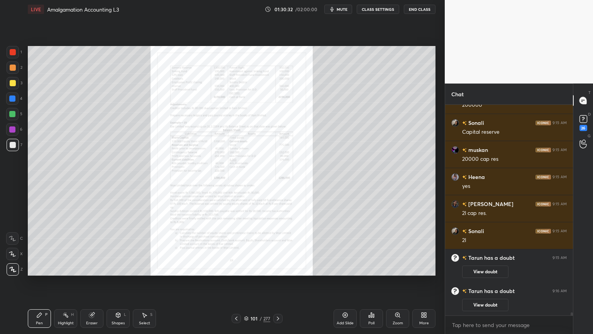
click at [399, 268] on icon at bounding box center [398, 315] width 4 height 4
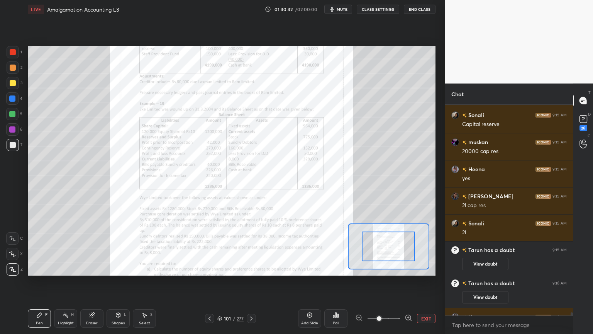
scroll to position [13432, 0]
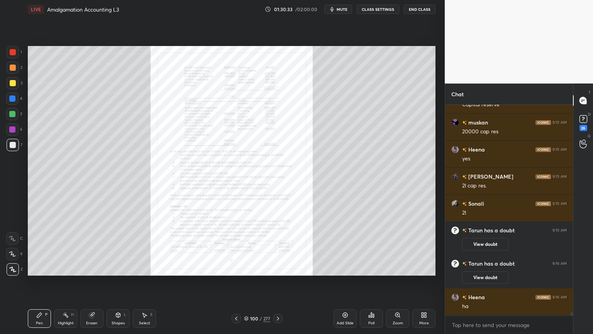
click at [403, 268] on div "Zoom" at bounding box center [397, 318] width 23 height 19
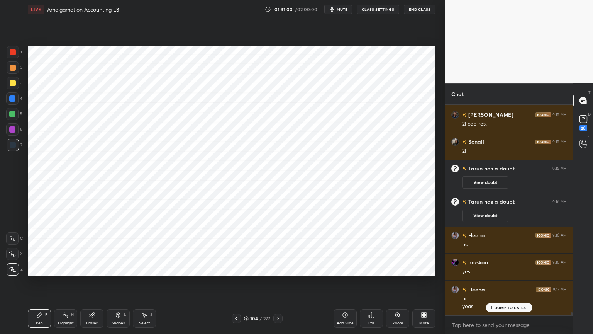
scroll to position [13521, 0]
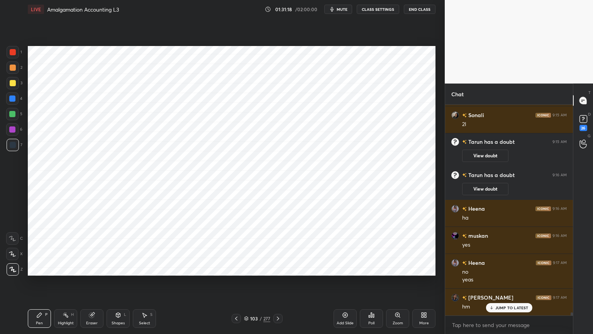
click at [71, 268] on div "Highlight H" at bounding box center [65, 318] width 23 height 19
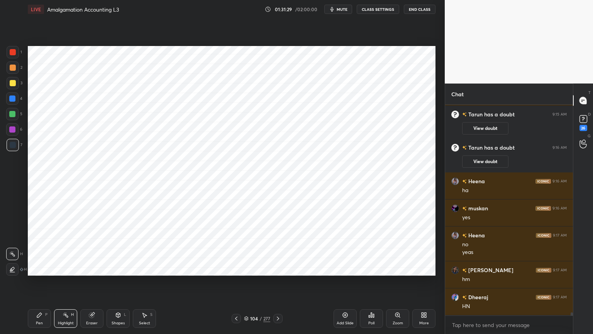
scroll to position [13575, 0]
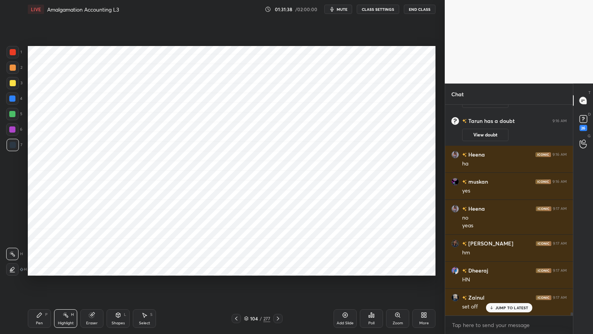
click at [39, 268] on div "Pen P" at bounding box center [39, 318] width 23 height 19
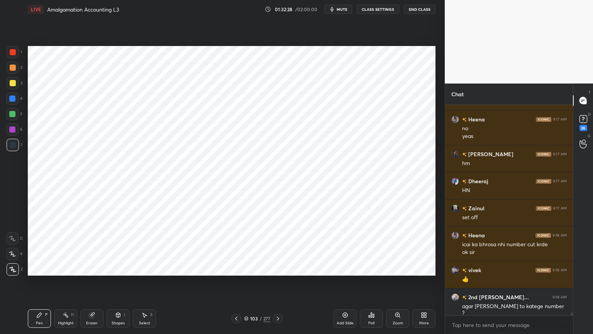
scroll to position [13672, 0]
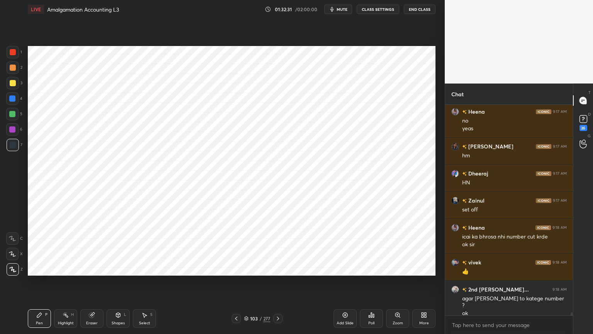
click at [10, 52] on div at bounding box center [13, 52] width 6 height 6
click at [119, 268] on div "Shapes" at bounding box center [118, 323] width 13 height 4
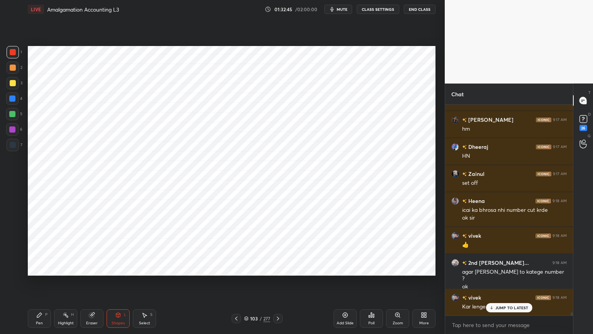
click at [39, 268] on icon at bounding box center [39, 315] width 5 height 5
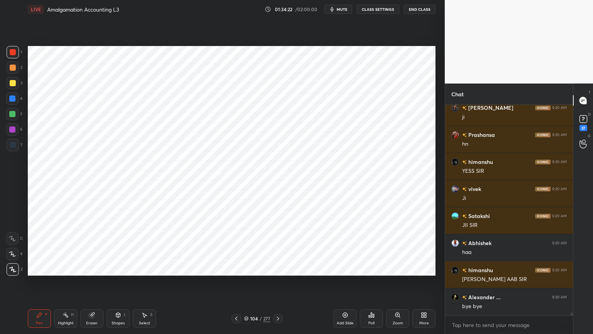
scroll to position [14038, 0]
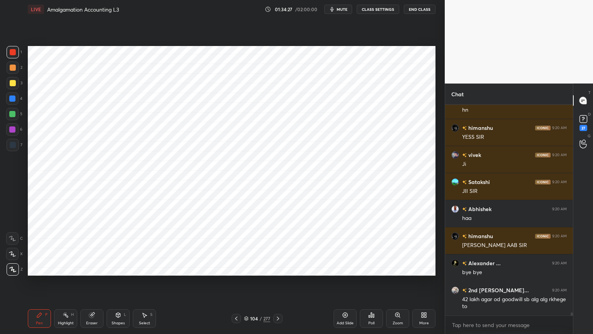
click at [14, 131] on div at bounding box center [12, 129] width 6 height 6
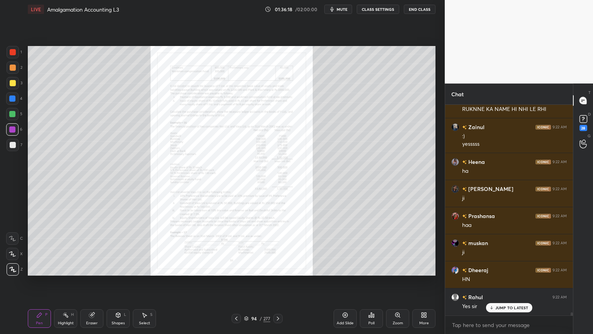
scroll to position [14280, 0]
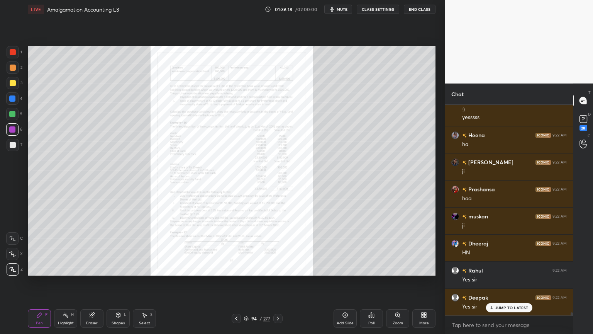
click at [401, 268] on div "Zoom" at bounding box center [397, 318] width 23 height 19
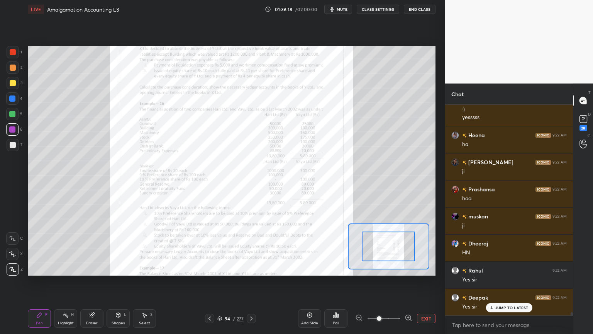
click at [382, 268] on span at bounding box center [379, 318] width 5 height 5
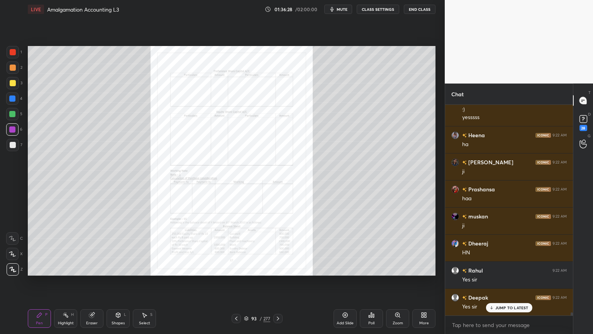
click at [403, 268] on div "Zoom" at bounding box center [397, 318] width 23 height 19
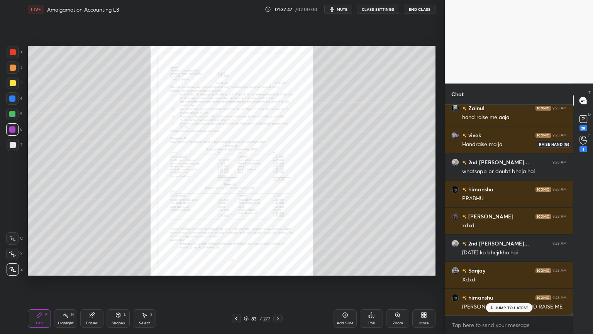
scroll to position [15126, 0]
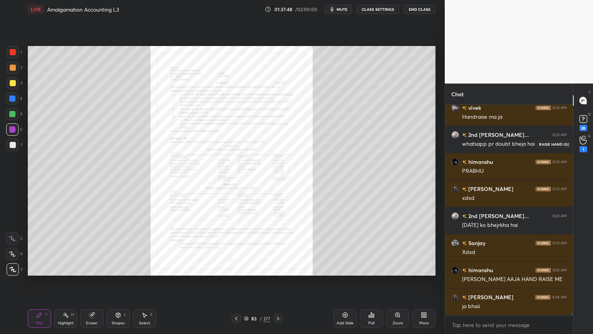
click at [584, 149] on div "1" at bounding box center [584, 149] width 8 height 6
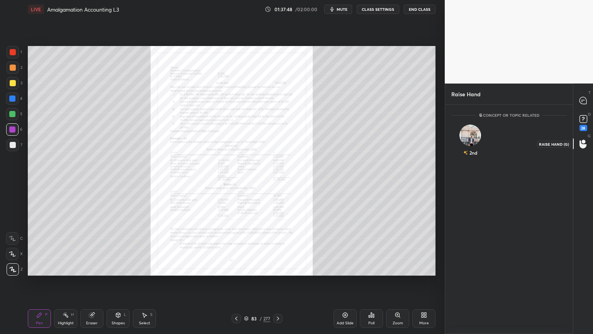
scroll to position [2, 2]
click at [467, 142] on div "2nd INVITE" at bounding box center [471, 143] width 38 height 49
click at [478, 163] on div "2nd INVITE" at bounding box center [471, 143] width 38 height 49
click at [476, 157] on button "INVITE" at bounding box center [470, 158] width 31 height 10
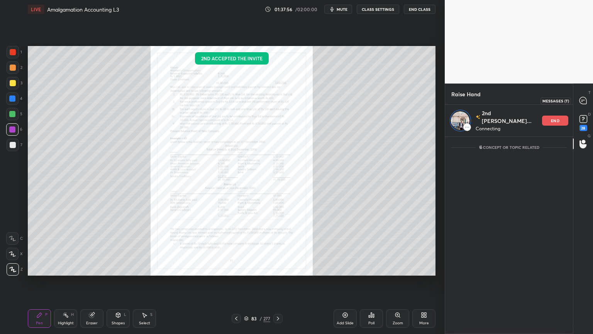
click at [581, 104] on icon at bounding box center [584, 101] width 8 height 8
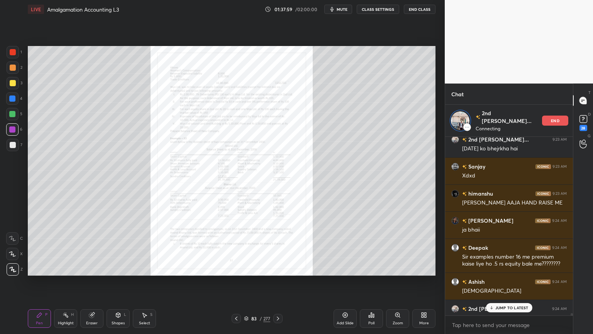
click at [512, 268] on p "JUMP TO LATEST" at bounding box center [512, 307] width 33 height 5
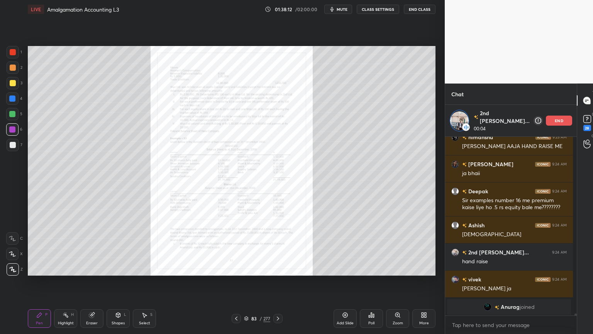
scroll to position [14875, 0]
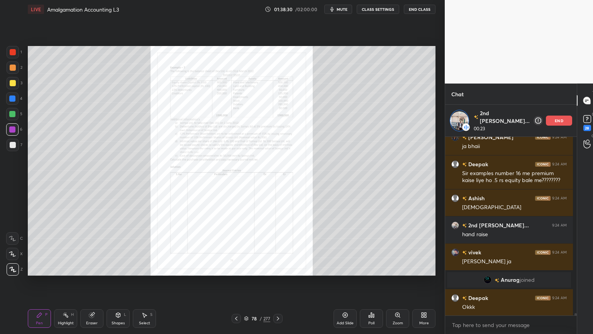
drag, startPoint x: 411, startPoint y: 316, endPoint x: 390, endPoint y: 318, distance: 21.3
click at [390, 268] on div "Add Slide Poll Zoom More" at bounding box center [385, 318] width 102 height 43
click at [390, 268] on div "Zoom" at bounding box center [397, 318] width 23 height 19
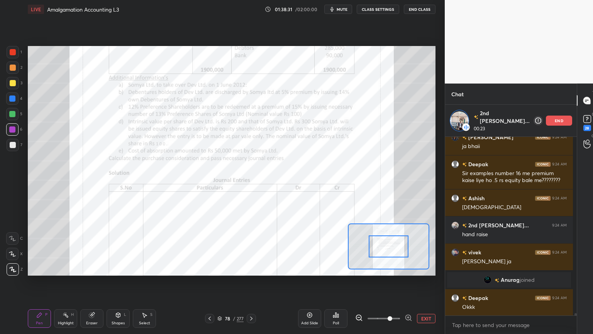
click at [390, 268] on span at bounding box center [390, 318] width 5 height 5
click at [410, 268] on icon at bounding box center [409, 318] width 8 height 8
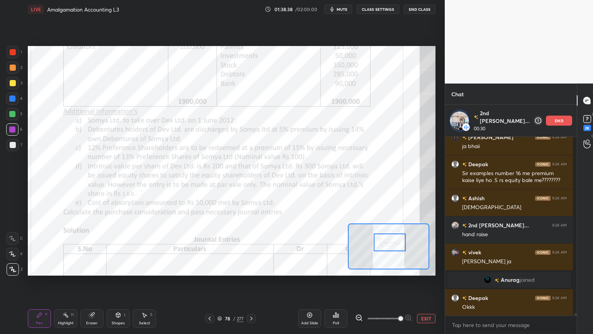
click at [388, 248] on div at bounding box center [390, 242] width 32 height 18
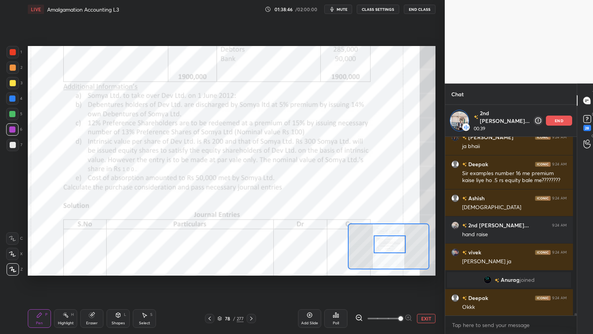
scroll to position [14902, 0]
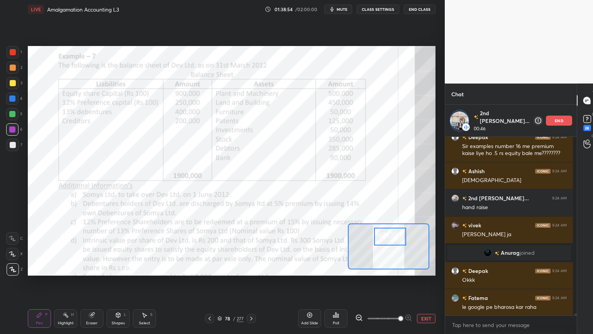
drag, startPoint x: 391, startPoint y: 244, endPoint x: 391, endPoint y: 234, distance: 10.1
click at [391, 234] on div at bounding box center [390, 237] width 32 height 18
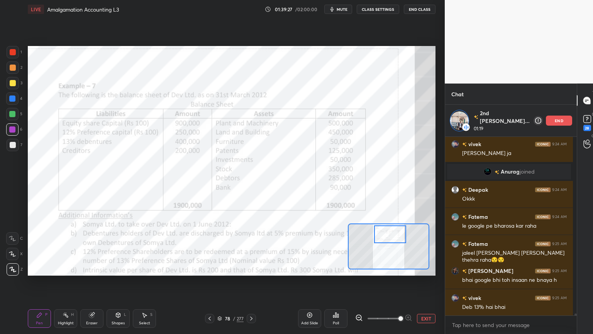
scroll to position [15018, 0]
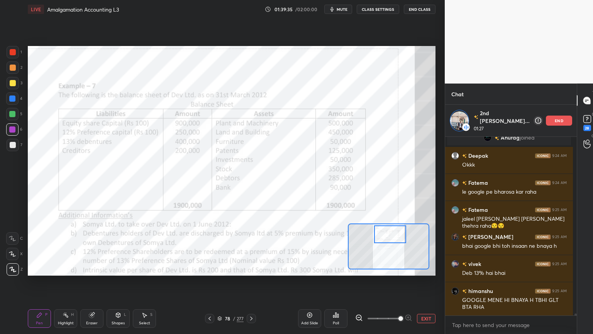
click at [423, 268] on div "Add Slide Poll EXIT" at bounding box center [367, 318] width 138 height 43
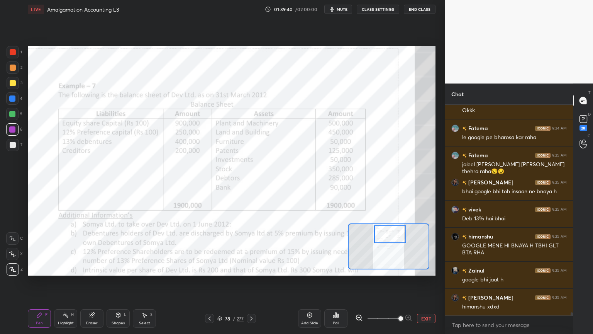
scroll to position [15067, 0]
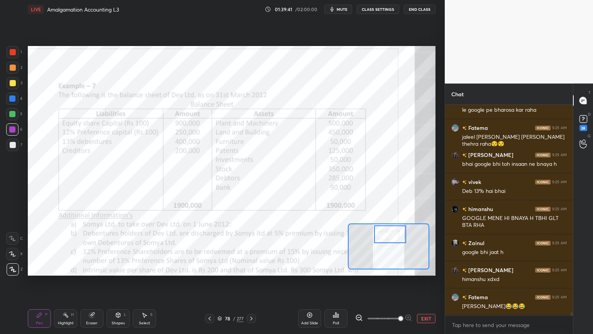
click at [423, 11] on button "End Class" at bounding box center [420, 9] width 32 height 9
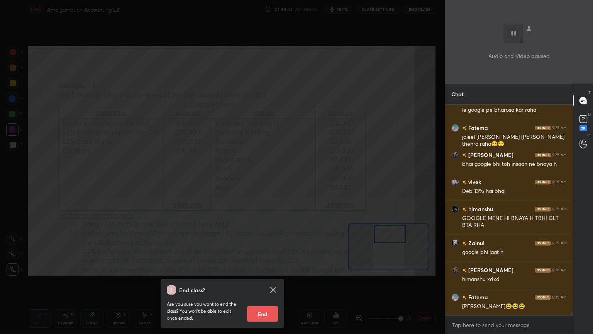
scroll to position [15094, 0]
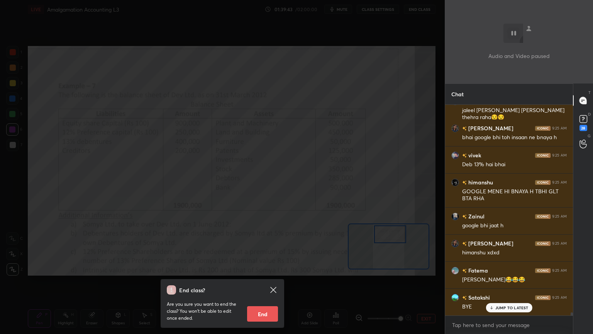
click at [269, 268] on button "End" at bounding box center [262, 313] width 31 height 15
type textarea "x"
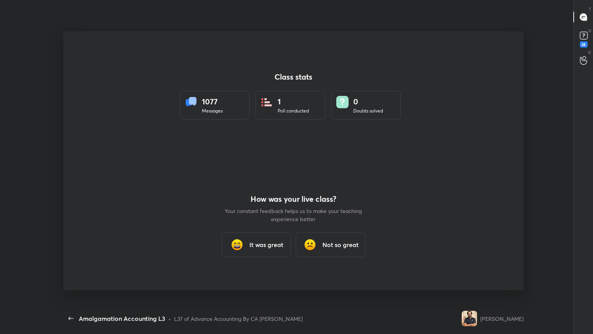
scroll to position [0, 0]
